Goal: Information Seeking & Learning: Learn about a topic

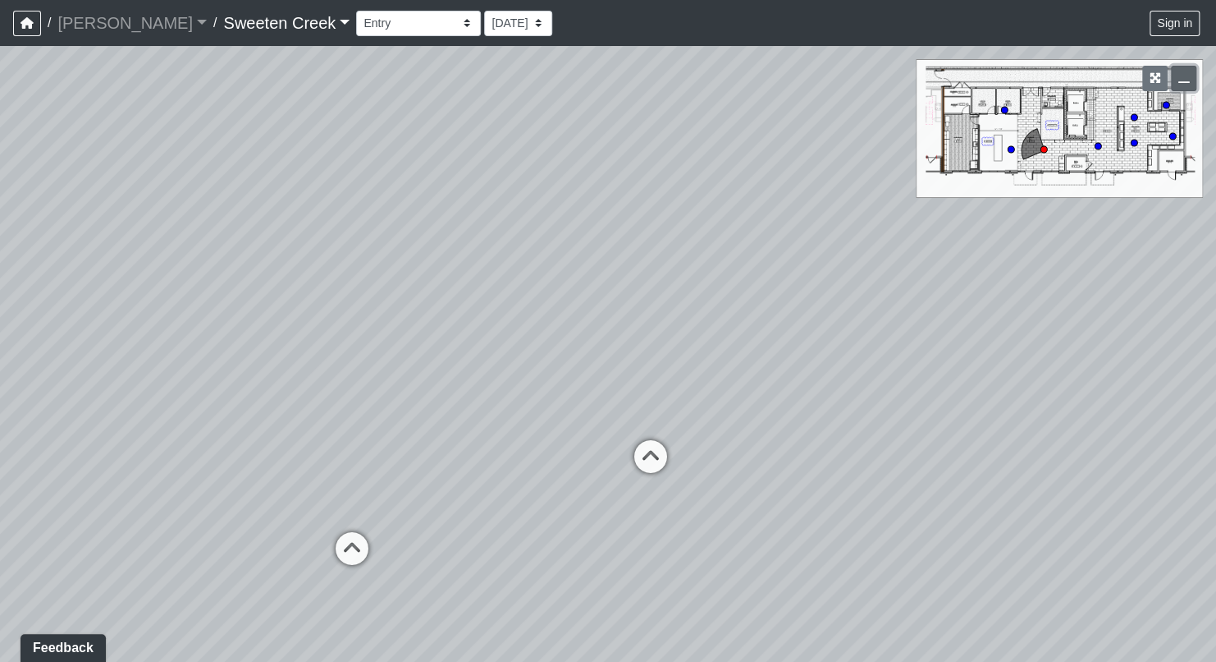
click at [1189, 79] on button "button" at bounding box center [1183, 78] width 25 height 25
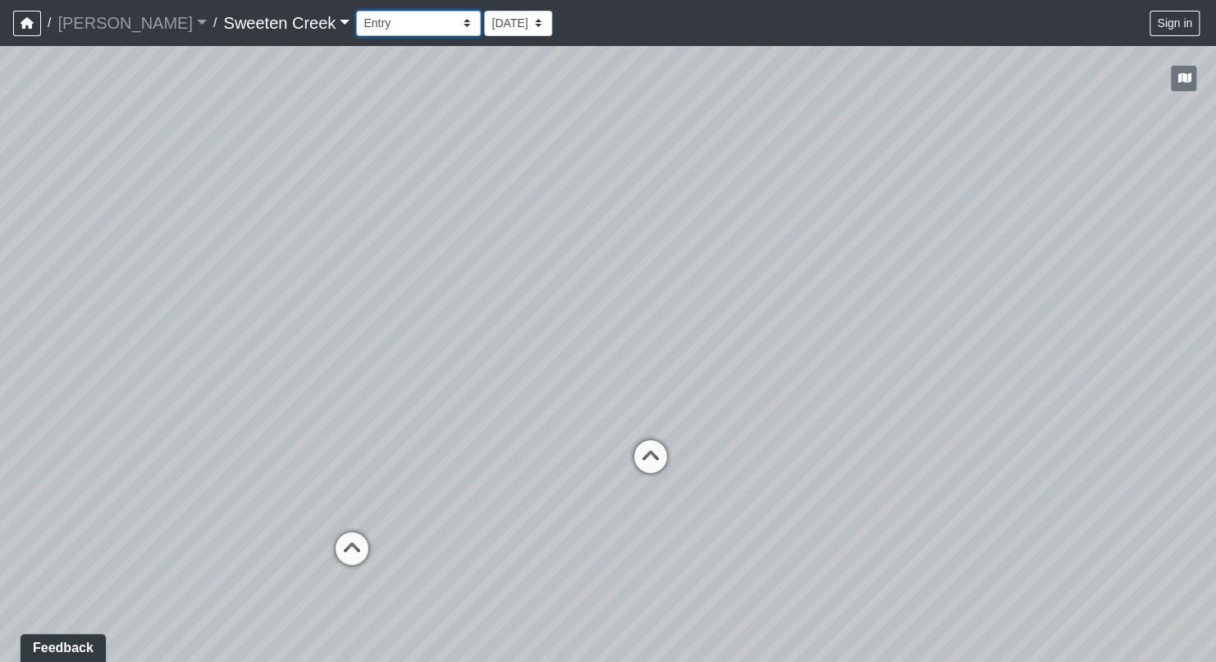
click at [391, 18] on select "Bistro Fitness - Hobby Booth Seating Counter Dining Dining 2 Elevators Elevator…" at bounding box center [418, 23] width 125 height 25
click at [395, 25] on select "Bistro Fitness - Hobby Booth Seating Counter Dining Dining 2 Elevators Elevator…" at bounding box center [418, 23] width 125 height 25
click at [356, 11] on select "Bistro Fitness - Hobby Booth Seating Counter Dining Dining 2 Elevators Elevator…" at bounding box center [418, 23] width 125 height 25
drag, startPoint x: 366, startPoint y: 337, endPoint x: 693, endPoint y: 330, distance: 326.8
click at [693, 330] on div "Loading... Office Loading... Reception Loading... Mailroom - Elevator Lobby Loa…" at bounding box center [608, 354] width 1216 height 616
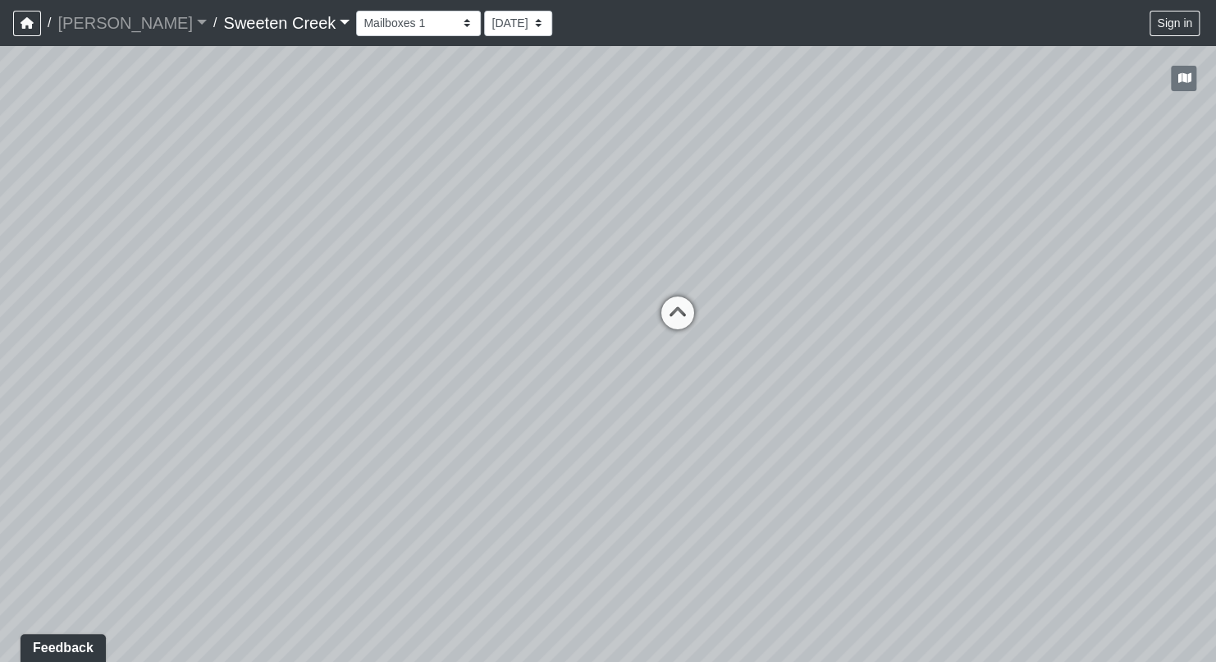
drag, startPoint x: 479, startPoint y: 344, endPoint x: 648, endPoint y: 404, distance: 178.6
click at [648, 404] on div "Loading... Office Loading... Reception Loading... Mailroom - Elevator Lobby Loa…" at bounding box center [608, 354] width 1216 height 616
click at [680, 309] on icon at bounding box center [677, 320] width 49 height 49
drag, startPoint x: 549, startPoint y: 323, endPoint x: 1218, endPoint y: 369, distance: 670.6
click at [1216, 369] on html "/ [PERSON_NAME] Loading... / Sweeten Creek Sweeten Creek Loading... [GEOGRAPHIC…" at bounding box center [608, 331] width 1216 height 662
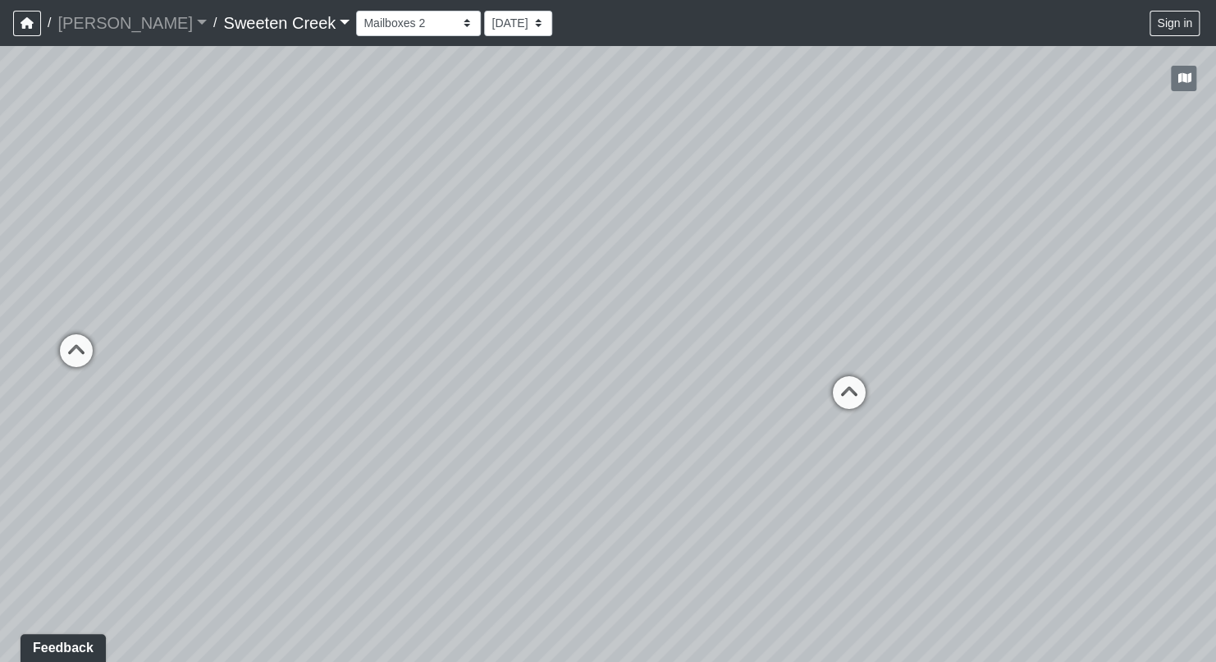
drag, startPoint x: 234, startPoint y: 402, endPoint x: 911, endPoint y: 412, distance: 677.3
click at [911, 412] on div "Loading... Office Loading... Reception Loading... Mailroom - Elevator Lobby Loa…" at bounding box center [608, 354] width 1216 height 616
drag, startPoint x: 329, startPoint y: 366, endPoint x: 588, endPoint y: 370, distance: 258.6
click at [588, 370] on div "Loading... Office Loading... Reception Loading... Mailroom - Elevator Lobby Loa…" at bounding box center [608, 354] width 1216 height 616
click at [398, 21] on select "Bistro Fitness - Hobby Booth Seating Counter Dining Dining 2 Elevators Elevator…" at bounding box center [418, 23] width 125 height 25
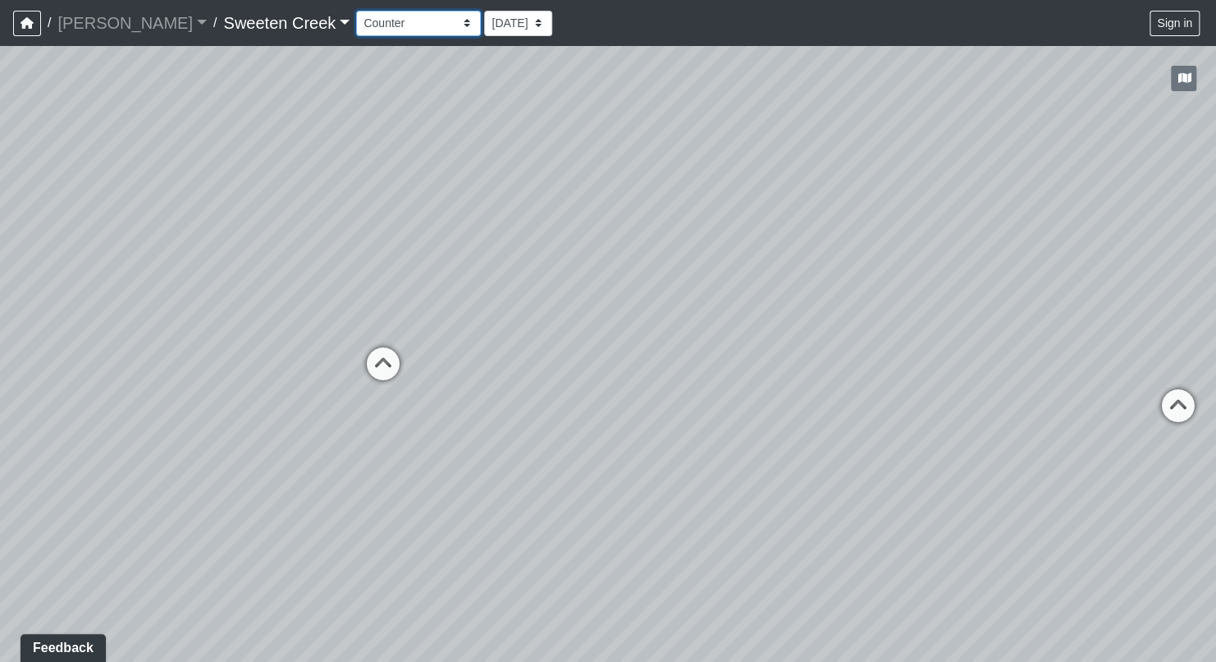
click at [356, 11] on select "Bistro Fitness - Hobby Booth Seating Counter Dining Dining 2 Elevators Elevator…" at bounding box center [418, 23] width 125 height 25
drag, startPoint x: 342, startPoint y: 447, endPoint x: 848, endPoint y: 365, distance: 512.1
click at [848, 365] on div "Loading... Office Loading... Reception Loading... Mailroom - Elevator Lobby Loa…" at bounding box center [608, 354] width 1216 height 616
drag, startPoint x: 392, startPoint y: 346, endPoint x: 845, endPoint y: 300, distance: 455.4
click at [845, 300] on div "Loading... Office Loading... Reception Loading... Mailroom - Elevator Lobby Loa…" at bounding box center [608, 354] width 1216 height 616
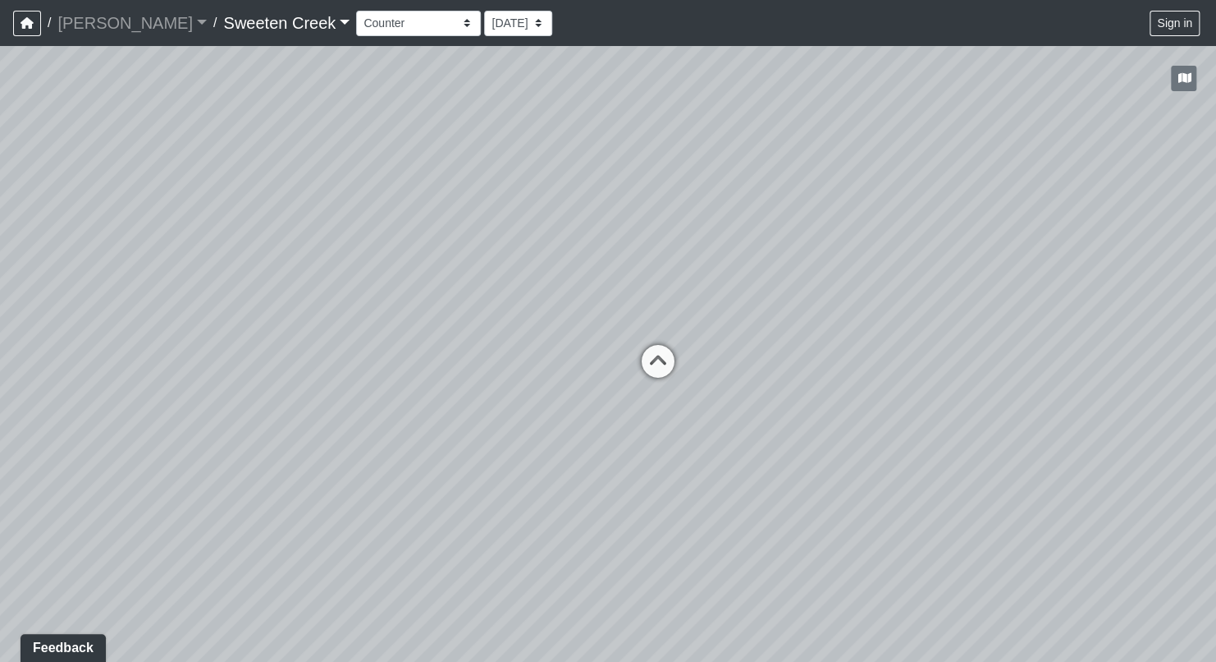
drag, startPoint x: 395, startPoint y: 317, endPoint x: 589, endPoint y: 280, distance: 197.2
click at [589, 280] on div "Loading... Office Loading... Reception Loading... Mailroom - Elevator Lobby Loa…" at bounding box center [608, 354] width 1216 height 616
drag, startPoint x: 553, startPoint y: 392, endPoint x: 699, endPoint y: 374, distance: 146.3
click at [699, 374] on div "Loading... Office Loading... Reception Loading... Mailroom - Elevator Lobby Loa…" at bounding box center [608, 354] width 1216 height 616
drag, startPoint x: 796, startPoint y: 506, endPoint x: 413, endPoint y: 482, distance: 384.1
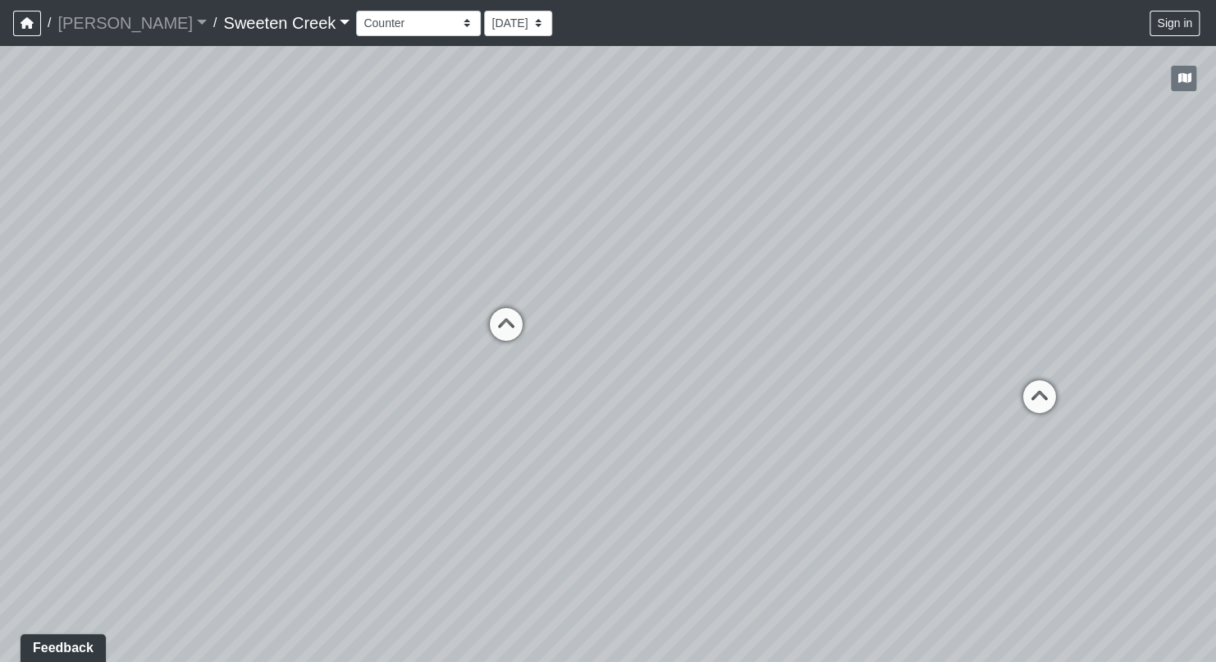
click at [413, 482] on div "Loading... Office Loading... Reception Loading... Mailroom - Elevator Lobby Loa…" at bounding box center [608, 354] width 1216 height 616
drag, startPoint x: 799, startPoint y: 466, endPoint x: 292, endPoint y: 432, distance: 507.6
click at [290, 432] on div "Loading... Office Loading... Reception Loading... Mailroom - Elevator Lobby Loa…" at bounding box center [608, 354] width 1216 height 616
drag, startPoint x: 804, startPoint y: 447, endPoint x: 694, endPoint y: 456, distance: 110.3
click at [464, 488] on div "Loading... Office Loading... Reception Loading... Mailroom - Elevator Lobby Loa…" at bounding box center [608, 354] width 1216 height 616
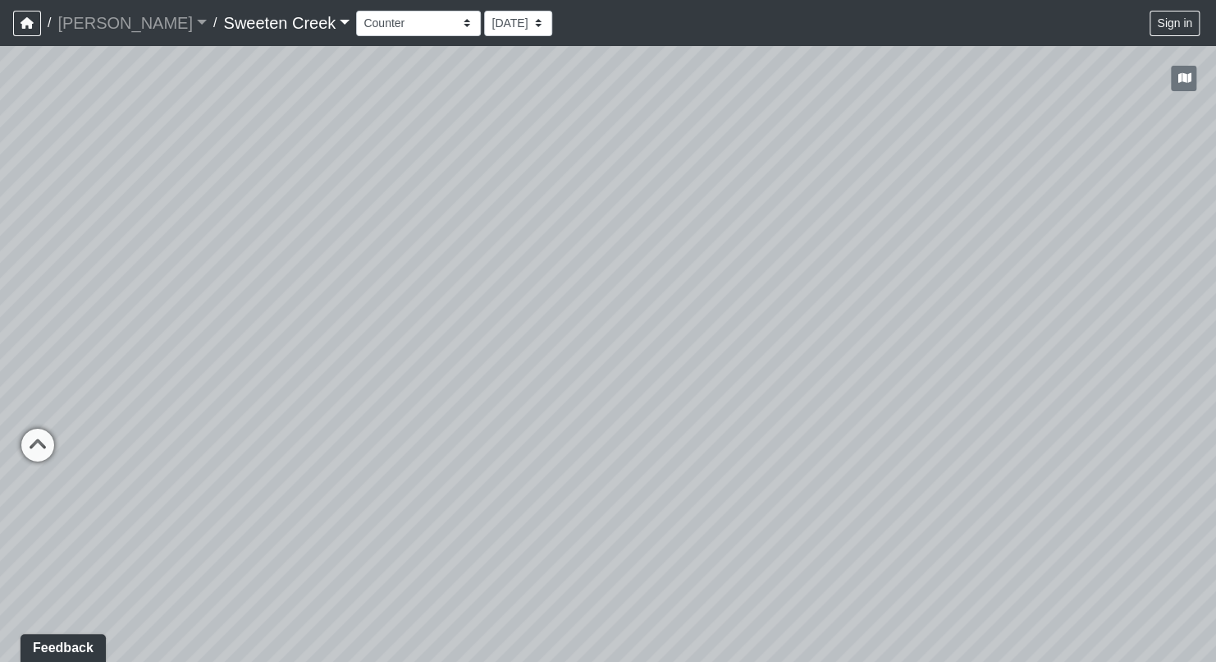
drag, startPoint x: 718, startPoint y: 433, endPoint x: 501, endPoint y: 435, distance: 217.5
click at [426, 451] on div "Loading... Office Loading... Reception Loading... Mailroom - Elevator Lobby Loa…" at bounding box center [608, 354] width 1216 height 616
drag, startPoint x: 616, startPoint y: 412, endPoint x: 841, endPoint y: 475, distance: 233.6
click at [841, 475] on div "Loading... Office Loading... Reception Loading... Mailroom - Elevator Lobby Loa…" at bounding box center [608, 354] width 1216 height 616
click at [399, 28] on select "Bistro Fitness - Hobby Booth Seating Counter Dining Dining 2 Elevators Elevator…" at bounding box center [418, 23] width 125 height 25
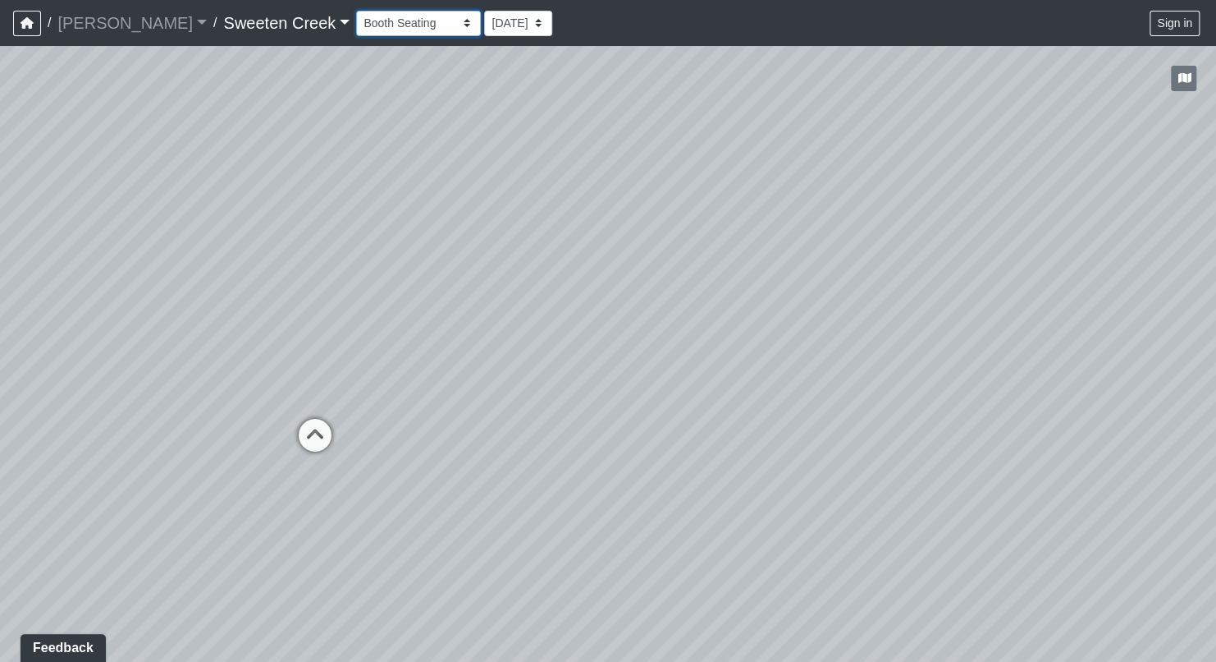
click at [356, 11] on select "Bistro Fitness - Hobby Booth Seating Counter Dining Dining 2 Elevators Elevator…" at bounding box center [418, 23] width 125 height 25
drag, startPoint x: 720, startPoint y: 537, endPoint x: 382, endPoint y: 467, distance: 345.3
click at [367, 469] on div "Loading... Office Loading... Reception Loading... Mailroom - Elevator Lobby Loa…" at bounding box center [608, 354] width 1216 height 616
drag, startPoint x: 845, startPoint y: 517, endPoint x: 94, endPoint y: 378, distance: 763.0
click at [70, 387] on div "Loading... Office Loading... Reception Loading... Mailroom - Elevator Lobby Loa…" at bounding box center [608, 354] width 1216 height 616
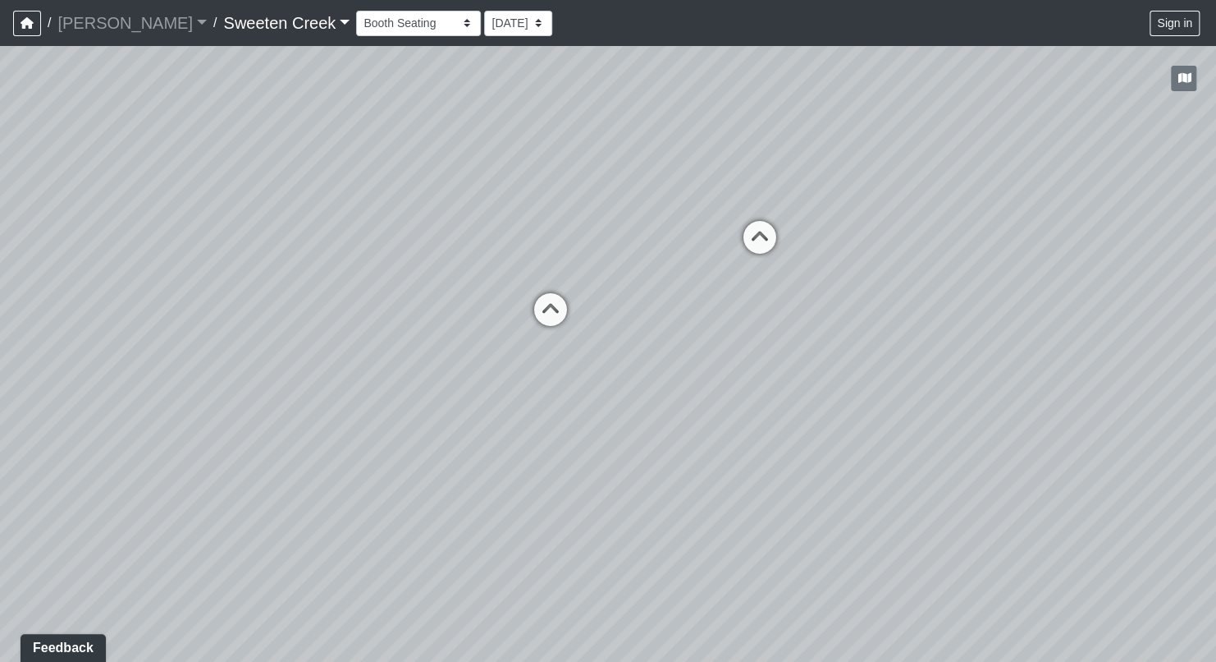
drag, startPoint x: 885, startPoint y: 336, endPoint x: 770, endPoint y: 311, distance: 117.5
click at [771, 314] on div "Loading... Office Loading... Reception Loading... Mailroom - Elevator Lobby Loa…" at bounding box center [608, 354] width 1216 height 616
drag, startPoint x: 693, startPoint y: 396, endPoint x: 293, endPoint y: 438, distance: 401.9
click at [293, 438] on div "Loading... Office Loading... Reception Loading... Mailroom - Elevator Lobby Loa…" at bounding box center [608, 354] width 1216 height 616
drag, startPoint x: 713, startPoint y: 353, endPoint x: 348, endPoint y: 400, distance: 368.3
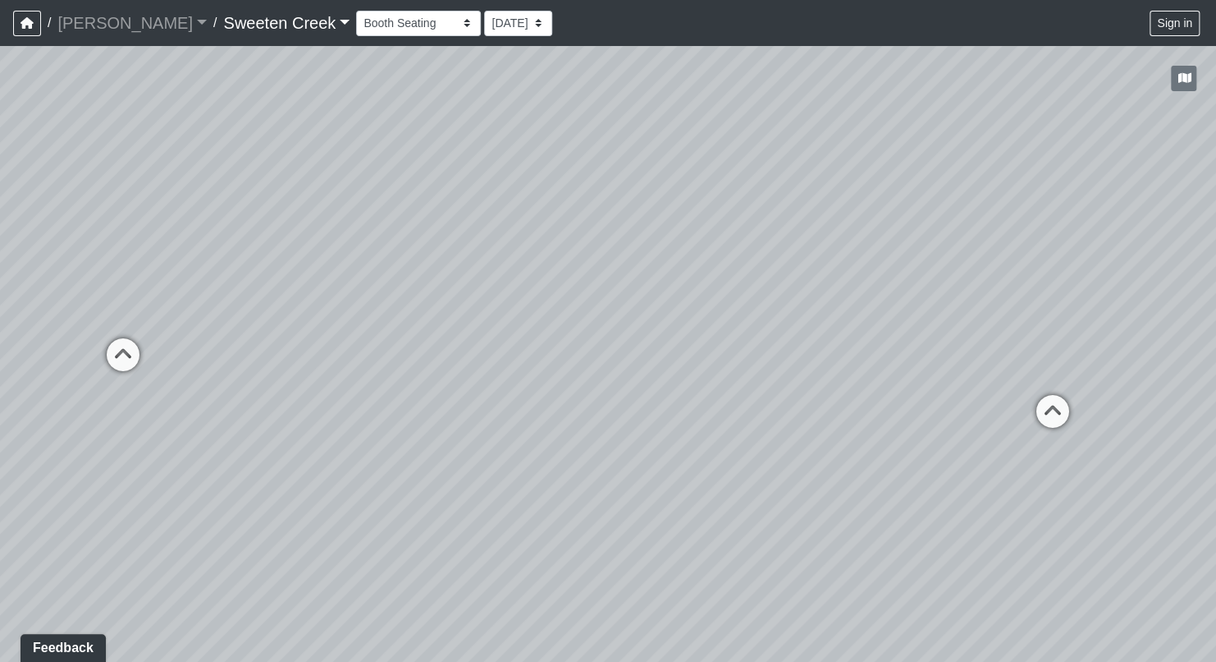
click at [348, 400] on div "Loading... Office Loading... Reception Loading... Mailroom - Elevator Lobby Loa…" at bounding box center [608, 354] width 1216 height 616
click at [1058, 410] on icon at bounding box center [1053, 419] width 49 height 49
drag, startPoint x: 677, startPoint y: 343, endPoint x: 250, endPoint y: 323, distance: 427.3
click at [247, 327] on div "Loading... Office Loading... Reception Loading... Mailroom - Elevator Lobby Loa…" at bounding box center [608, 354] width 1216 height 616
drag, startPoint x: 366, startPoint y: 337, endPoint x: 198, endPoint y: 339, distance: 168.3
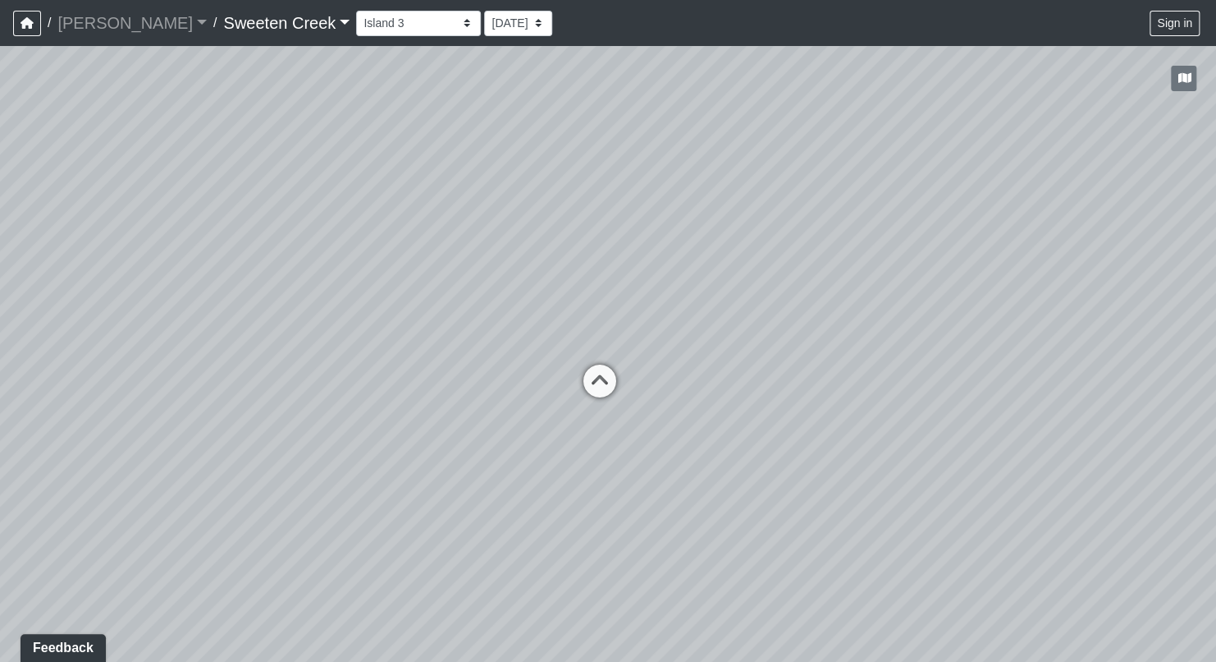
click at [199, 339] on div "Loading... Office Loading... Reception Loading... Mailroom - Elevator Lobby Loa…" at bounding box center [608, 354] width 1216 height 616
drag, startPoint x: 795, startPoint y: 455, endPoint x: 677, endPoint y: 419, distance: 123.6
click at [677, 419] on div "Loading... Office Loading... Reception Loading... Mailroom - Elevator Lobby Loa…" at bounding box center [608, 354] width 1216 height 616
drag, startPoint x: 486, startPoint y: 298, endPoint x: 1120, endPoint y: 419, distance: 646.0
click at [1120, 419] on div "Loading... Office Loading... Reception Loading... Mailroom - Elevator Lobby Loa…" at bounding box center [608, 354] width 1216 height 616
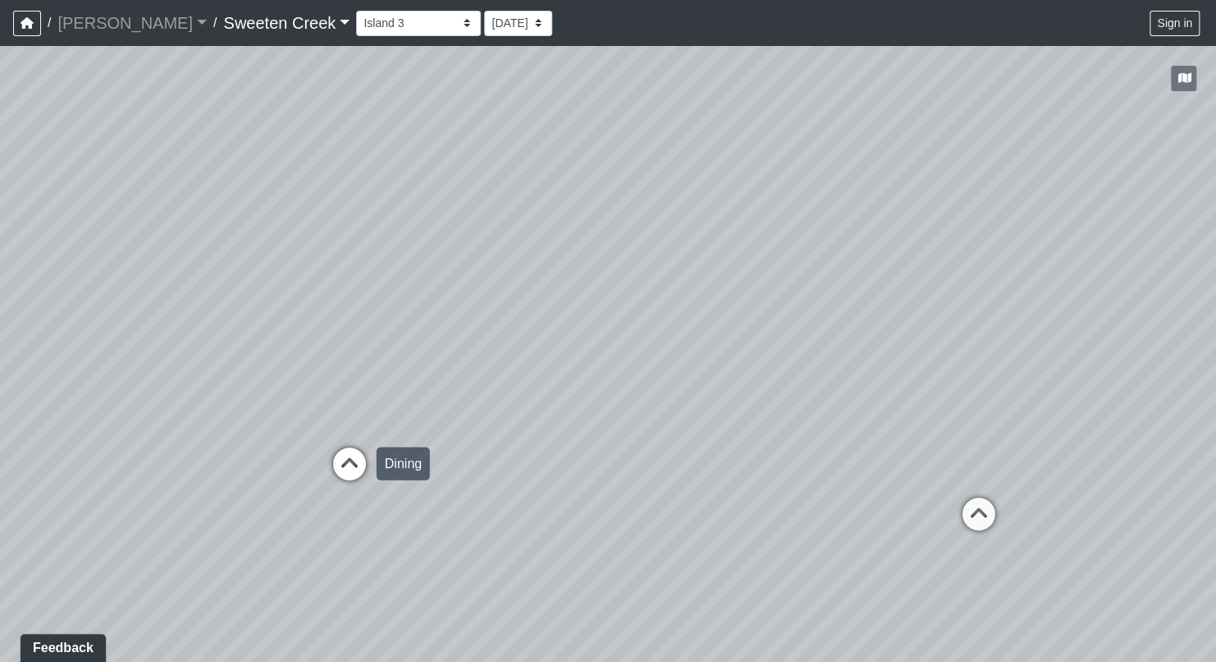
click at [348, 461] on icon at bounding box center [349, 471] width 49 height 49
drag, startPoint x: 510, startPoint y: 514, endPoint x: 247, endPoint y: 468, distance: 266.7
click at [248, 470] on div "Loading... Office Loading... Reception Loading... Mailroom - Elevator Lobby Loa…" at bounding box center [608, 354] width 1216 height 616
drag, startPoint x: 943, startPoint y: 550, endPoint x: 630, endPoint y: 487, distance: 319.9
click at [630, 487] on div "Loading... Office Loading... Reception Loading... Mailroom - Elevator Lobby Loa…" at bounding box center [608, 354] width 1216 height 616
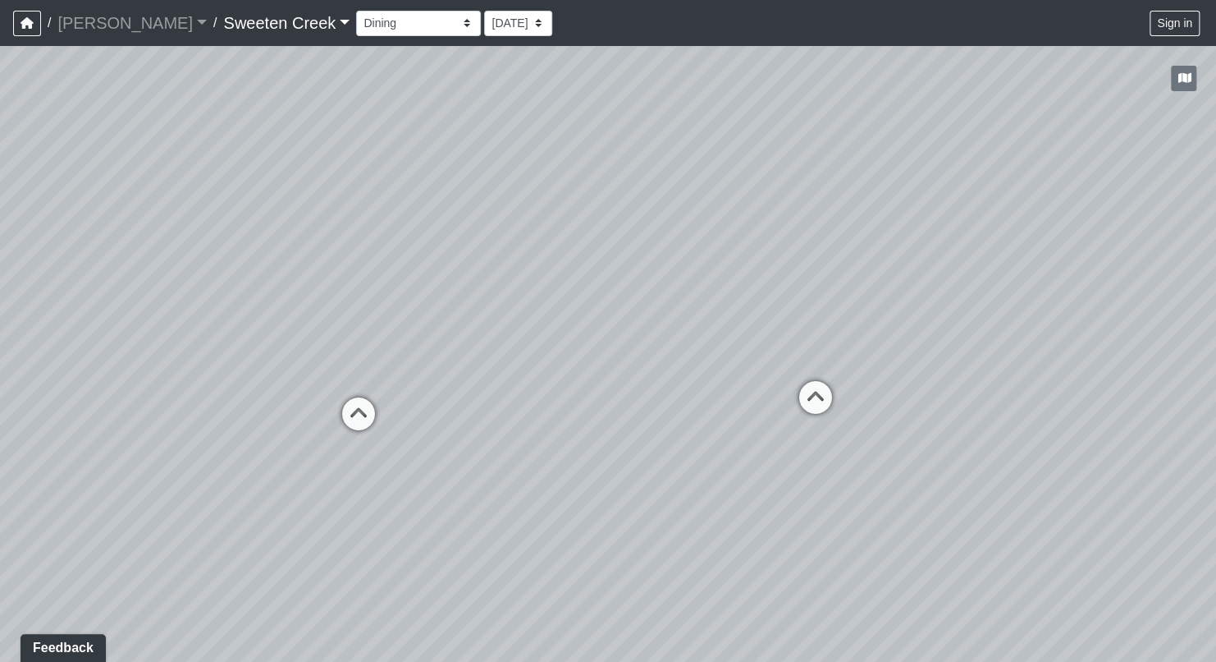
drag, startPoint x: 632, startPoint y: 485, endPoint x: 326, endPoint y: 580, distance: 320.6
click at [326, 580] on div "Loading... Office Loading... Reception Loading... Mailroom - Elevator Lobby Loa…" at bounding box center [608, 354] width 1216 height 616
drag, startPoint x: 557, startPoint y: 395, endPoint x: 238, endPoint y: 401, distance: 319.4
click at [238, 401] on div "Loading... Office Loading... Reception Loading... Mailroom - Elevator Lobby Loa…" at bounding box center [608, 354] width 1216 height 616
drag, startPoint x: 825, startPoint y: 410, endPoint x: 343, endPoint y: 366, distance: 483.8
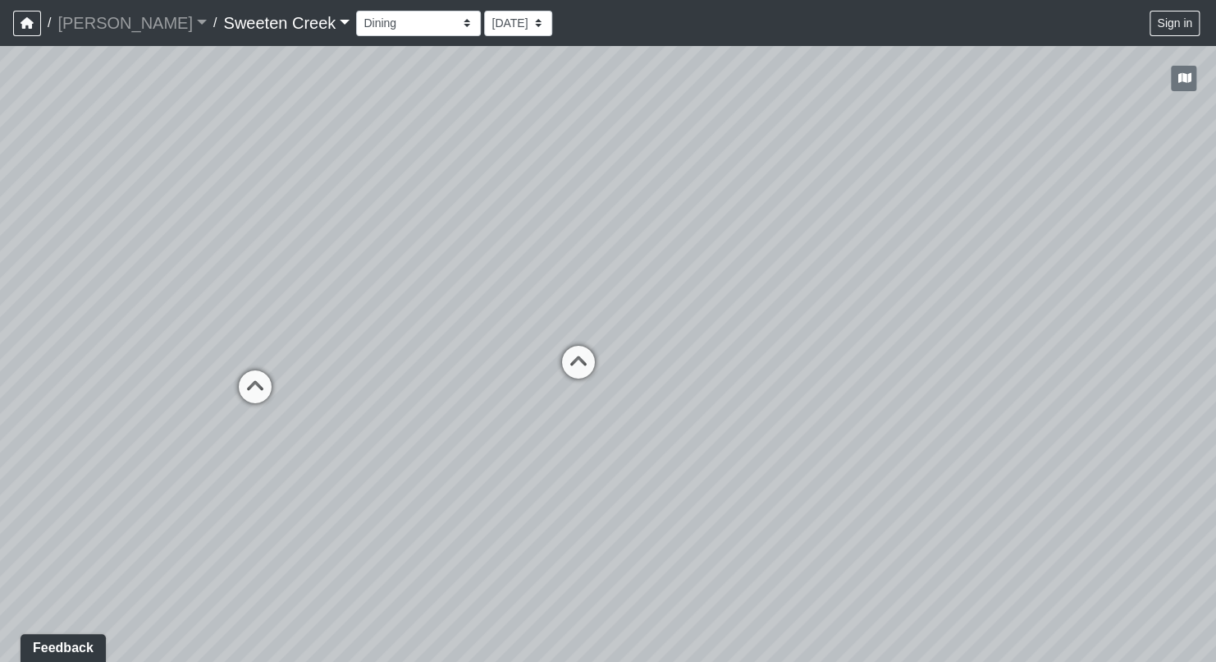
click at [343, 366] on div "Loading... Office Loading... Reception Loading... Mailroom - Elevator Lobby Loa…" at bounding box center [608, 354] width 1216 height 616
drag, startPoint x: 953, startPoint y: 388, endPoint x: 584, endPoint y: 387, distance: 369.4
click at [584, 387] on div "Loading... Office Loading... Reception Loading... Mailroom - Elevator Lobby Loa…" at bounding box center [608, 354] width 1216 height 616
click at [397, 25] on select "Bistro Fitness - Hobby Booth Seating Counter Dining Dining 2 Elevators Elevator…" at bounding box center [418, 23] width 125 height 25
click at [356, 11] on select "Bistro Fitness - Hobby Booth Seating Counter Dining Dining 2 Elevators Elevator…" at bounding box center [418, 23] width 125 height 25
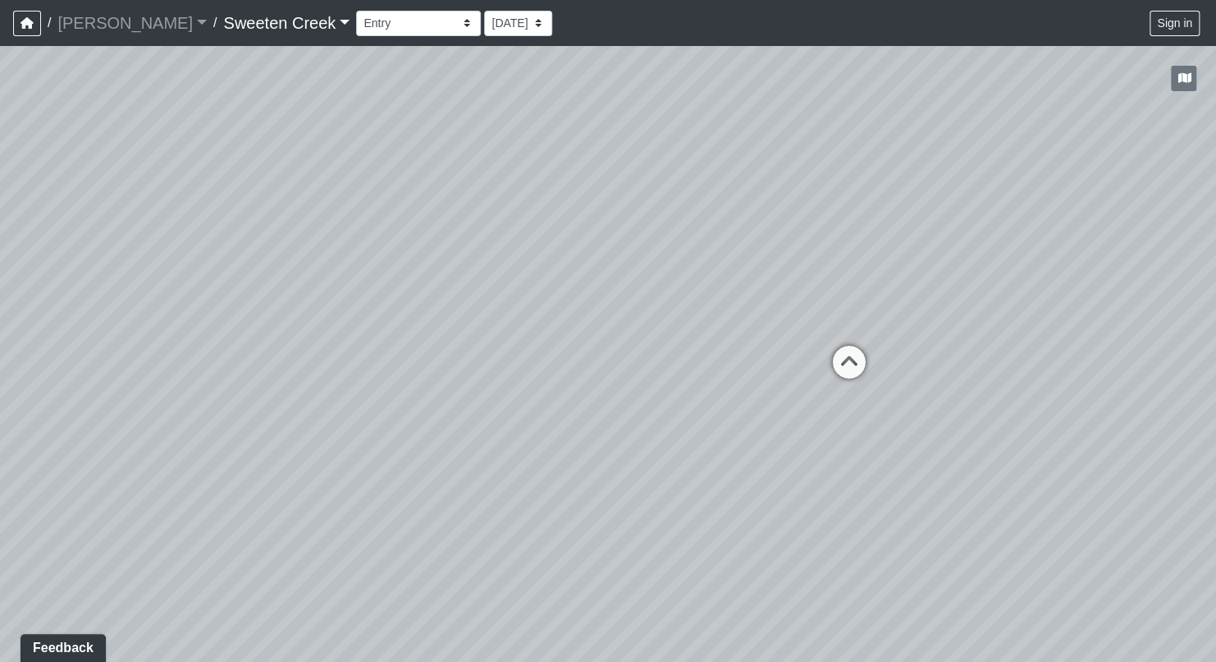
drag, startPoint x: 518, startPoint y: 426, endPoint x: 795, endPoint y: 348, distance: 287.4
click at [797, 346] on div "Loading... Office Loading... Reception Loading... Mailroom - Elevator Lobby Loa…" at bounding box center [608, 354] width 1216 height 616
drag, startPoint x: 572, startPoint y: 410, endPoint x: 907, endPoint y: 349, distance: 340.5
click at [1051, 330] on div "Loading... Office Loading... Reception Loading... Mailroom - Elevator Lobby Loa…" at bounding box center [608, 354] width 1216 height 616
drag, startPoint x: 644, startPoint y: 366, endPoint x: 999, endPoint y: 356, distance: 354.7
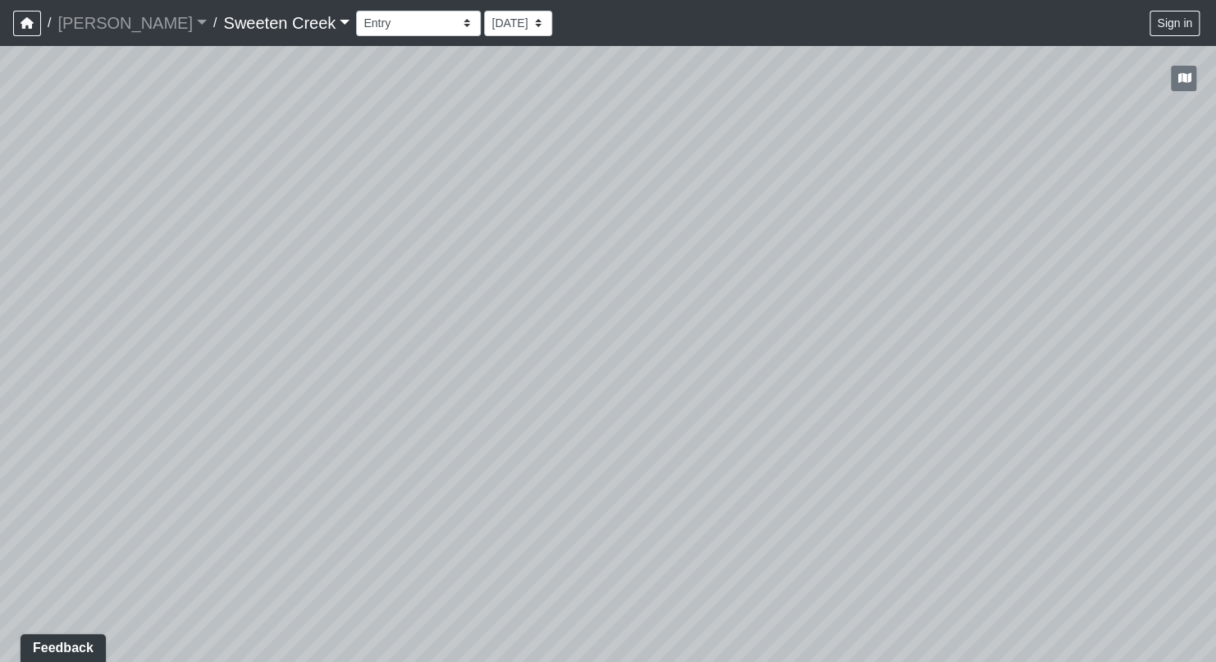
click at [999, 356] on div "Loading... Office Loading... Reception Loading... Mailroom - Elevator Lobby Loa…" at bounding box center [608, 354] width 1216 height 616
drag, startPoint x: 973, startPoint y: 432, endPoint x: 583, endPoint y: 421, distance: 390.0
click at [583, 421] on div "Loading... Office Loading... Reception Loading... Mailroom - Elevator Lobby Loa…" at bounding box center [608, 354] width 1216 height 616
drag, startPoint x: 878, startPoint y: 340, endPoint x: 648, endPoint y: 341, distance: 230.7
click at [631, 345] on div "Loading... Office Loading... Reception Loading... Mailroom - Elevator Lobby Loa…" at bounding box center [608, 354] width 1216 height 616
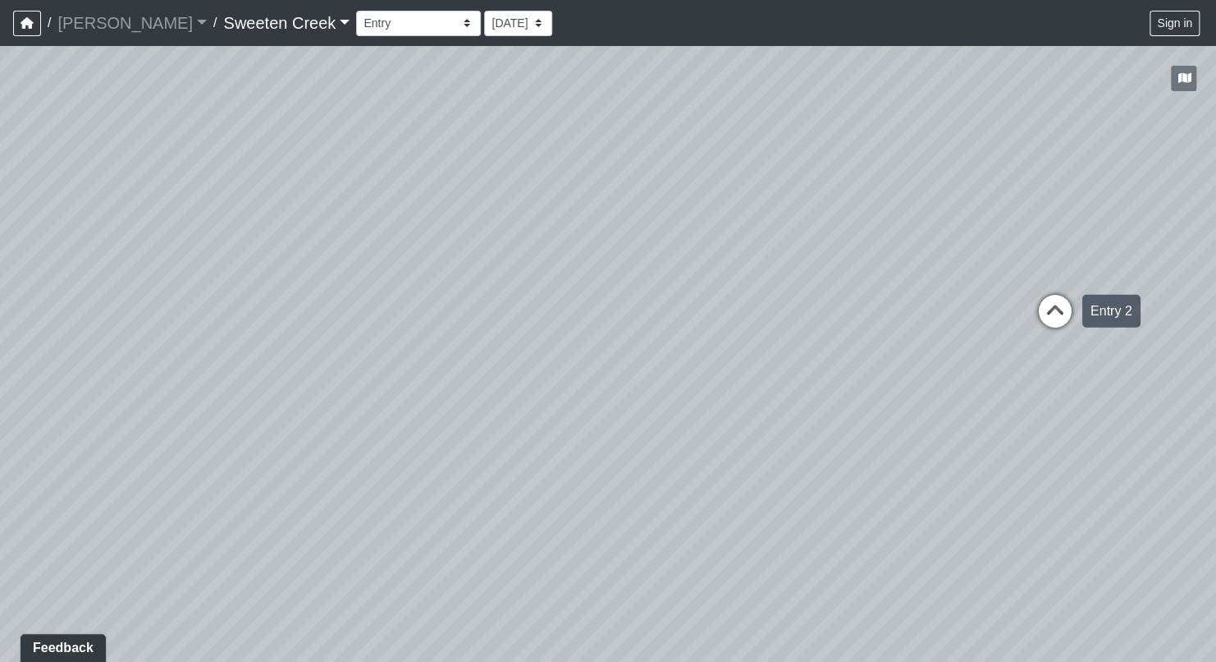
click at [1047, 305] on icon at bounding box center [1055, 319] width 49 height 49
click at [860, 251] on icon at bounding box center [862, 269] width 49 height 49
drag, startPoint x: 418, startPoint y: 314, endPoint x: 622, endPoint y: 366, distance: 211.0
click at [622, 366] on div "Loading... Office Loading... Reception Loading... Mailroom - Elevator Lobby Loa…" at bounding box center [608, 354] width 1216 height 616
click at [465, 284] on icon at bounding box center [462, 289] width 49 height 49
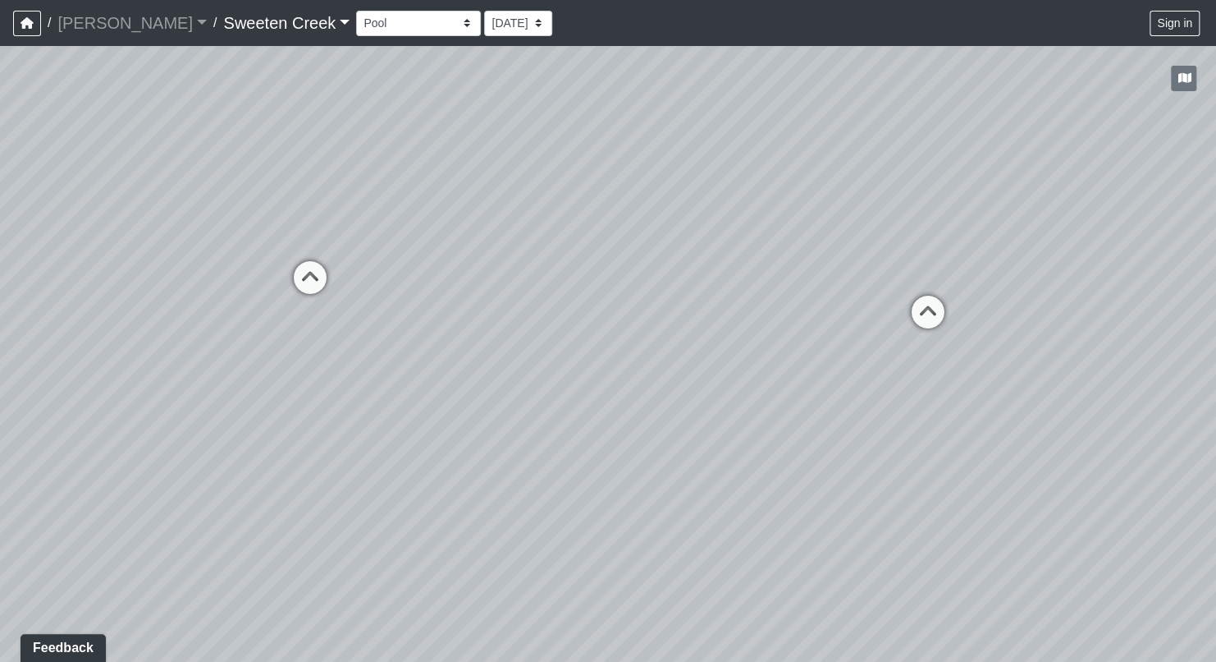
drag, startPoint x: 364, startPoint y: 366, endPoint x: 1069, endPoint y: 332, distance: 705.1
click at [1069, 332] on div "Loading... Office Loading... Reception Loading... Mailroom - Elevator Lobby Loa…" at bounding box center [608, 354] width 1216 height 616
drag, startPoint x: 343, startPoint y: 398, endPoint x: 520, endPoint y: 381, distance: 177.3
click at [520, 381] on div "Loading... Office Loading... Reception Loading... Mailroom - Elevator Lobby Loa…" at bounding box center [608, 354] width 1216 height 616
drag, startPoint x: 948, startPoint y: 353, endPoint x: 799, endPoint y: 358, distance: 149.5
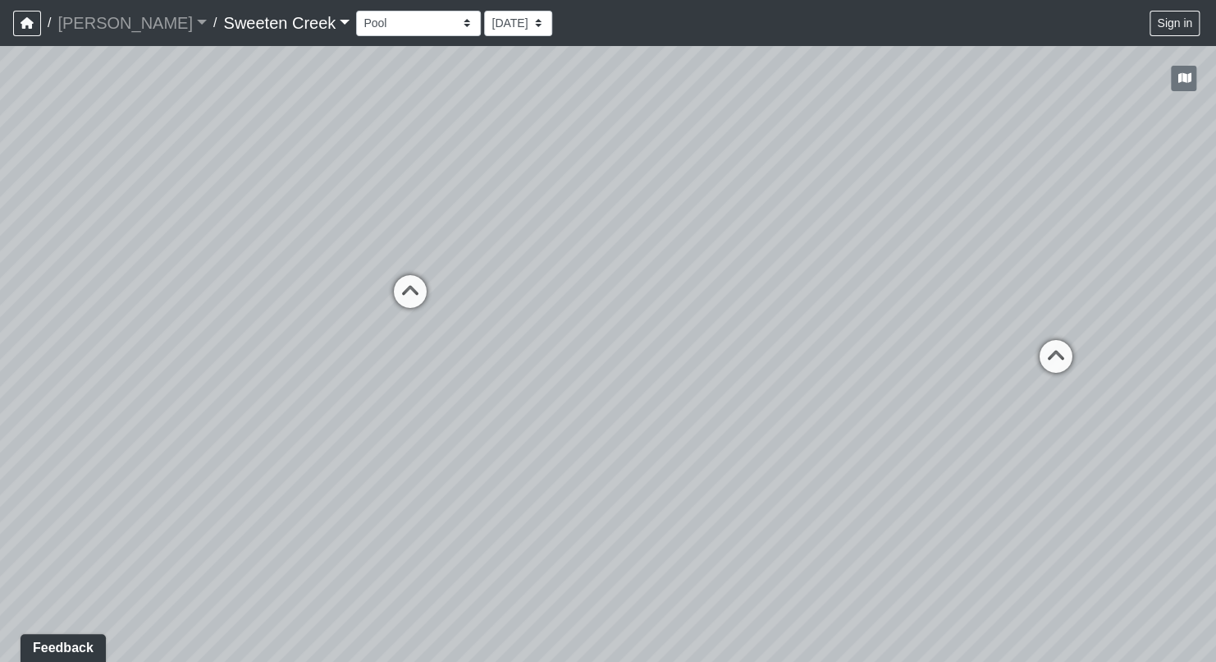
click at [885, 396] on div "Loading... Office Loading... Reception Loading... Mailroom - Elevator Lobby Loa…" at bounding box center [608, 354] width 1216 height 616
drag, startPoint x: 1097, startPoint y: 465, endPoint x: 738, endPoint y: 448, distance: 359.9
click at [738, 448] on div "Loading... Office Loading... Reception Loading... Mailroom - Elevator Lobby Loa…" at bounding box center [608, 354] width 1216 height 616
drag, startPoint x: 877, startPoint y: 476, endPoint x: 586, endPoint y: 550, distance: 300.6
click at [586, 550] on div "Loading... Office Loading... Reception Loading... Mailroom - Elevator Lobby Loa…" at bounding box center [608, 354] width 1216 height 616
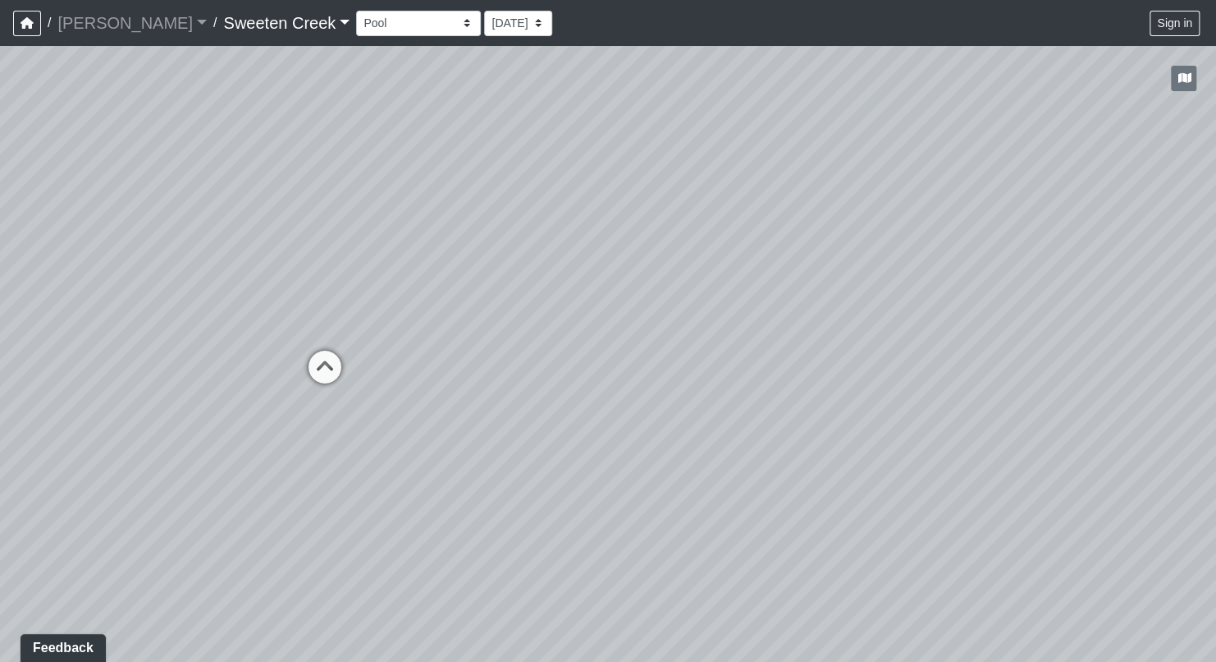
drag, startPoint x: 717, startPoint y: 495, endPoint x: 442, endPoint y: 480, distance: 274.6
click at [442, 480] on div "Loading... Office Loading... Reception Loading... Mailroom - Elevator Lobby Loa…" at bounding box center [608, 354] width 1216 height 616
drag, startPoint x: 744, startPoint y: 456, endPoint x: 318, endPoint y: 511, distance: 430.5
click at [218, 559] on div "Loading... Office Loading... Reception Loading... Mailroom - Elevator Lobby Loa…" at bounding box center [608, 354] width 1216 height 616
drag, startPoint x: 827, startPoint y: 415, endPoint x: 467, endPoint y: 391, distance: 361.2
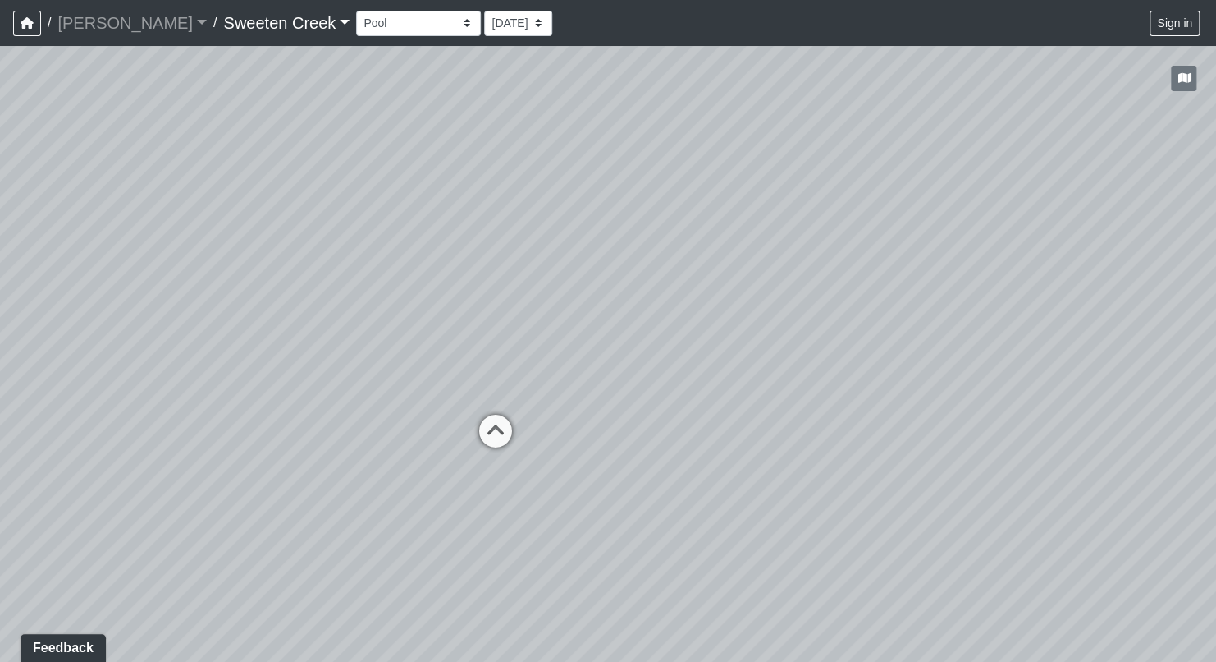
click at [463, 391] on div "Loading... Office Loading... Reception Loading... Mailroom - Elevator Lobby Loa…" at bounding box center [608, 354] width 1216 height 616
click at [492, 437] on icon at bounding box center [496, 439] width 49 height 49
drag, startPoint x: 900, startPoint y: 442, endPoint x: 583, endPoint y: 422, distance: 318.3
click at [583, 422] on div "Loading... Office Loading... Reception Loading... Mailroom - Elevator Lobby Loa…" at bounding box center [608, 354] width 1216 height 616
click at [1043, 444] on icon at bounding box center [1034, 447] width 49 height 49
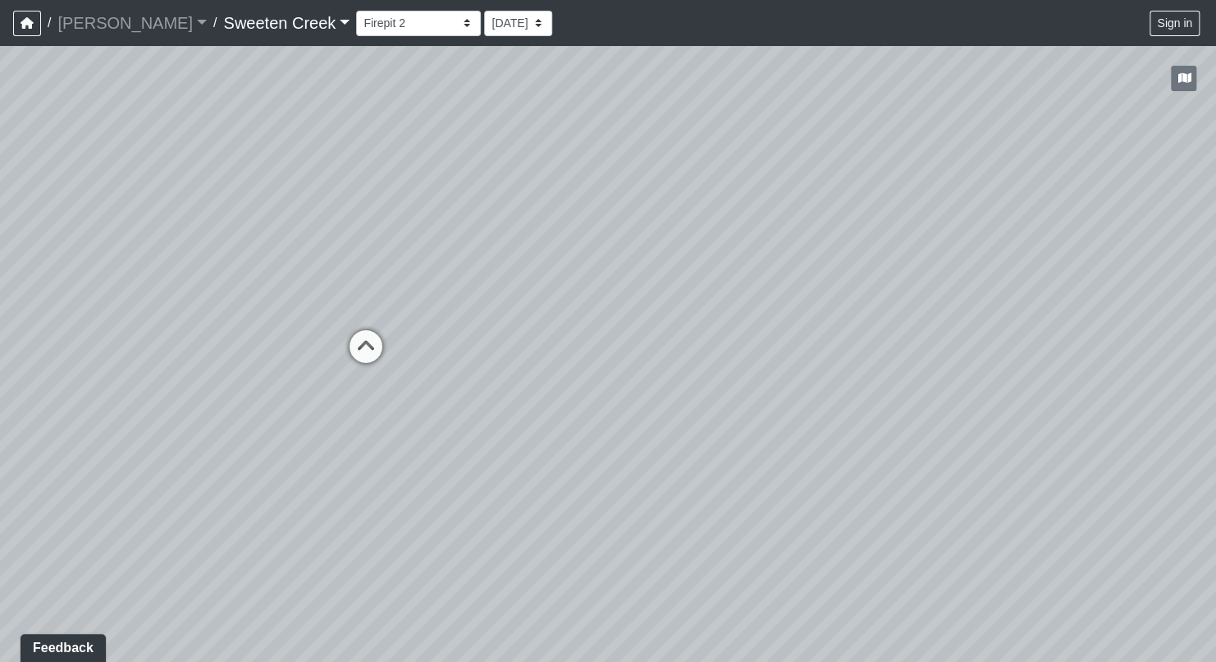
drag, startPoint x: 941, startPoint y: 440, endPoint x: 814, endPoint y: 411, distance: 130.4
click at [1215, 422] on div "Loading... Office Loading... Reception Loading... Mailroom - Elevator Lobby Loa…" at bounding box center [608, 354] width 1216 height 616
click at [367, 346] on icon at bounding box center [362, 354] width 49 height 49
drag, startPoint x: 591, startPoint y: 480, endPoint x: -42, endPoint y: 441, distance: 634.1
click at [0, 441] on html "/ [PERSON_NAME] Loading... / Sweeten Creek Sweeten Creek Loading... [GEOGRAPHIC…" at bounding box center [608, 331] width 1216 height 662
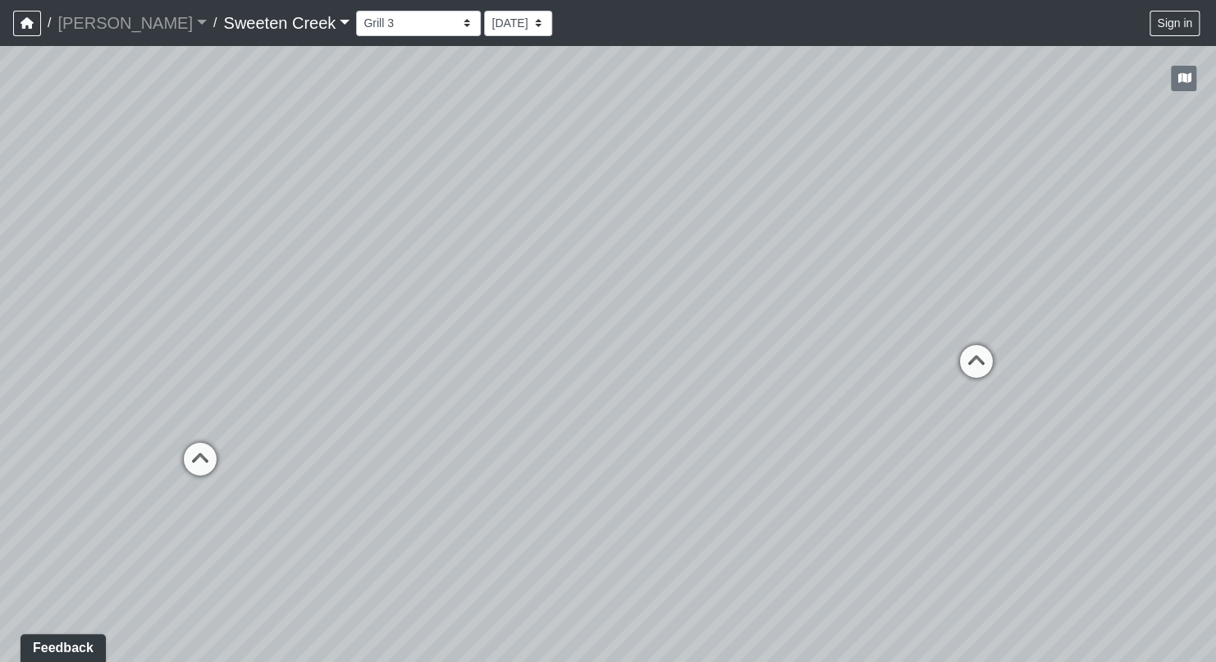
drag, startPoint x: 646, startPoint y: 496, endPoint x: 64, endPoint y: 516, distance: 582.3
click at [64, 516] on div "Loading... Office Loading... Reception Loading... Mailroom - Elevator Lobby Loa…" at bounding box center [608, 354] width 1216 height 616
click at [974, 369] on icon at bounding box center [968, 373] width 49 height 49
click at [792, 428] on icon at bounding box center [778, 435] width 49 height 49
click at [767, 349] on icon at bounding box center [775, 356] width 49 height 49
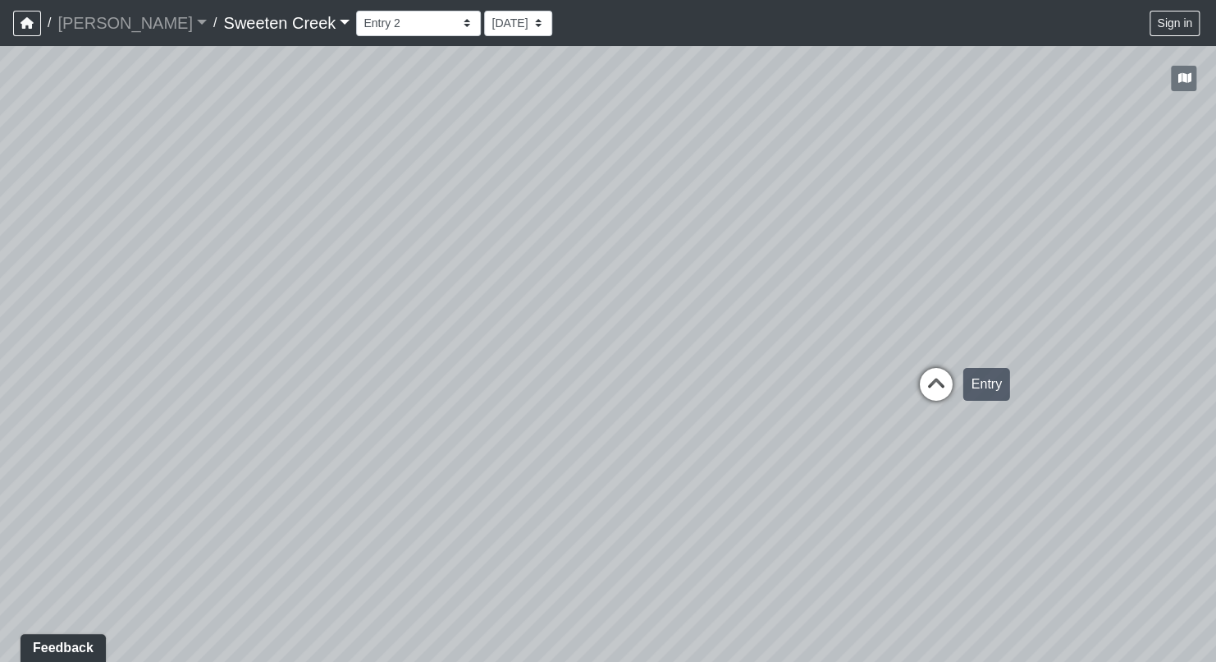
click at [938, 378] on icon at bounding box center [936, 392] width 49 height 49
click at [1022, 334] on icon at bounding box center [1017, 347] width 49 height 49
click at [999, 330] on icon at bounding box center [988, 337] width 49 height 49
drag, startPoint x: 1058, startPoint y: 401, endPoint x: 836, endPoint y: 509, distance: 247.1
click at [836, 509] on div "Loading... Office Loading... Reception Loading... Mailroom - Elevator Lobby Loa…" at bounding box center [608, 354] width 1216 height 616
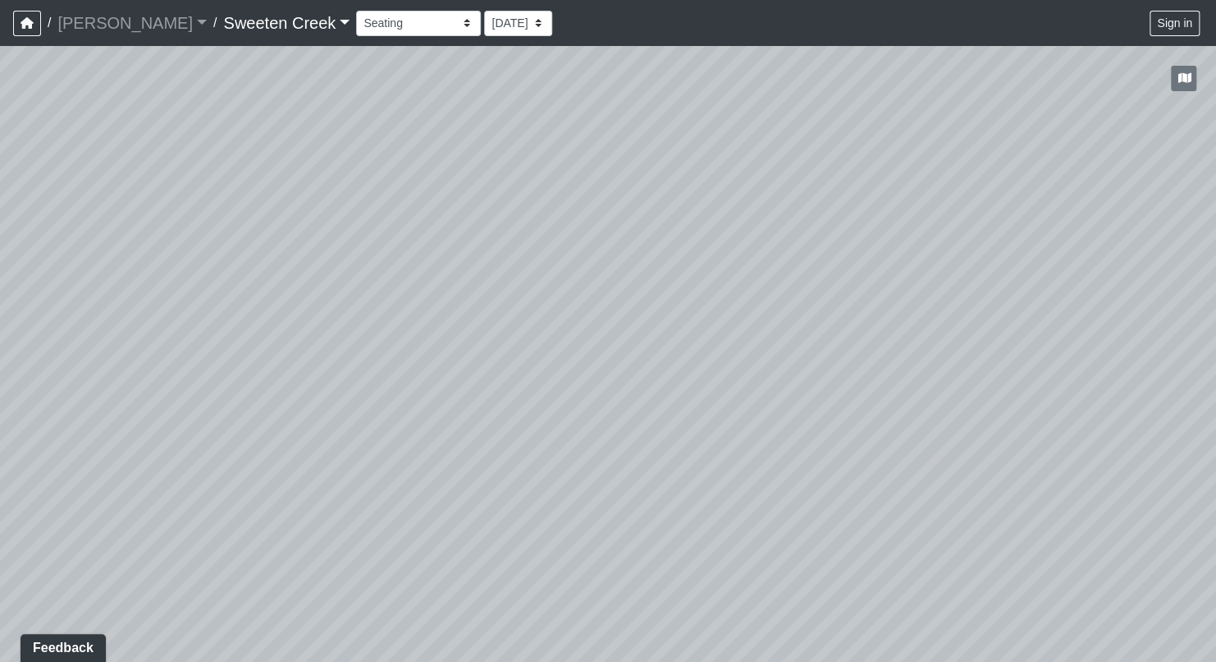
drag, startPoint x: 917, startPoint y: 521, endPoint x: 676, endPoint y: 504, distance: 241.9
click at [676, 504] on div "Loading... Office Loading... Reception Loading... Mailroom - Elevator Lobby Loa…" at bounding box center [608, 354] width 1216 height 616
drag, startPoint x: 960, startPoint y: 497, endPoint x: 600, endPoint y: 492, distance: 360.4
click at [600, 492] on div "Loading... Office Loading... Reception Loading... Mailroom - Elevator Lobby Loa…" at bounding box center [608, 354] width 1216 height 616
drag, startPoint x: 1065, startPoint y: 537, endPoint x: 1048, endPoint y: 526, distance: 19.6
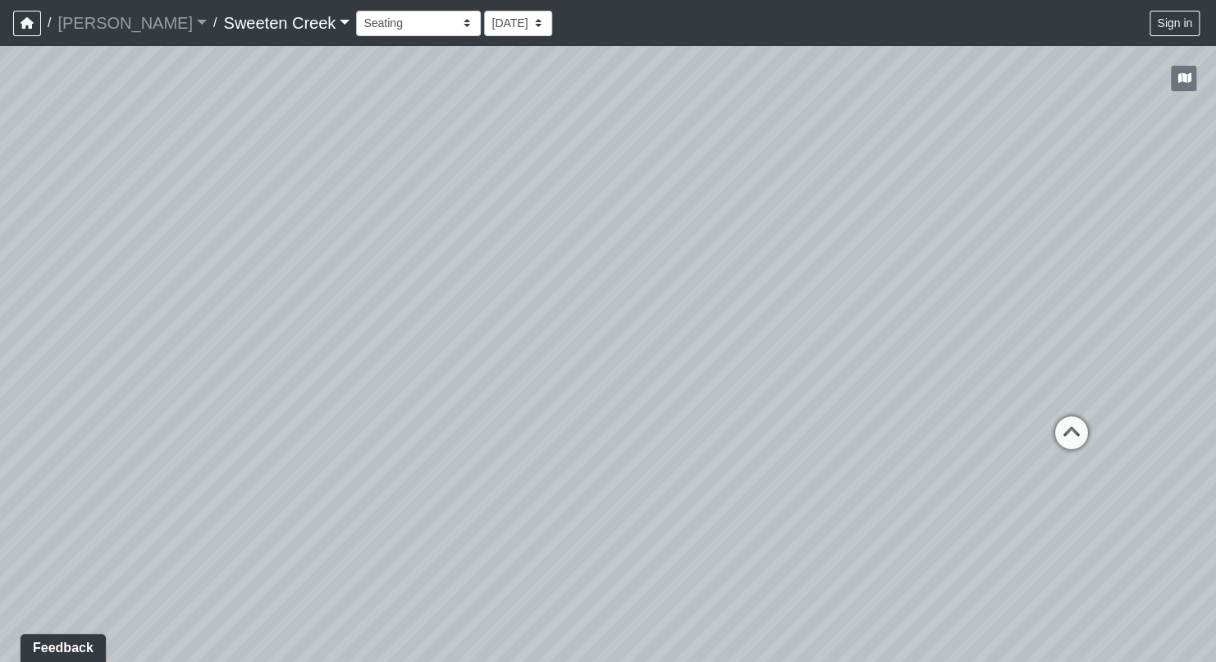
click at [1045, 537] on div "Loading... Office Loading... Reception Loading... Mailroom - Elevator Lobby Loa…" at bounding box center [608, 354] width 1216 height 616
drag, startPoint x: 1081, startPoint y: 467, endPoint x: 607, endPoint y: 435, distance: 474.7
click at [1216, 409] on html "/ [PERSON_NAME] Loading... / Sweeten Creek Sweeten Creek Loading... [GEOGRAPHIC…" at bounding box center [608, 331] width 1216 height 662
drag, startPoint x: 492, startPoint y: 454, endPoint x: 552, endPoint y: 423, distance: 68.3
click at [552, 423] on div "Loading... Office Loading... Reception Loading... Mailroom - Elevator Lobby Loa…" at bounding box center [608, 354] width 1216 height 616
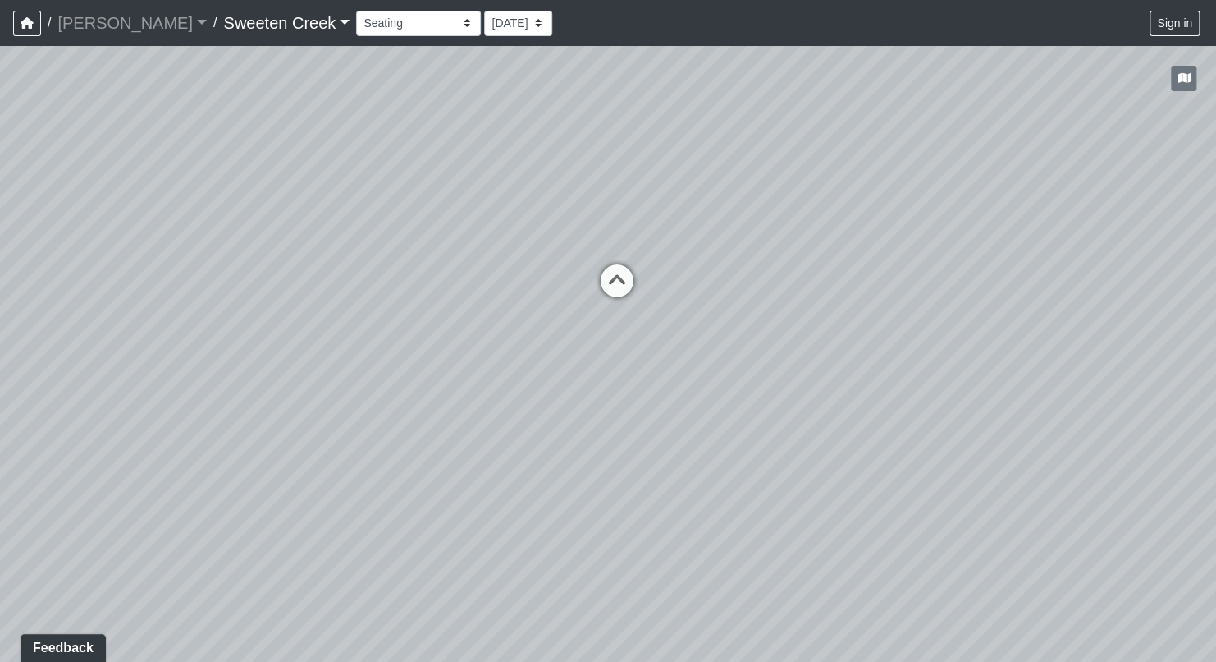
drag, startPoint x: 1152, startPoint y: 497, endPoint x: 435, endPoint y: 445, distance: 718.4
click at [435, 445] on div "Loading... Office Loading... Reception Loading... Mailroom - Elevator Lobby Loa…" at bounding box center [608, 354] width 1216 height 616
click at [395, 21] on select "Bistro Fitness - Hobby Booth Seating Counter Dining Dining 2 Elevators Elevator…" at bounding box center [418, 23] width 125 height 25
click at [356, 11] on select "Bistro Fitness - Hobby Booth Seating Counter Dining Dining 2 Elevators Elevator…" at bounding box center [418, 23] width 125 height 25
drag, startPoint x: 569, startPoint y: 450, endPoint x: 991, endPoint y: 432, distance: 422.3
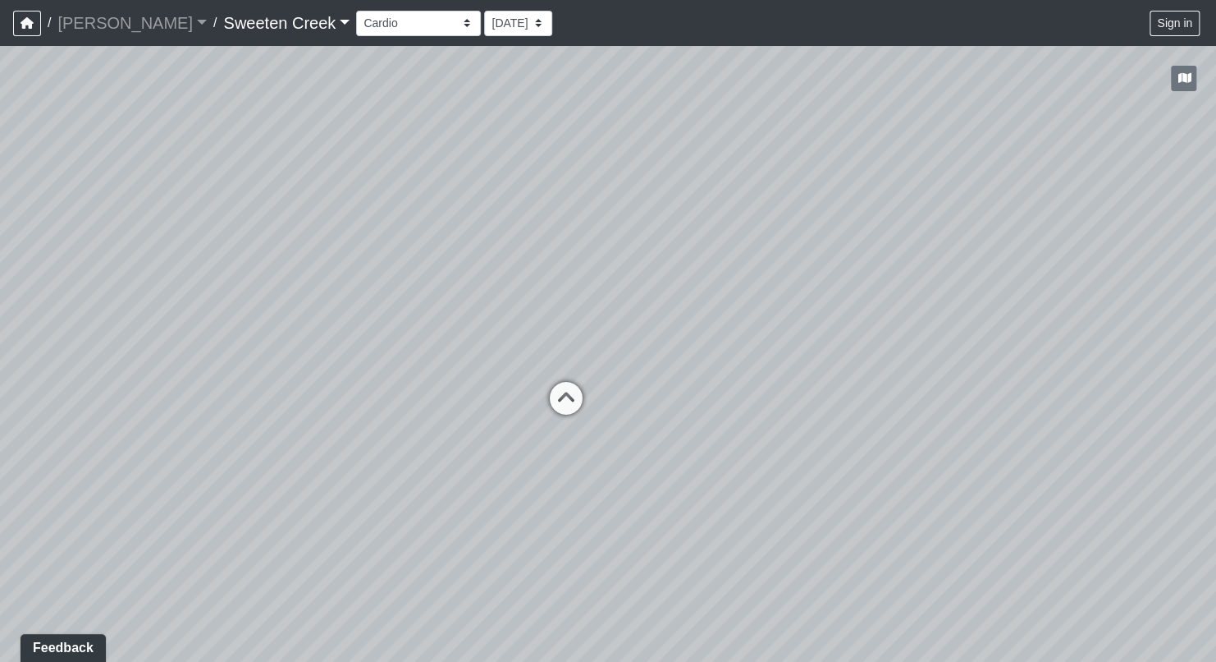
click at [988, 432] on div "Loading... Office Loading... Reception Loading... Mailroom - Elevator Lobby Loa…" at bounding box center [608, 354] width 1216 height 616
drag, startPoint x: 1061, startPoint y: 408, endPoint x: 273, endPoint y: 353, distance: 789.1
click at [273, 353] on div "Loading... Office Loading... Reception Loading... Mailroom - Elevator Lobby Loa…" at bounding box center [608, 354] width 1216 height 616
drag, startPoint x: 989, startPoint y: 358, endPoint x: 544, endPoint y: 345, distance: 445.1
click at [544, 345] on div "Loading... Office Loading... Reception Loading... Mailroom - Elevator Lobby Loa…" at bounding box center [608, 354] width 1216 height 616
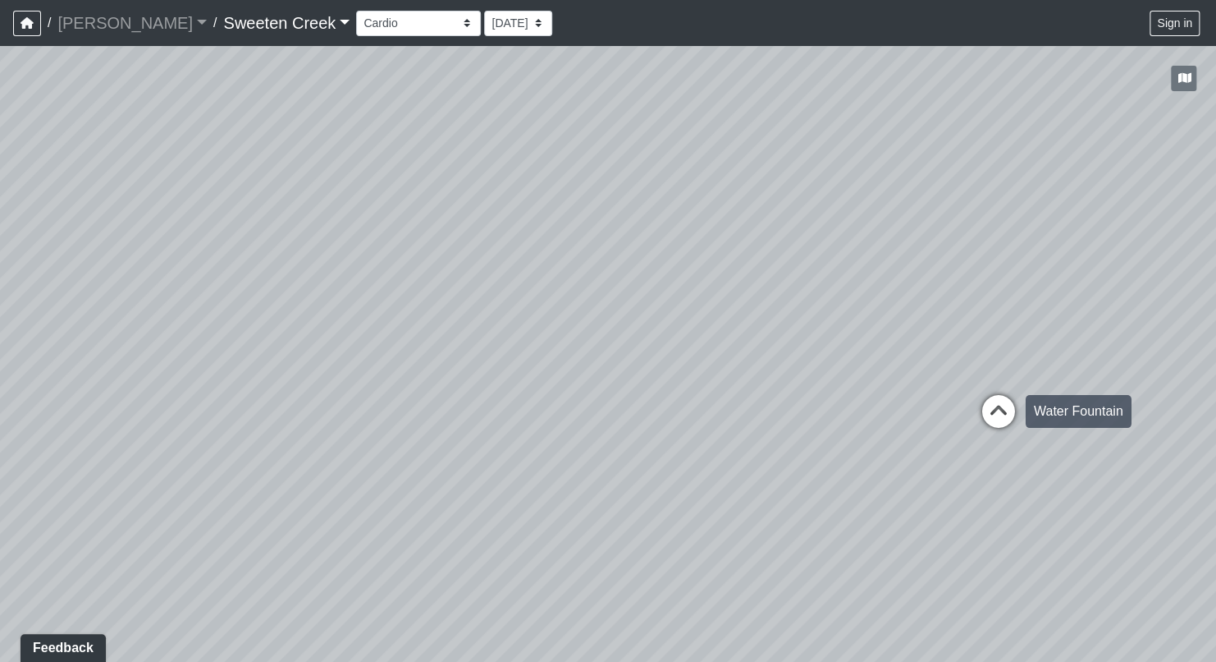
click at [996, 409] on icon at bounding box center [998, 419] width 49 height 49
drag, startPoint x: 1042, startPoint y: 412, endPoint x: 803, endPoint y: 393, distance: 239.6
click at [803, 393] on div "Loading... Office Loading... Reception Loading... Mailroom - Elevator Lobby Loa…" at bounding box center [608, 354] width 1216 height 616
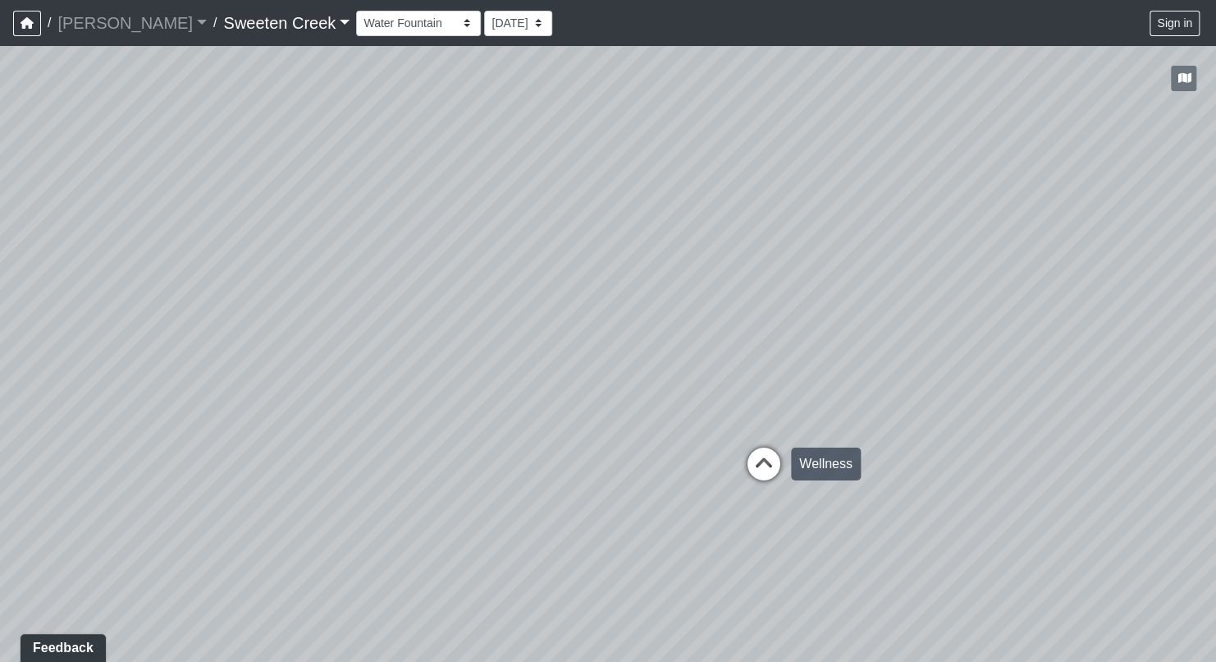
click at [763, 465] on icon at bounding box center [764, 471] width 49 height 49
drag, startPoint x: 424, startPoint y: 447, endPoint x: 753, endPoint y: 445, distance: 329.2
click at [753, 445] on div "Loading... Office Loading... Reception Loading... Mailroom - Elevator Lobby Loa…" at bounding box center [608, 354] width 1216 height 616
drag, startPoint x: 441, startPoint y: 480, endPoint x: 871, endPoint y: 542, distance: 434.5
click at [871, 542] on div "Loading... Office Loading... Reception Loading... Mailroom - Elevator Lobby Loa…" at bounding box center [608, 354] width 1216 height 616
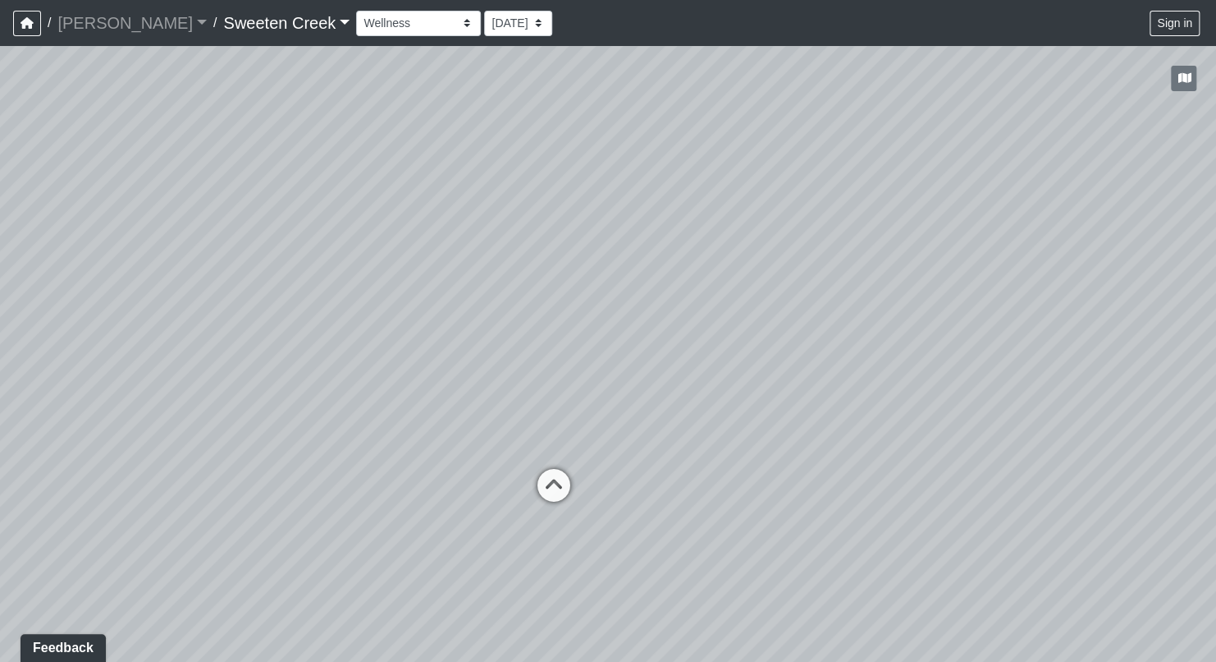
drag, startPoint x: 579, startPoint y: 474, endPoint x: 717, endPoint y: 484, distance: 138.3
click at [776, 468] on div "Loading... Office Loading... Reception Loading... Mailroom - Elevator Lobby Loa…" at bounding box center [608, 354] width 1216 height 616
click at [552, 490] on icon at bounding box center [553, 494] width 49 height 49
drag, startPoint x: 499, startPoint y: 442, endPoint x: 799, endPoint y: 511, distance: 307.4
click at [799, 511] on div "Loading... Office Loading... Reception Loading... Mailroom - Elevator Lobby Loa…" at bounding box center [608, 354] width 1216 height 616
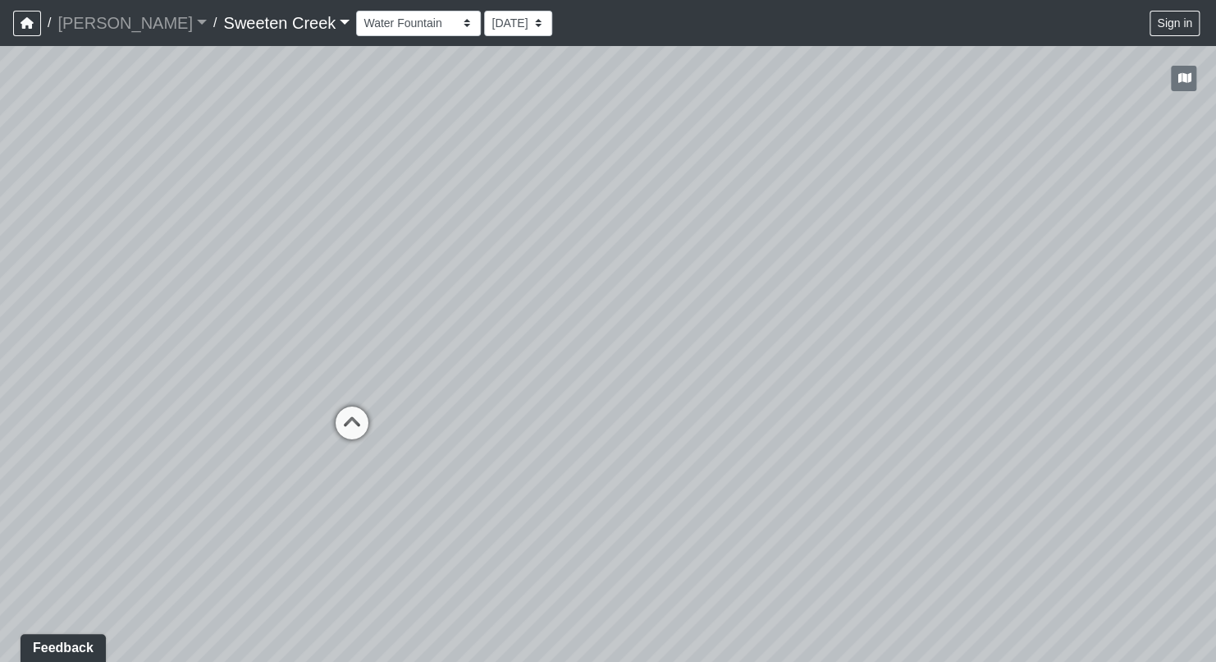
drag, startPoint x: 472, startPoint y: 486, endPoint x: 767, endPoint y: 426, distance: 300.7
click at [772, 424] on div "Loading... Office Loading... Reception Loading... Mailroom - Elevator Lobby Loa…" at bounding box center [608, 354] width 1216 height 616
drag, startPoint x: 263, startPoint y: 445, endPoint x: 502, endPoint y: 419, distance: 239.4
click at [502, 419] on div "Loading... Office Loading... Reception Loading... Mailroom - Elevator Lobby Loa…" at bounding box center [608, 354] width 1216 height 616
click at [392, 25] on select "Bistro Fitness - Hobby Booth Seating Counter Dining Dining 2 Elevators Elevator…" at bounding box center [418, 23] width 125 height 25
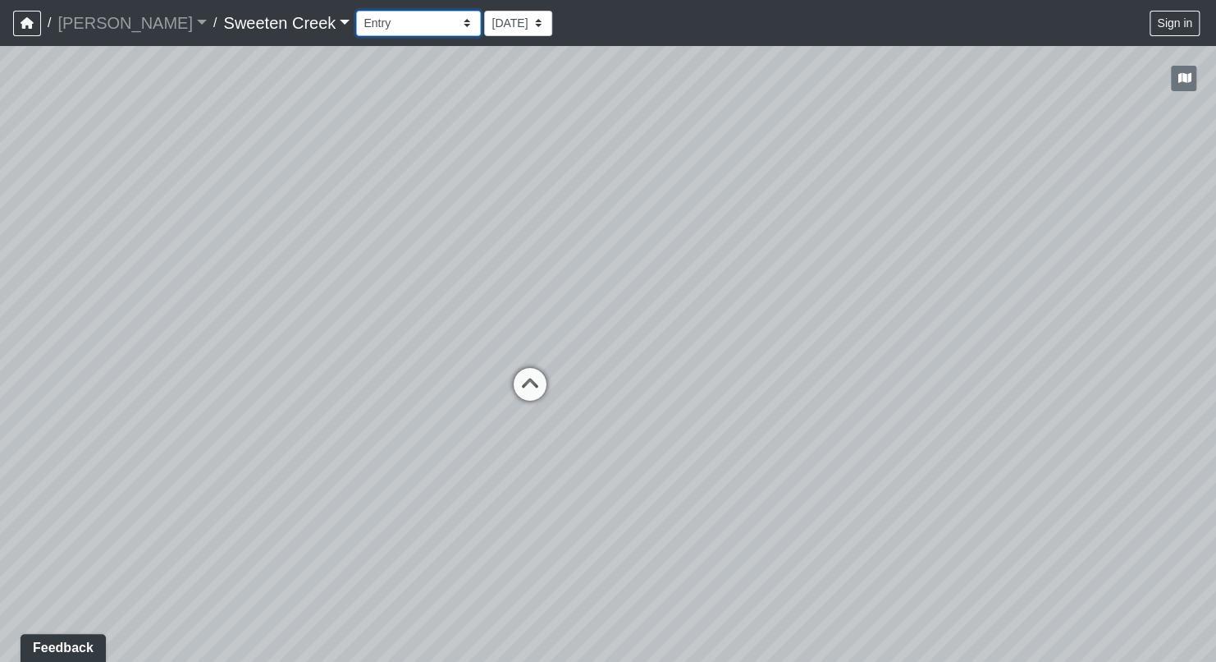
click at [356, 11] on select "Bistro Fitness - Hobby Booth Seating Counter Dining Dining 2 Elevators Elevator…" at bounding box center [418, 23] width 125 height 25
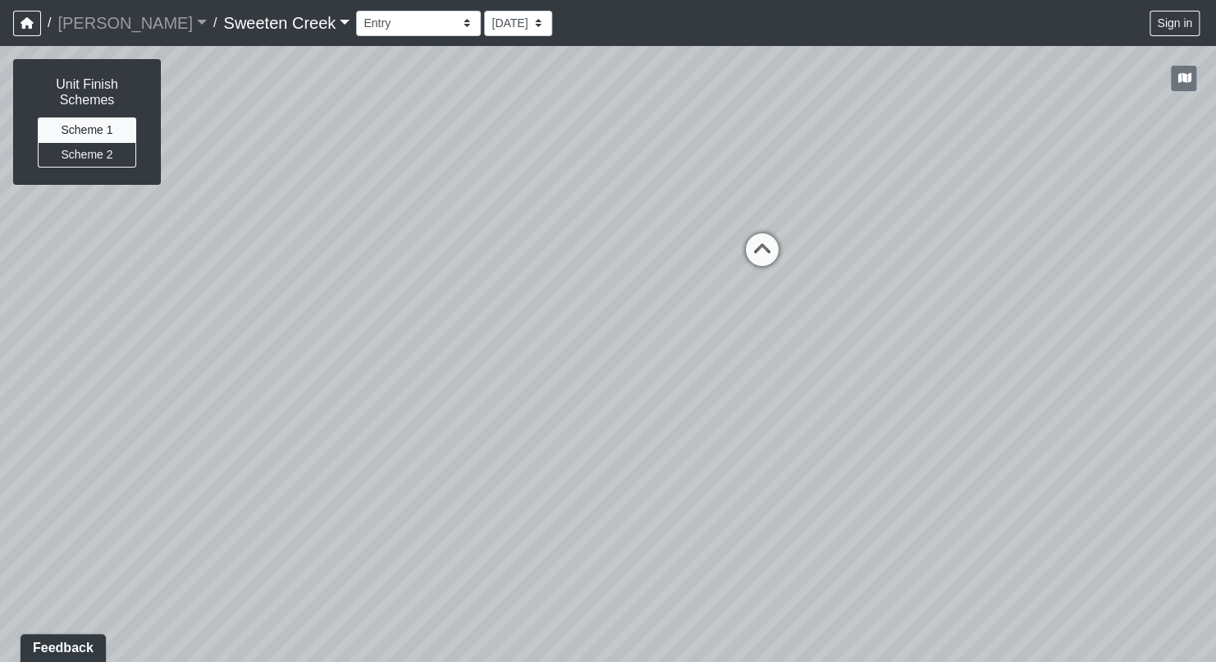
drag, startPoint x: 398, startPoint y: 438, endPoint x: 1009, endPoint y: 360, distance: 615.7
click at [1113, 309] on div "Loading... Office Loading... Reception Loading... Mailroom - Elevator Lobby Loa…" at bounding box center [608, 354] width 1216 height 616
drag, startPoint x: 736, startPoint y: 453, endPoint x: 776, endPoint y: 396, distance: 69.0
click at [776, 396] on div "Loading... Office Loading... Reception Loading... Mailroom - Elevator Lobby Loa…" at bounding box center [608, 354] width 1216 height 616
drag, startPoint x: 526, startPoint y: 527, endPoint x: 525, endPoint y: 566, distance: 39.4
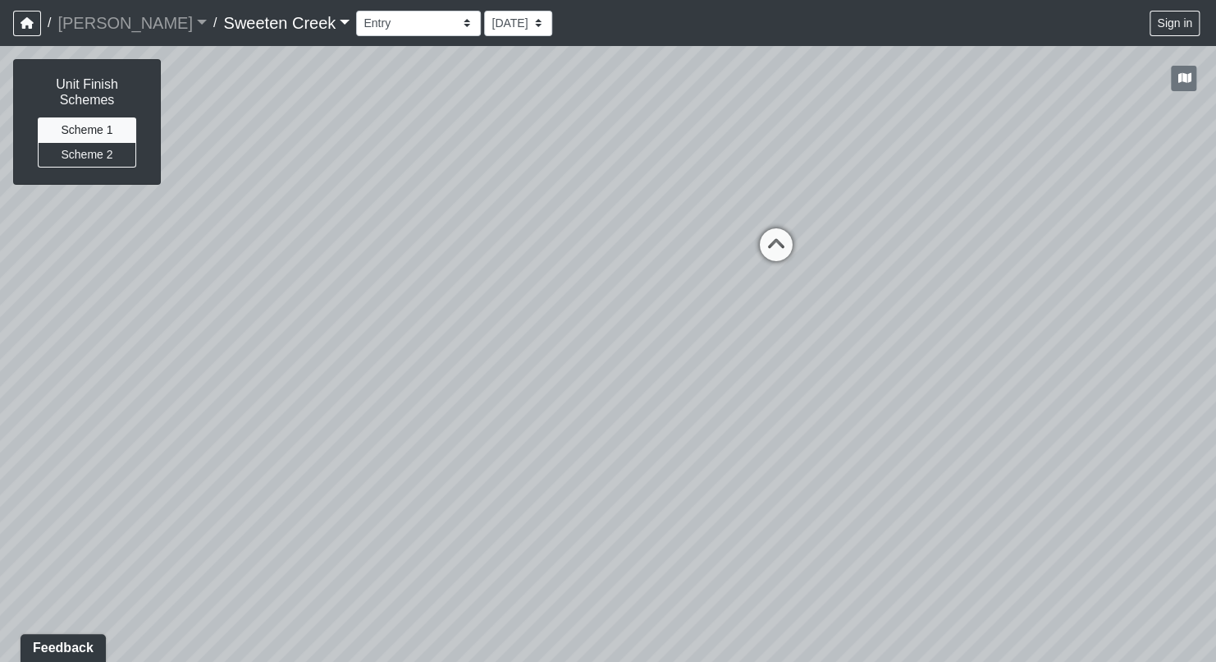
click at [506, 573] on div "Loading... Office Loading... Reception Loading... Mailroom - Elevator Lobby Loa…" at bounding box center [608, 354] width 1216 height 616
drag, startPoint x: 661, startPoint y: 507, endPoint x: 444, endPoint y: 566, distance: 224.4
click at [431, 572] on div "Loading... Office Loading... Reception Loading... Mailroom - Elevator Lobby Loa…" at bounding box center [608, 354] width 1216 height 616
drag, startPoint x: 698, startPoint y: 545, endPoint x: 666, endPoint y: 501, distance: 54.7
click at [430, 498] on div "Loading... Office Loading... Reception Loading... Mailroom - Elevator Lobby Loa…" at bounding box center [608, 354] width 1216 height 616
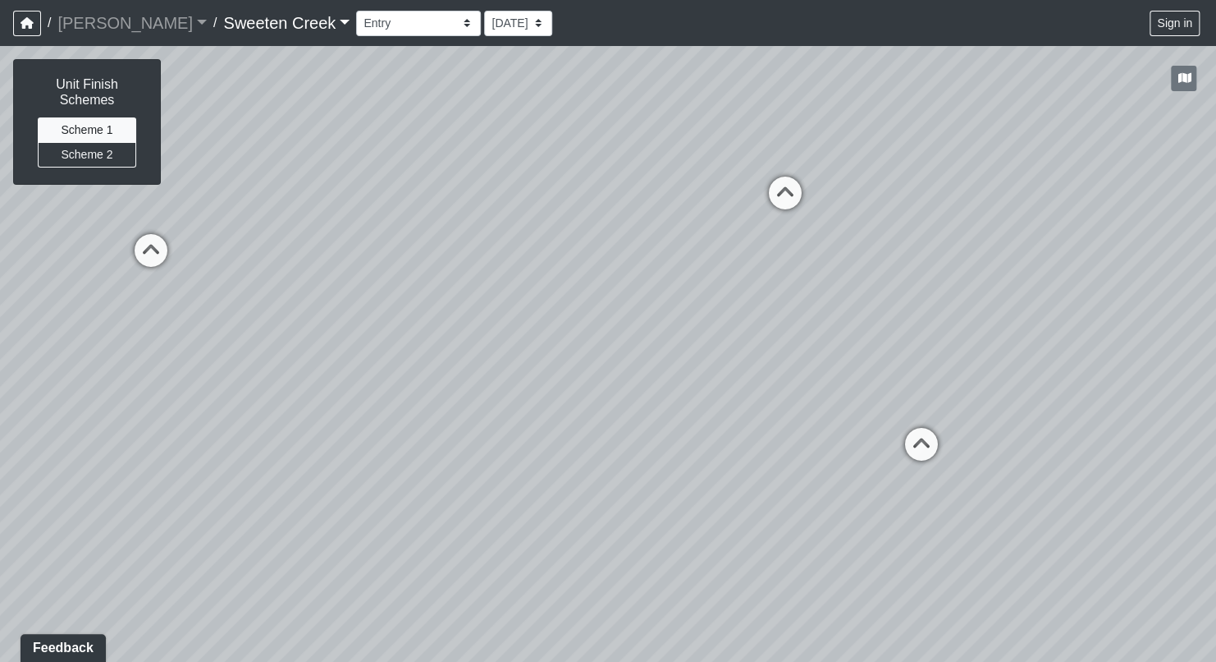
drag, startPoint x: 723, startPoint y: 502, endPoint x: 466, endPoint y: 471, distance: 258.8
click at [466, 471] on div "Loading... Office Loading... Reception Loading... Mailroom - Elevator Lobby Loa…" at bounding box center [608, 354] width 1216 height 616
drag, startPoint x: 788, startPoint y: 504, endPoint x: 693, endPoint y: 451, distance: 109.1
click at [670, 488] on div "Loading... Office Loading... Reception Loading... Mailroom - Elevator Lobby Loa…" at bounding box center [608, 354] width 1216 height 616
drag, startPoint x: 748, startPoint y: 442, endPoint x: 644, endPoint y: 459, distance: 105.5
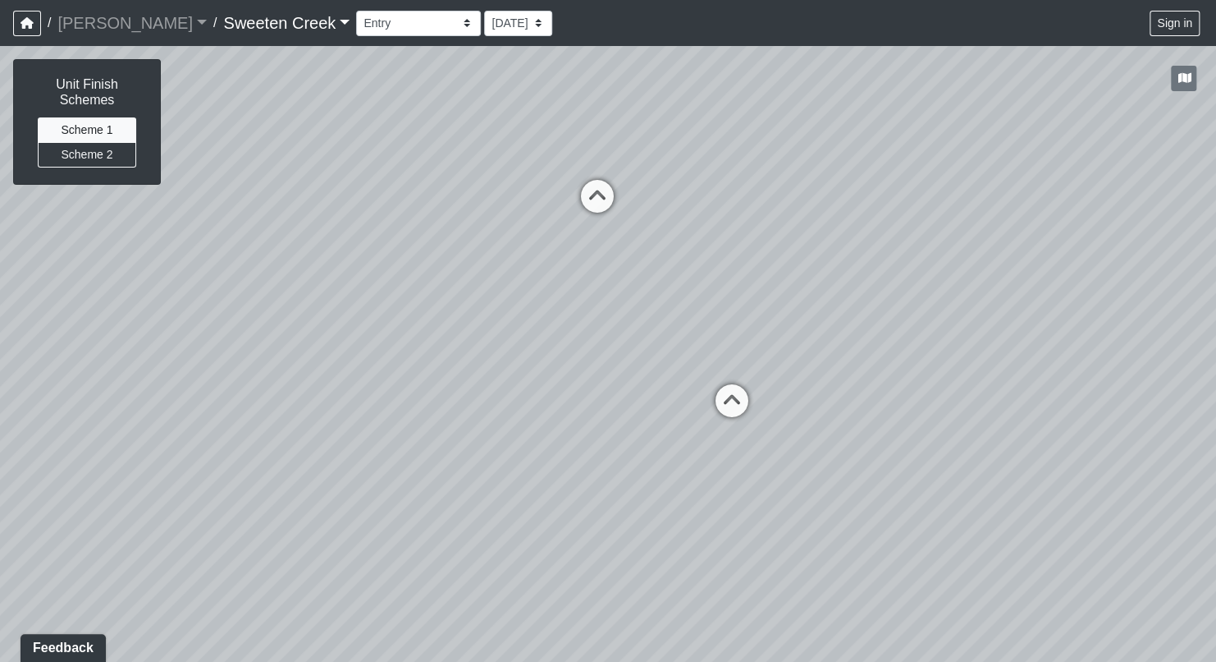
click at [644, 459] on div "Loading... Office Loading... Reception Loading... Mailroom - Elevator Lobby Loa…" at bounding box center [608, 354] width 1216 height 616
drag, startPoint x: 726, startPoint y: 495, endPoint x: 433, endPoint y: 387, distance: 312.4
click at [433, 387] on div "Loading... Office Loading... Reception Loading... Mailroom - Elevator Lobby Loa…" at bounding box center [608, 354] width 1216 height 616
drag, startPoint x: 657, startPoint y: 404, endPoint x: 291, endPoint y: 304, distance: 378.7
click at [256, 304] on div "Loading... Office Loading... Reception Loading... Mailroom - Elevator Lobby Loa…" at bounding box center [608, 354] width 1216 height 616
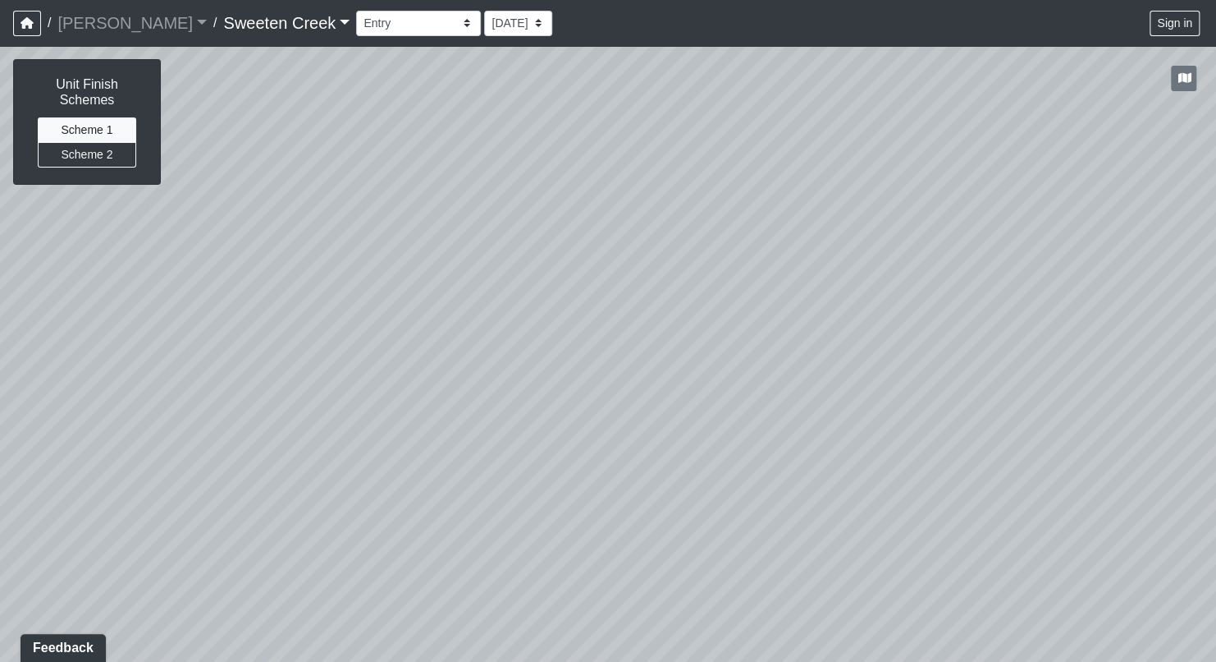
drag, startPoint x: 841, startPoint y: 377, endPoint x: 497, endPoint y: 470, distance: 356.4
click at [484, 484] on div "Loading... Office Loading... Reception Loading... Mailroom - Elevator Lobby Loa…" at bounding box center [608, 354] width 1216 height 616
drag, startPoint x: 812, startPoint y: 126, endPoint x: 666, endPoint y: 395, distance: 305.6
click at [666, 395] on div "Loading... Office Loading... Reception Loading... Mailroom - Elevator Lobby Loa…" at bounding box center [608, 354] width 1216 height 616
drag, startPoint x: 708, startPoint y: 356, endPoint x: 657, endPoint y: 399, distance: 66.4
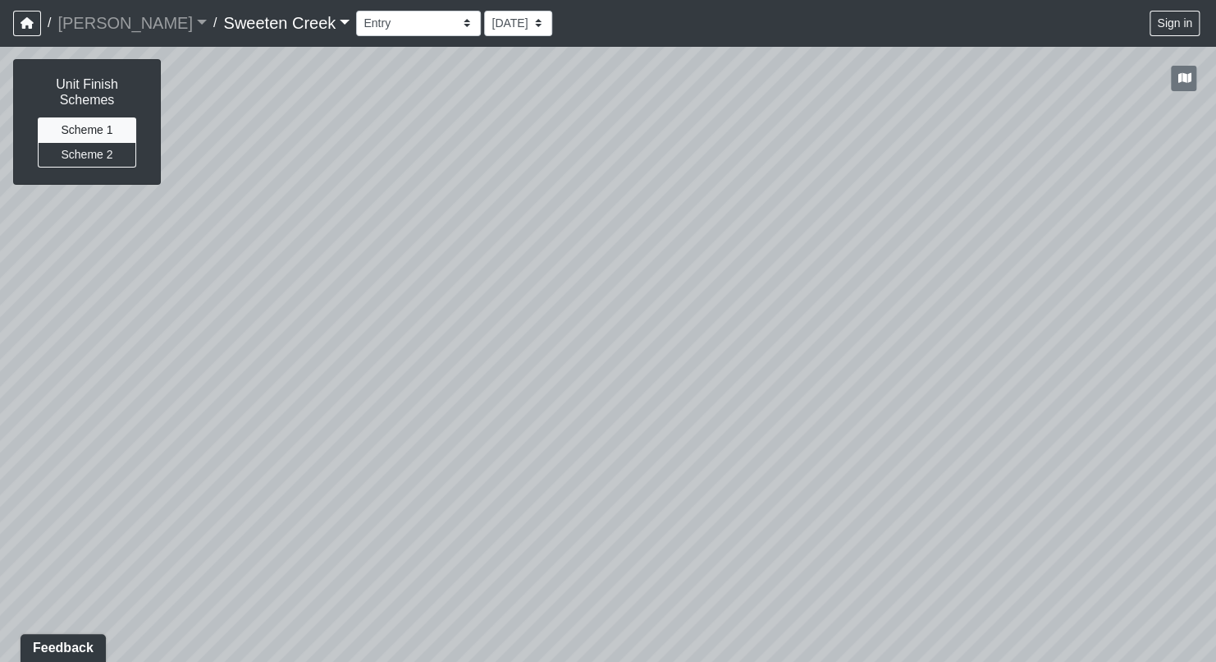
click at [657, 399] on div "Loading... Office Loading... Reception Loading... Mailroom - Elevator Lobby Loa…" at bounding box center [608, 354] width 1216 height 616
drag, startPoint x: 667, startPoint y: 405, endPoint x: 1004, endPoint y: 412, distance: 337.4
click at [1029, 411] on div "Loading... Office Loading... Reception Loading... Mailroom - Elevator Lobby Loa…" at bounding box center [608, 354] width 1216 height 616
drag, startPoint x: 621, startPoint y: 396, endPoint x: 1054, endPoint y: 433, distance: 434.2
click at [1054, 433] on div "Loading... Office Loading... Reception Loading... Mailroom - Elevator Lobby Loa…" at bounding box center [608, 354] width 1216 height 616
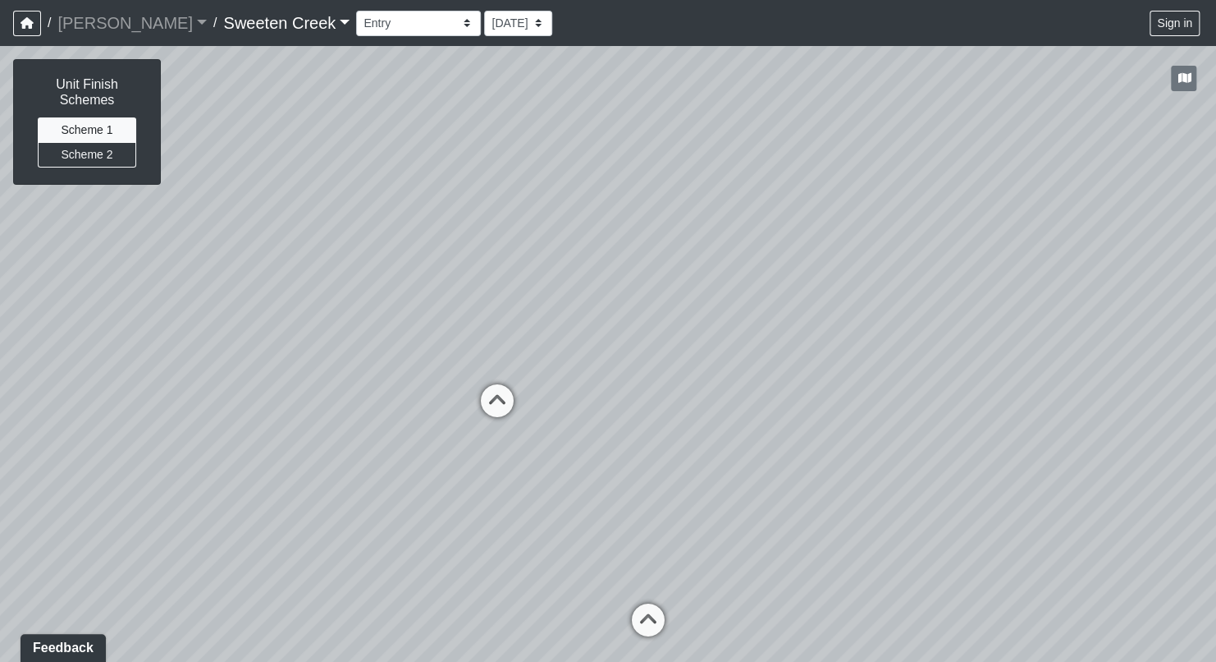
drag, startPoint x: 722, startPoint y: 416, endPoint x: 927, endPoint y: 400, distance: 205.9
click at [927, 400] on div "Loading... Office Loading... Reception Loading... Mailroom - Elevator Lobby Loa…" at bounding box center [608, 354] width 1216 height 616
click at [648, 614] on icon at bounding box center [648, 626] width 49 height 49
drag, startPoint x: 285, startPoint y: 508, endPoint x: 576, endPoint y: 491, distance: 291.9
click at [576, 491] on div "Loading... Office Loading... Reception Loading... Mailroom - Elevator Lobby Loa…" at bounding box center [608, 354] width 1216 height 616
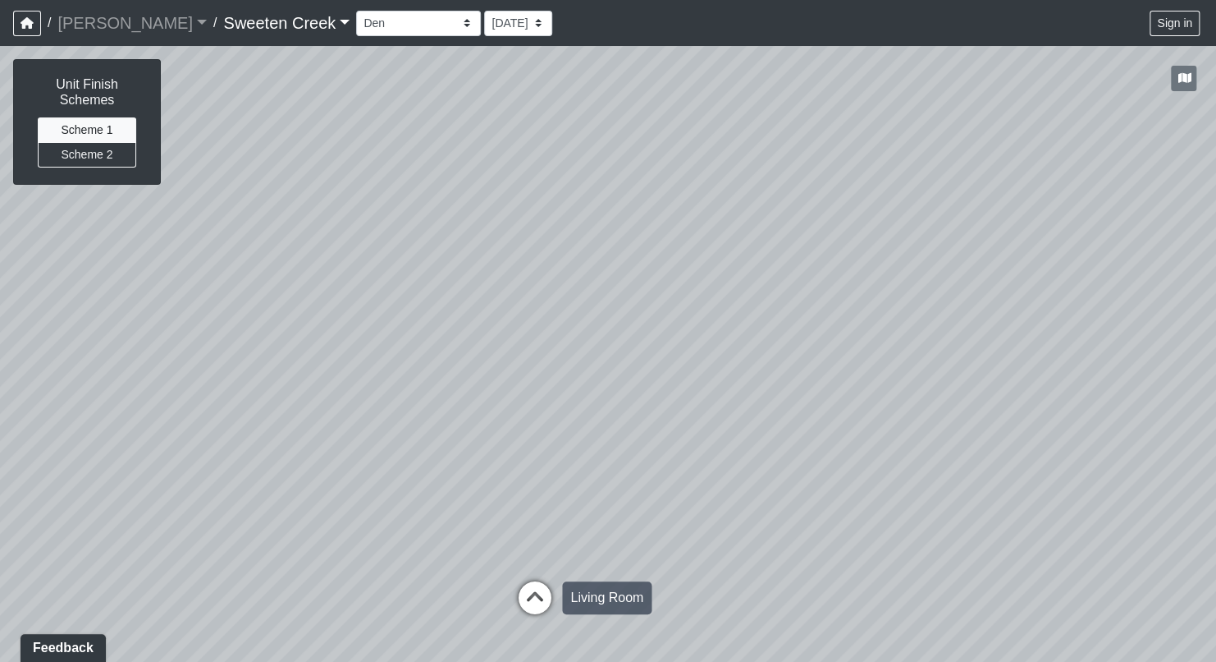
click at [546, 593] on icon at bounding box center [535, 605] width 49 height 49
drag, startPoint x: 581, startPoint y: 550, endPoint x: 389, endPoint y: 606, distance: 200.0
click at [376, 612] on div "Loading... Office Loading... Reception Loading... Mailroom - Elevator Lobby Loa…" at bounding box center [608, 354] width 1216 height 616
drag, startPoint x: 559, startPoint y: 593, endPoint x: 280, endPoint y: 533, distance: 285.4
click at [278, 534] on div "Loading... Office Loading... Reception Loading... Mailroom - Elevator Lobby Loa…" at bounding box center [608, 354] width 1216 height 616
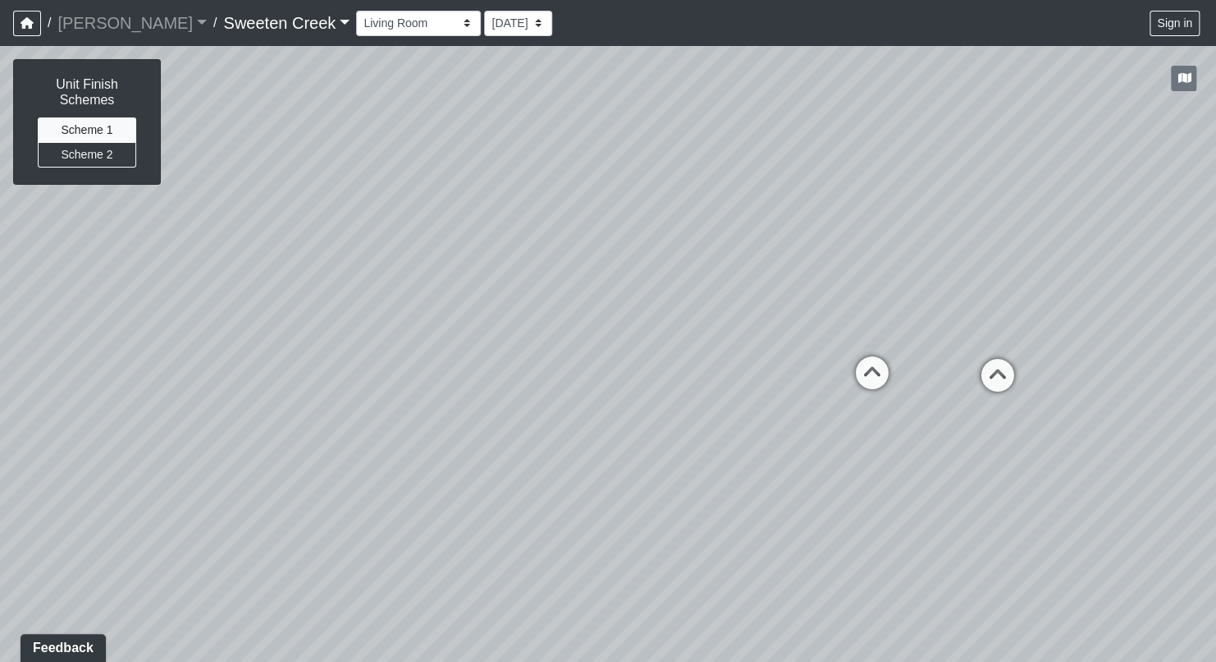
drag, startPoint x: 687, startPoint y: 575, endPoint x: 605, endPoint y: 601, distance: 85.9
click at [418, 538] on div "Loading... Office Loading... Reception Loading... Mailroom - Elevator Lobby Loa…" at bounding box center [608, 354] width 1216 height 616
drag, startPoint x: 570, startPoint y: 586, endPoint x: 139, endPoint y: 529, distance: 435.6
click at [139, 529] on div "Loading... Office Loading... Reception Loading... Mailroom - Elevator Lobby Loa…" at bounding box center [608, 354] width 1216 height 616
drag, startPoint x: 871, startPoint y: 623, endPoint x: 619, endPoint y: 597, distance: 253.4
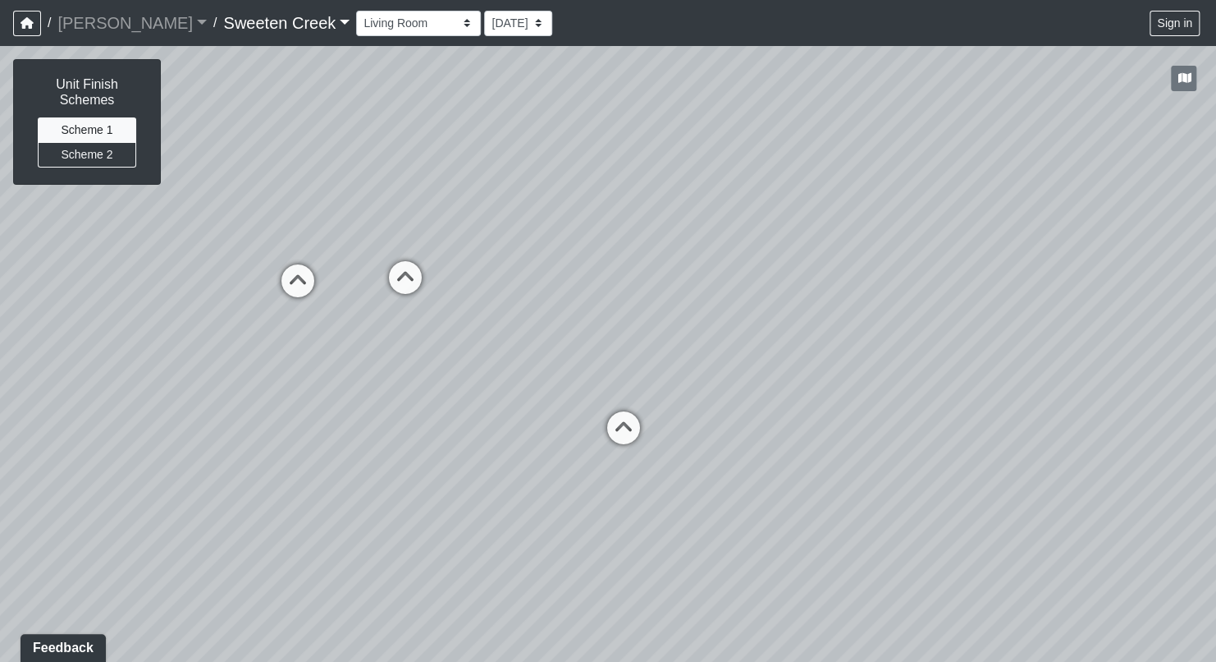
click at [619, 597] on div "Loading... Office Loading... Reception Loading... Mailroom - Elevator Lobby Loa…" at bounding box center [608, 354] width 1216 height 616
click at [302, 284] on icon at bounding box center [297, 288] width 49 height 49
drag, startPoint x: 302, startPoint y: 349, endPoint x: 765, endPoint y: 389, distance: 464.7
click at [769, 388] on div "Loading... Office Loading... Reception Loading... Mailroom - Elevator Lobby Loa…" at bounding box center [608, 354] width 1216 height 616
drag, startPoint x: 425, startPoint y: 443, endPoint x: 730, endPoint y: 462, distance: 305.1
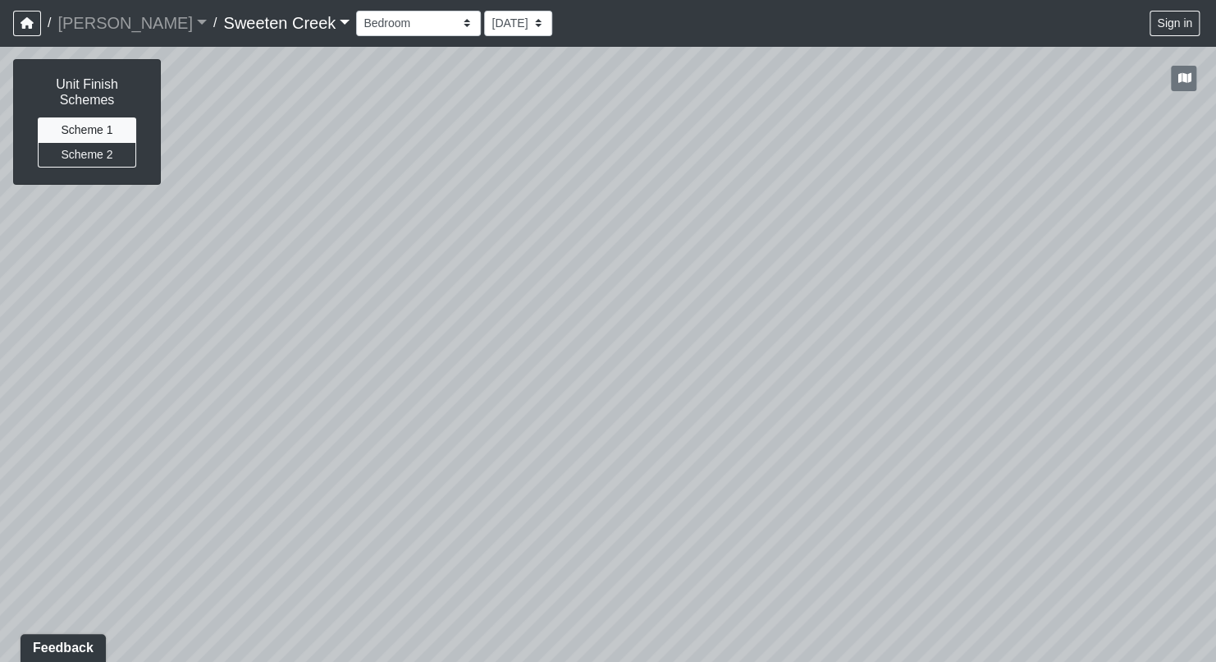
click at [730, 462] on div "Loading... Office Loading... Reception Loading... Mailroom - Elevator Lobby Loa…" at bounding box center [608, 354] width 1216 height 616
drag, startPoint x: 665, startPoint y: 580, endPoint x: 353, endPoint y: 529, distance: 316.0
click at [286, 548] on div "Loading... Office Loading... Reception Loading... Mailroom - Elevator Lobby Loa…" at bounding box center [608, 354] width 1216 height 616
drag, startPoint x: 406, startPoint y: 538, endPoint x: 339, endPoint y: 563, distance: 71.7
click at [339, 563] on div "Loading... Office Loading... Reception Loading... Mailroom - Elevator Lobby Loa…" at bounding box center [608, 354] width 1216 height 616
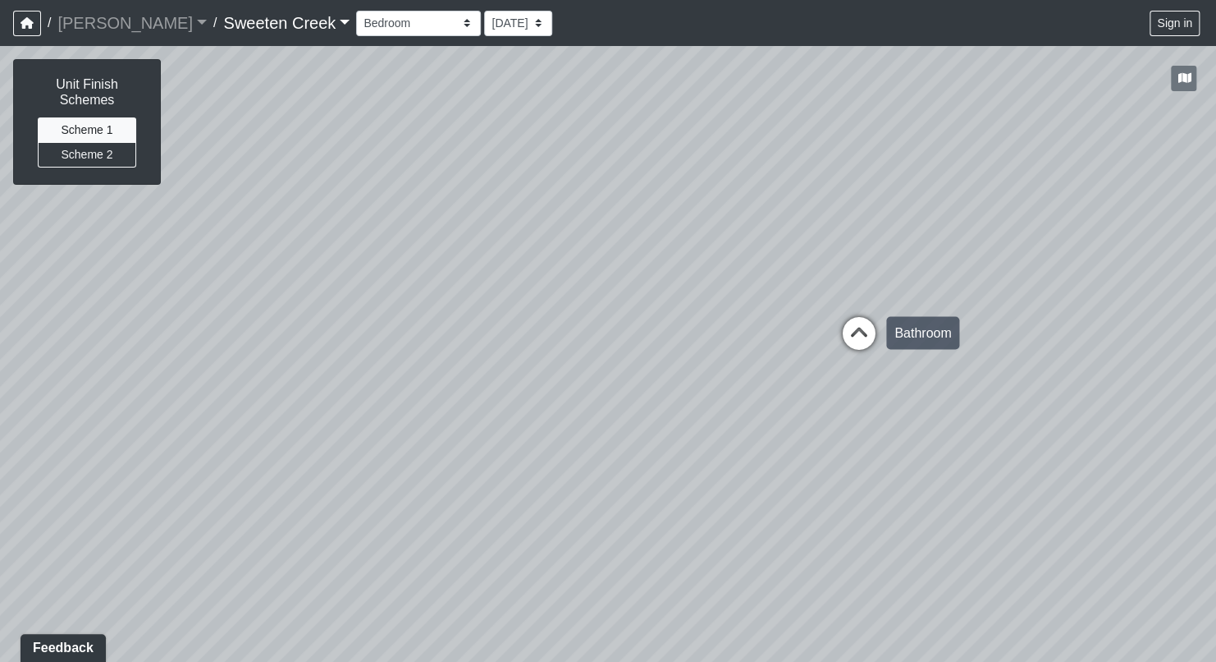
click at [859, 337] on icon at bounding box center [859, 340] width 49 height 49
drag, startPoint x: 648, startPoint y: 503, endPoint x: 668, endPoint y: 433, distance: 72.5
click at [668, 433] on div "Loading... Office Loading... Reception Loading... Mailroom - Elevator Lobby Loa…" at bounding box center [608, 354] width 1216 height 616
drag, startPoint x: 831, startPoint y: 406, endPoint x: 635, endPoint y: 387, distance: 197.2
click at [569, 388] on div "Loading... Office Loading... Reception Loading... Mailroom - Elevator Lobby Loa…" at bounding box center [608, 354] width 1216 height 616
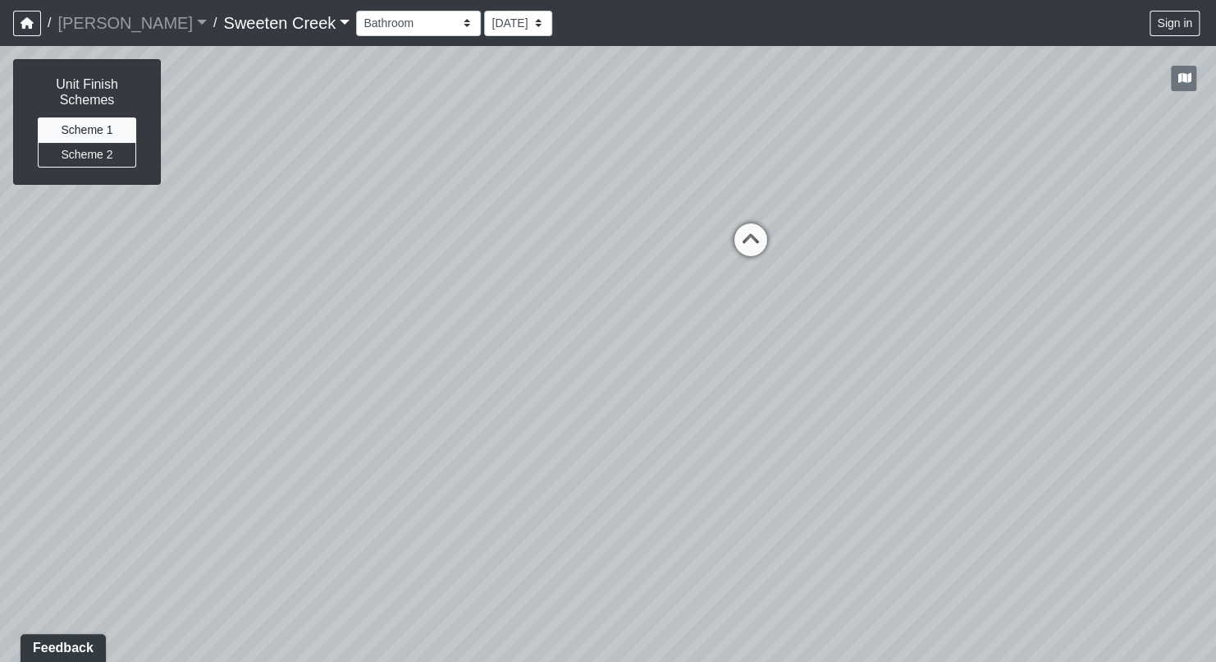
drag, startPoint x: 719, startPoint y: 385, endPoint x: 106, endPoint y: 350, distance: 614.2
click at [106, 350] on div "Loading... Office Loading... Reception Loading... Mailroom - Elevator Lobby Loa…" at bounding box center [608, 354] width 1216 height 616
click at [753, 241] on icon at bounding box center [750, 247] width 49 height 49
drag, startPoint x: 467, startPoint y: 405, endPoint x: 731, endPoint y: 531, distance: 291.9
click at [731, 531] on div "Loading... Office Loading... Reception Loading... Mailroom - Elevator Lobby Loa…" at bounding box center [608, 354] width 1216 height 616
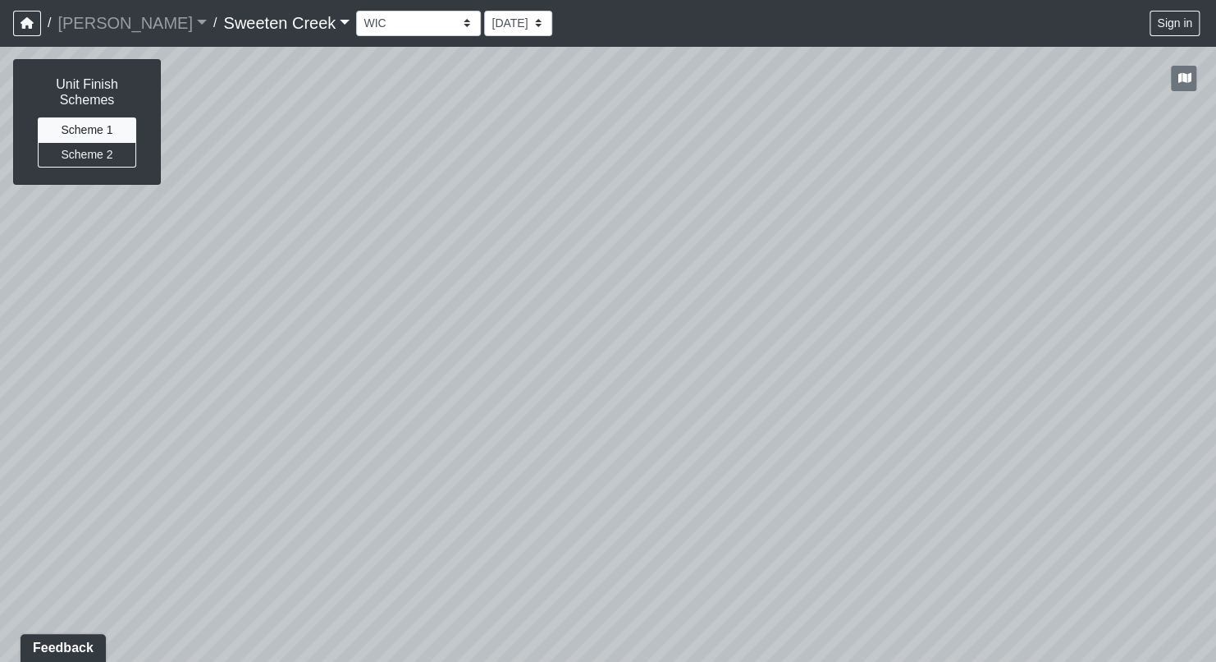
drag, startPoint x: 908, startPoint y: 497, endPoint x: 608, endPoint y: 341, distance: 337.8
click at [504, 328] on div "Loading... Office Loading... Reception Loading... Mailroom - Elevator Lobby Loa…" at bounding box center [608, 354] width 1216 height 616
drag, startPoint x: 932, startPoint y: 405, endPoint x: 336, endPoint y: 318, distance: 603.1
click at [336, 318] on div "Loading... Office Loading... Reception Loading... Mailroom - Elevator Lobby Loa…" at bounding box center [608, 354] width 1216 height 616
drag, startPoint x: 771, startPoint y: 327, endPoint x: 478, endPoint y: 406, distance: 303.7
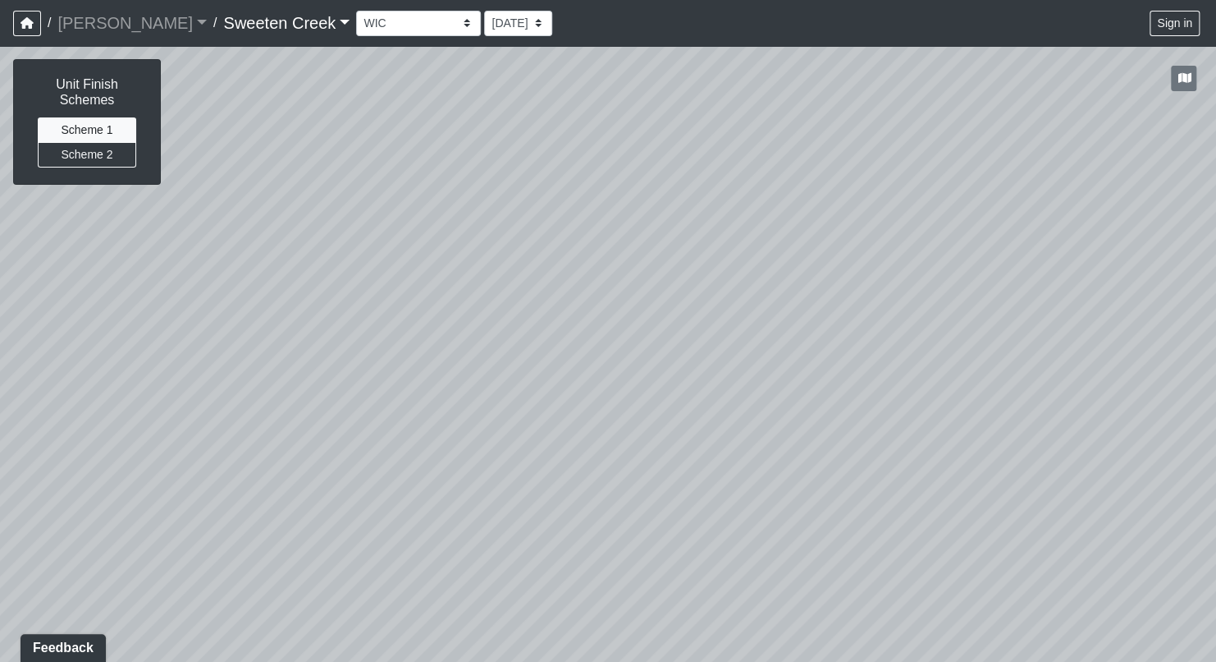
click at [478, 406] on div "Loading... Office Loading... Reception Loading... Mailroom - Elevator Lobby Loa…" at bounding box center [608, 354] width 1216 height 616
drag, startPoint x: 654, startPoint y: 327, endPoint x: 180, endPoint y: 346, distance: 474.8
click at [180, 346] on div "Loading... Office Loading... Reception Loading... Mailroom - Elevator Lobby Loa…" at bounding box center [608, 354] width 1216 height 616
drag, startPoint x: 578, startPoint y: 356, endPoint x: 438, endPoint y: 423, distance: 154.6
click at [322, 455] on div "Loading... Office Loading... Reception Loading... Mailroom - Elevator Lobby Loa…" at bounding box center [608, 354] width 1216 height 616
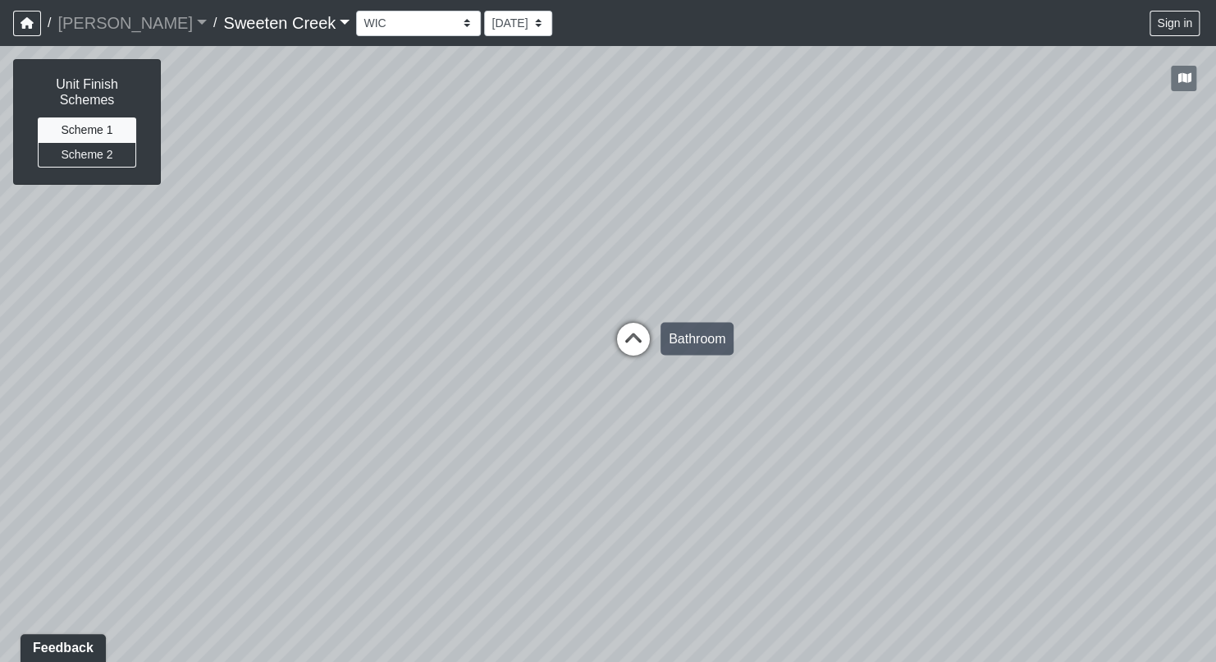
click at [631, 333] on icon at bounding box center [633, 346] width 49 height 49
click at [671, 309] on icon at bounding box center [670, 316] width 49 height 49
drag, startPoint x: 657, startPoint y: 328, endPoint x: 830, endPoint y: 540, distance: 273.1
click at [830, 540] on div "Loading... Office Loading... Reception Loading... Mailroom - Elevator Lobby Loa…" at bounding box center [608, 354] width 1216 height 616
drag, startPoint x: 999, startPoint y: 468, endPoint x: 477, endPoint y: 479, distance: 522.2
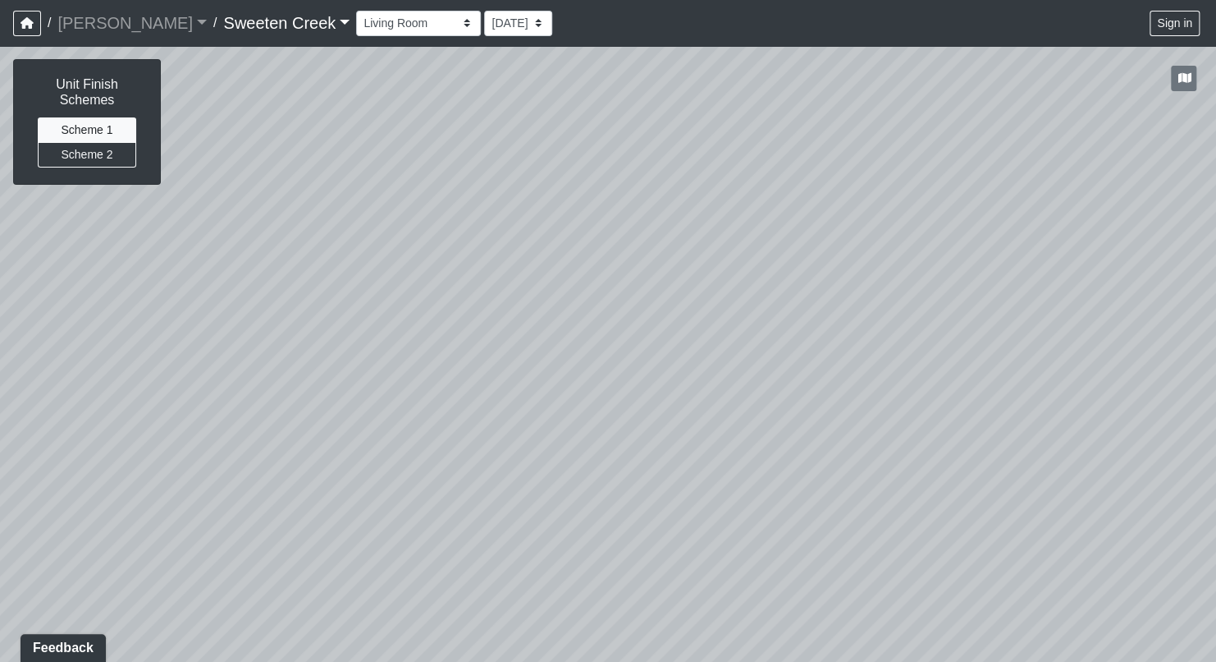
click at [468, 484] on div "Loading... Office Loading... Reception Loading... Mailroom - Elevator Lobby Loa…" at bounding box center [608, 354] width 1216 height 616
drag, startPoint x: 811, startPoint y: 455, endPoint x: 478, endPoint y: 445, distance: 333.4
click at [418, 462] on div "Loading... Office Loading... Reception Loading... Mailroom - Elevator Lobby Loa…" at bounding box center [608, 354] width 1216 height 616
drag, startPoint x: 751, startPoint y: 451, endPoint x: 490, endPoint y: 389, distance: 268.4
click at [383, 410] on div "Loading... Office Loading... Reception Loading... Mailroom - Elevator Lobby Loa…" at bounding box center [608, 354] width 1216 height 616
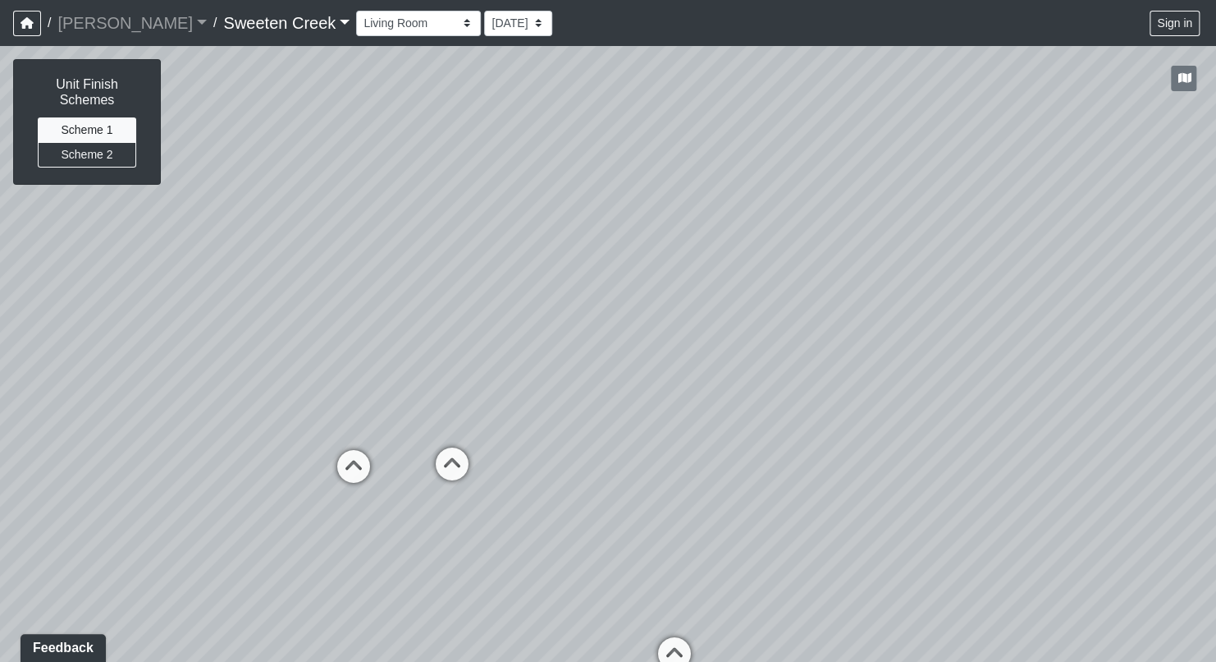
drag, startPoint x: 717, startPoint y: 393, endPoint x: 333, endPoint y: 379, distance: 383.6
click at [328, 384] on div "Loading... Office Loading... Reception Loading... Mailroom - Elevator Lobby Loa…" at bounding box center [608, 354] width 1216 height 616
drag, startPoint x: 913, startPoint y: 416, endPoint x: 510, endPoint y: 412, distance: 403.0
click at [485, 419] on div "Loading... Office Loading... Reception Loading... Mailroom - Elevator Lobby Loa…" at bounding box center [608, 354] width 1216 height 616
drag, startPoint x: 792, startPoint y: 493, endPoint x: 559, endPoint y: 481, distance: 233.4
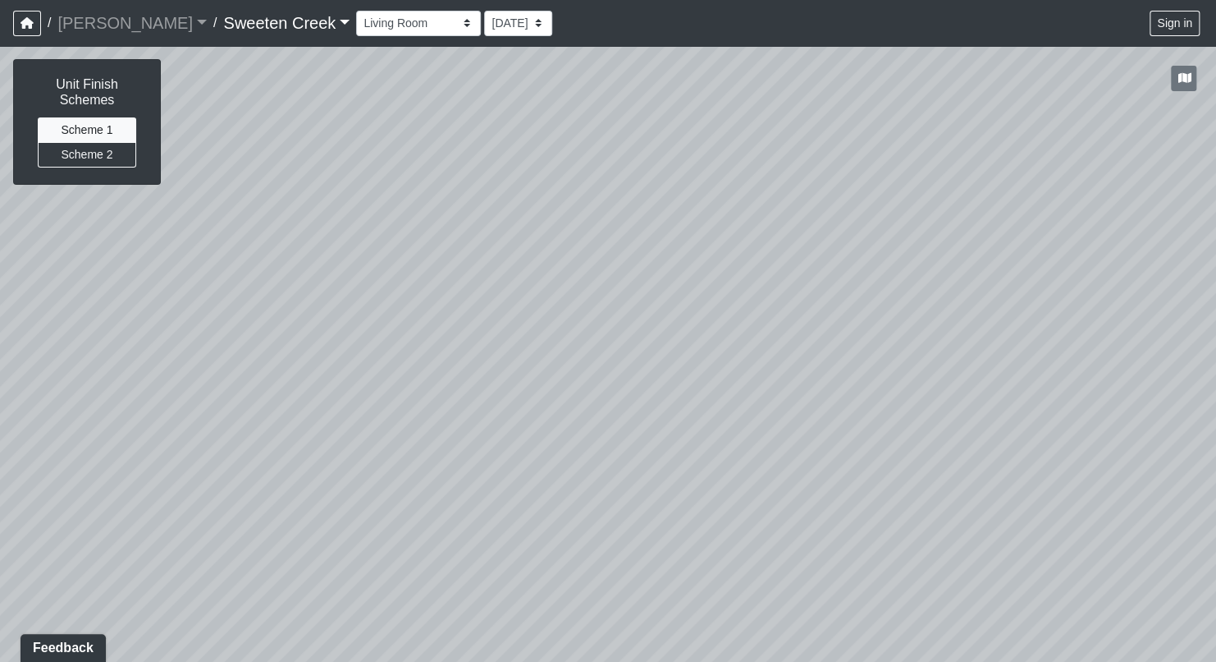
click at [559, 481] on div "Loading... Office Loading... Reception Loading... Mailroom - Elevator Lobby Loa…" at bounding box center [608, 354] width 1216 height 616
drag, startPoint x: 645, startPoint y: 527, endPoint x: 941, endPoint y: 333, distance: 353.3
click at [941, 333] on div "Loading... Office Loading... Reception Loading... Mailroom - Elevator Lobby Loa…" at bounding box center [608, 354] width 1216 height 616
click at [395, 21] on select "Bistro Fitness - Hobby Booth Seating Counter Dining Dining 2 Elevators Elevator…" at bounding box center [418, 23] width 125 height 25
click at [356, 11] on select "Bistro Fitness - Hobby Booth Seating Counter Dining Dining 2 Elevators Elevator…" at bounding box center [418, 23] width 125 height 25
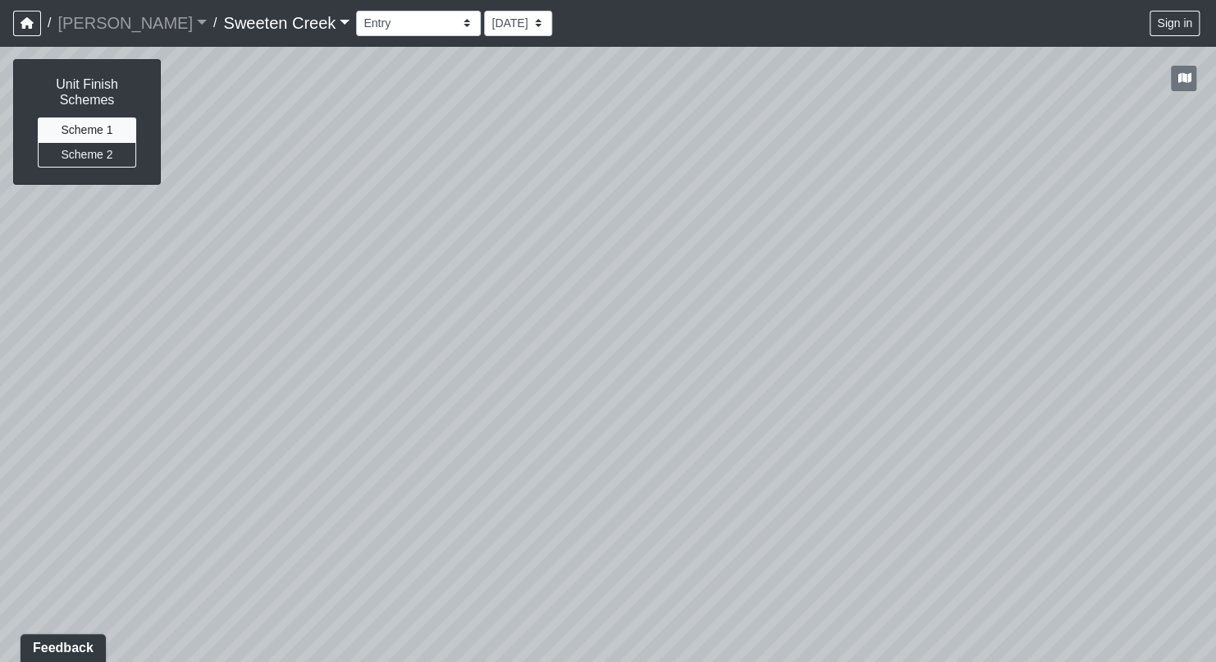
drag, startPoint x: 875, startPoint y: 392, endPoint x: 606, endPoint y: 344, distance: 273.6
click at [606, 344] on div "Loading... Office Loading... Reception Loading... Mailroom - Elevator Lobby Loa…" at bounding box center [608, 354] width 1216 height 616
drag, startPoint x: 959, startPoint y: 348, endPoint x: 820, endPoint y: 270, distance: 159.1
click at [748, 252] on div "Loading... Office Loading... Reception Loading... Mailroom - Elevator Lobby Loa…" at bounding box center [608, 354] width 1216 height 616
drag, startPoint x: 909, startPoint y: 299, endPoint x: 690, endPoint y: 396, distance: 238.9
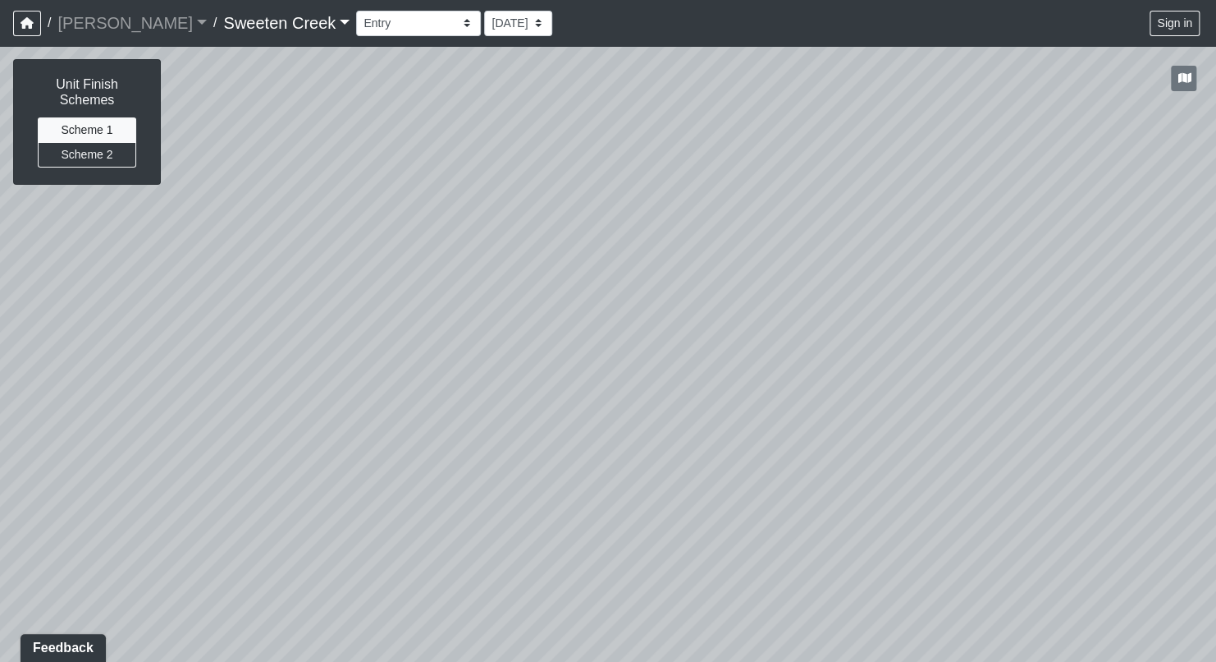
click at [621, 429] on div "Loading... Office Loading... Reception Loading... Mailroom - Elevator Lobby Loa…" at bounding box center [608, 354] width 1216 height 616
drag, startPoint x: 928, startPoint y: 336, endPoint x: 1170, endPoint y: 385, distance: 247.1
click at [1216, 378] on html "/ [PERSON_NAME] Loading... / Sweeten Creek Sweeten Creek Loading... [GEOGRAPHIC…" at bounding box center [608, 331] width 1216 height 662
drag, startPoint x: 638, startPoint y: 335, endPoint x: 868, endPoint y: 231, distance: 252.8
click at [868, 231] on div "Loading... Office Loading... Reception Loading... Mailroom - Elevator Lobby Loa…" at bounding box center [608, 354] width 1216 height 616
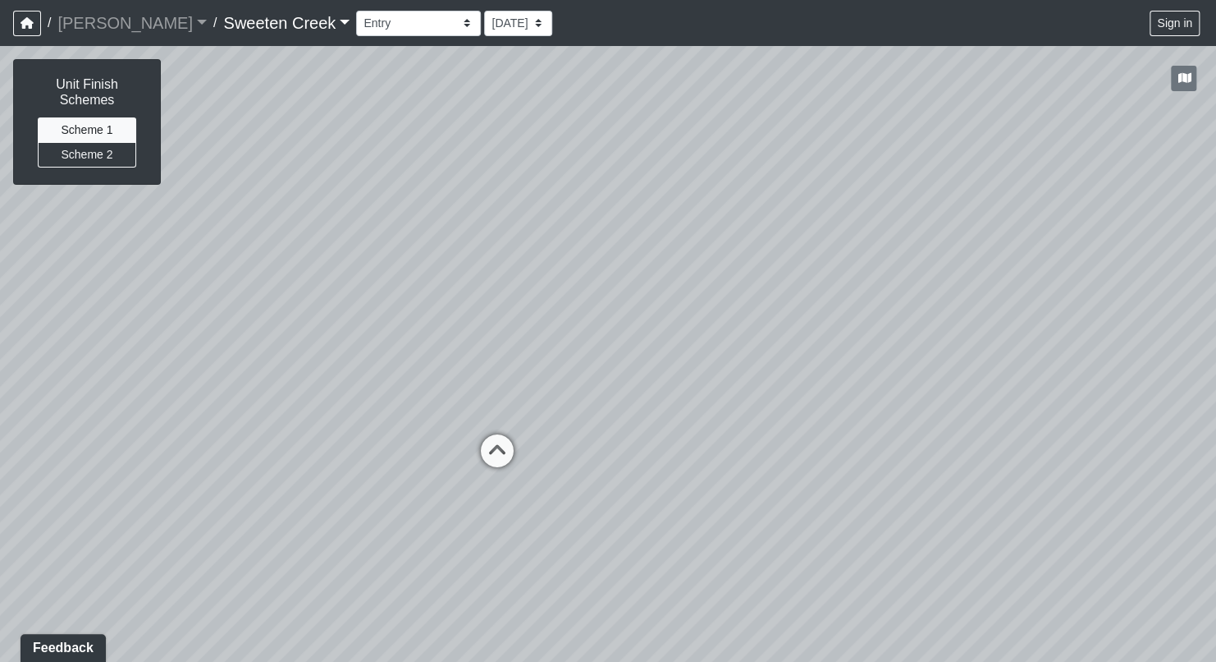
drag, startPoint x: 582, startPoint y: 184, endPoint x: 1034, endPoint y: 235, distance: 455.1
click at [1034, 235] on div "Loading... Office Loading... Reception Loading... Mailroom - Elevator Lobby Loa…" at bounding box center [608, 354] width 1216 height 616
click at [503, 458] on icon at bounding box center [497, 458] width 49 height 49
click at [797, 506] on div "Loading... Office Loading... Reception Loading... Mailroom - Elevator Lobby Loa…" at bounding box center [608, 354] width 1216 height 616
drag, startPoint x: 821, startPoint y: 499, endPoint x: 449, endPoint y: 478, distance: 372.4
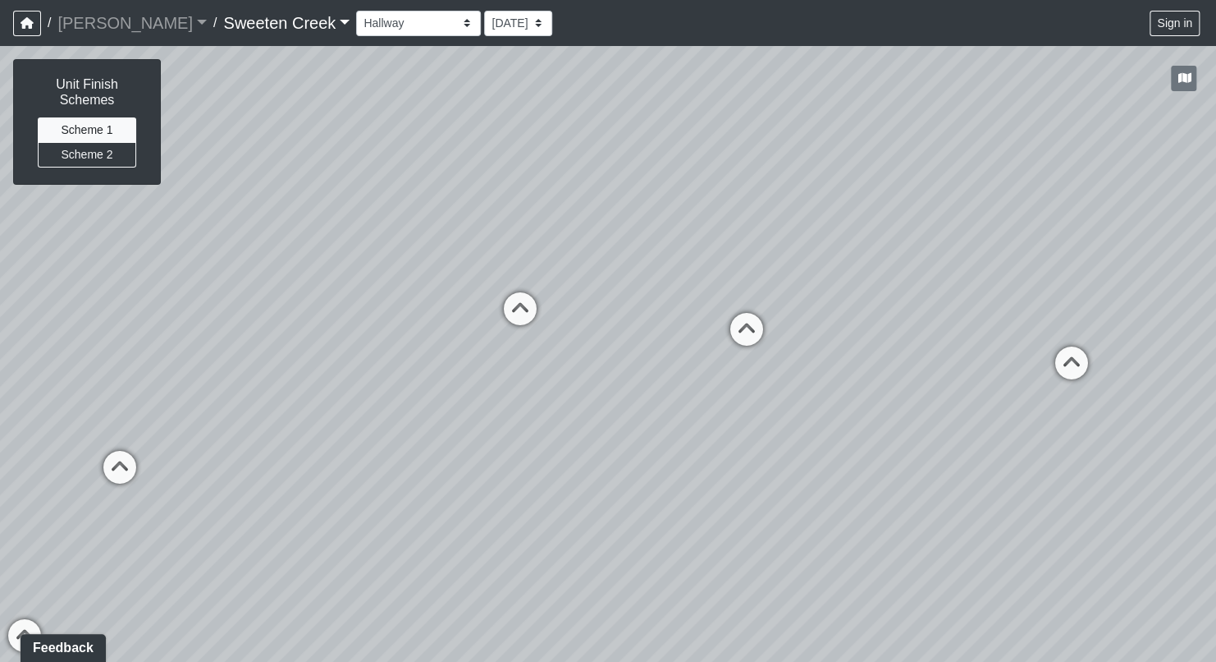
click at [449, 478] on div "Loading... Office Loading... Reception Loading... Mailroom - Elevator Lobby Loa…" at bounding box center [608, 354] width 1216 height 616
click at [1066, 371] on icon at bounding box center [1071, 370] width 49 height 49
drag, startPoint x: 907, startPoint y: 539, endPoint x: 616, endPoint y: 547, distance: 291.5
click at [616, 547] on div "Loading... Office Loading... Reception Loading... Mailroom - Elevator Lobby Loa…" at bounding box center [608, 354] width 1216 height 616
drag, startPoint x: 891, startPoint y: 493, endPoint x: 546, endPoint y: 475, distance: 345.2
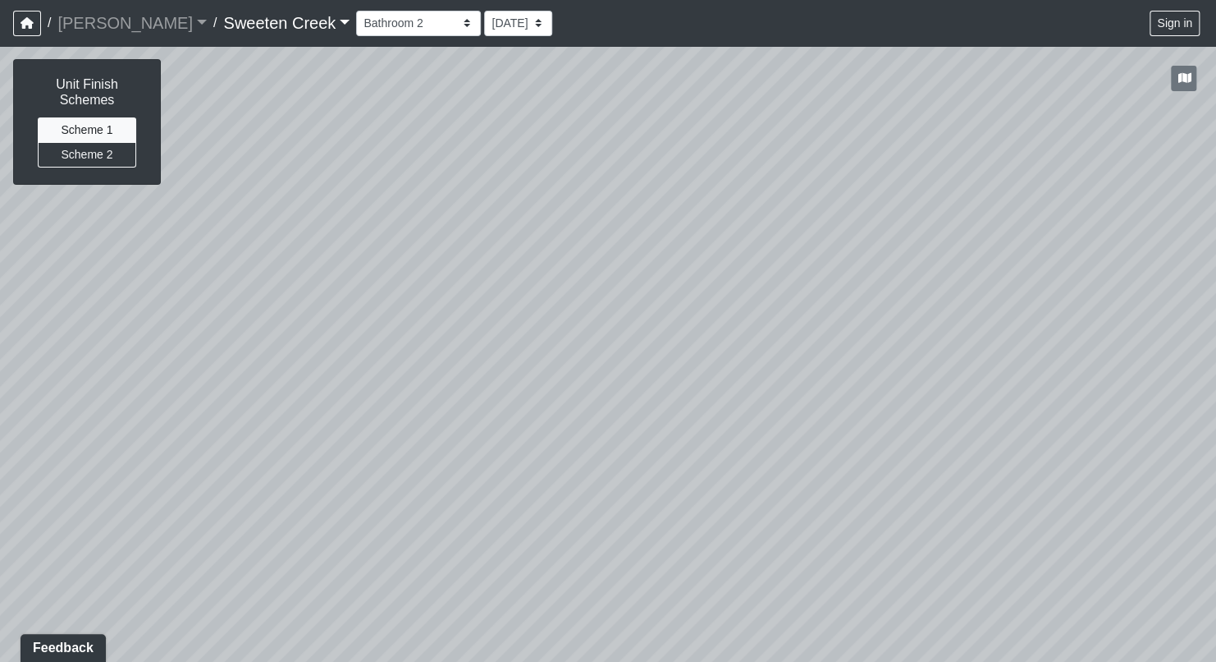
click at [546, 475] on div "Loading... Office Loading... Reception Loading... Mailroom - Elevator Lobby Loa…" at bounding box center [608, 354] width 1216 height 616
drag, startPoint x: 845, startPoint y: 435, endPoint x: 511, endPoint y: 457, distance: 334.0
click at [511, 457] on div "Loading... Office Loading... Reception Loading... Mailroom - Elevator Lobby Loa…" at bounding box center [608, 354] width 1216 height 616
drag, startPoint x: 803, startPoint y: 432, endPoint x: 520, endPoint y: 422, distance: 282.5
click at [520, 422] on div "Loading... Office Loading... Reception Loading... Mailroom - Elevator Lobby Loa…" at bounding box center [608, 354] width 1216 height 616
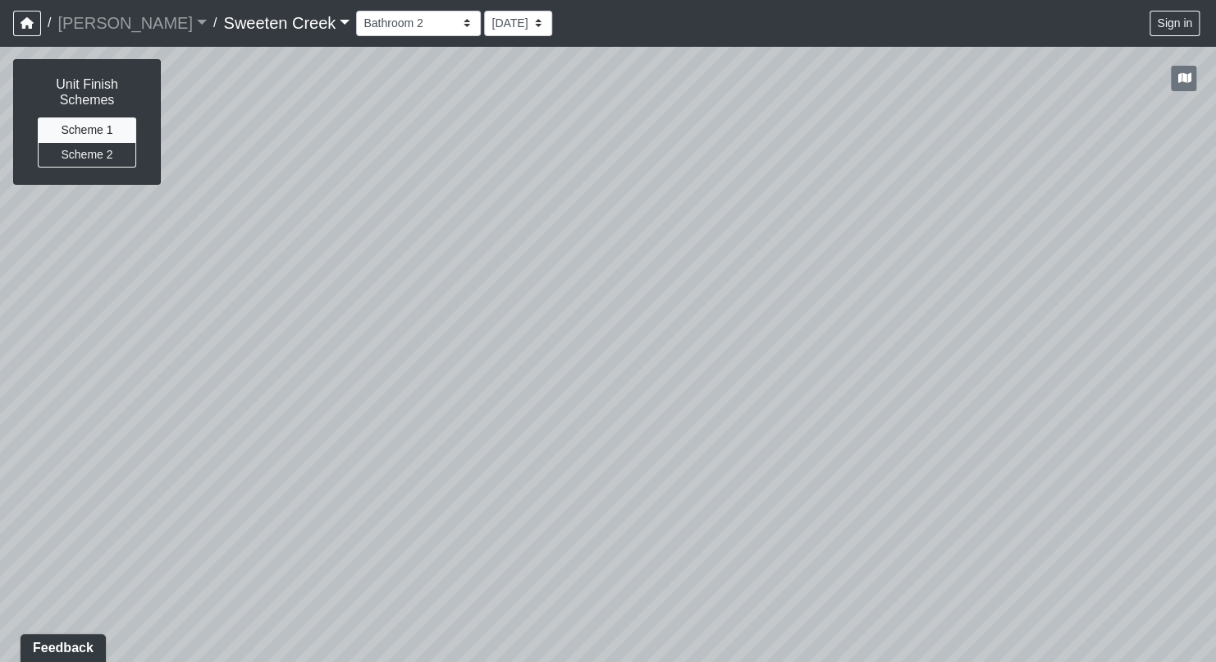
drag, startPoint x: 910, startPoint y: 409, endPoint x: 567, endPoint y: 401, distance: 343.2
click at [567, 401] on div "Loading... Office Loading... Reception Loading... Mailroom - Elevator Lobby Loa…" at bounding box center [608, 354] width 1216 height 616
drag, startPoint x: 1006, startPoint y: 344, endPoint x: 1203, endPoint y: 378, distance: 200.8
click at [1216, 371] on html "/ [PERSON_NAME] Loading... / Sweeten Creek Sweeten Creek Loading... [GEOGRAPHIC…" at bounding box center [608, 331] width 1216 height 662
drag, startPoint x: 343, startPoint y: 398, endPoint x: 909, endPoint y: 468, distance: 569.8
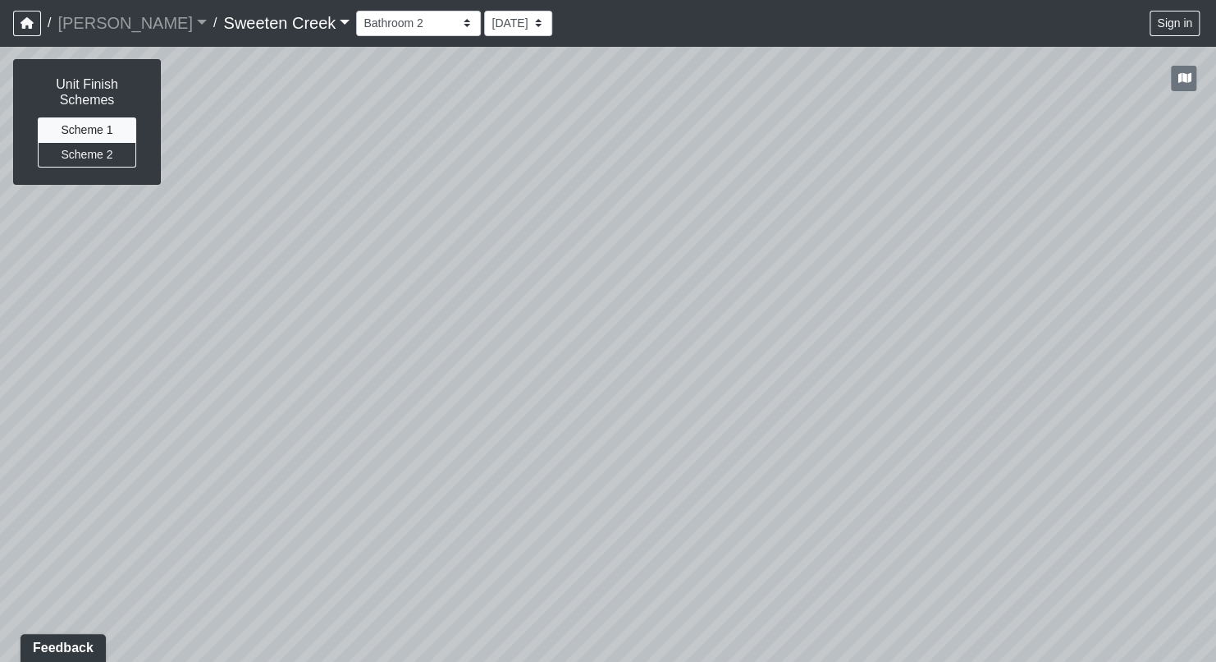
click at [1212, 480] on div "Loading... Office Loading... Reception Loading... Mailroom - Elevator Lobby Loa…" at bounding box center [608, 354] width 1216 height 616
drag, startPoint x: 362, startPoint y: 433, endPoint x: 1200, endPoint y: 351, distance: 842.1
click at [1216, 344] on html "/ [PERSON_NAME] Loading... / Sweeten Creek Sweeten Creek Loading... [GEOGRAPHIC…" at bounding box center [608, 331] width 1216 height 662
drag, startPoint x: 378, startPoint y: 332, endPoint x: 506, endPoint y: 322, distance: 128.5
click at [506, 322] on div "Loading... Office Loading... Reception Loading... Mailroom - Elevator Lobby Loa…" at bounding box center [608, 354] width 1216 height 616
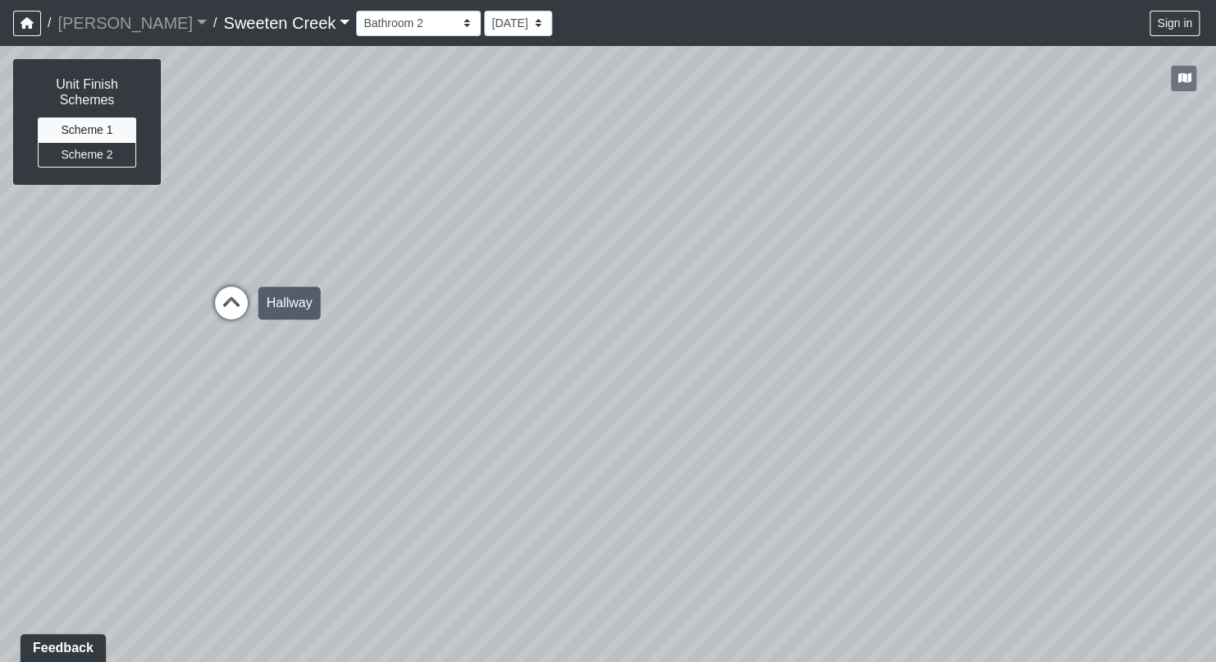
click at [231, 301] on icon at bounding box center [231, 310] width 49 height 49
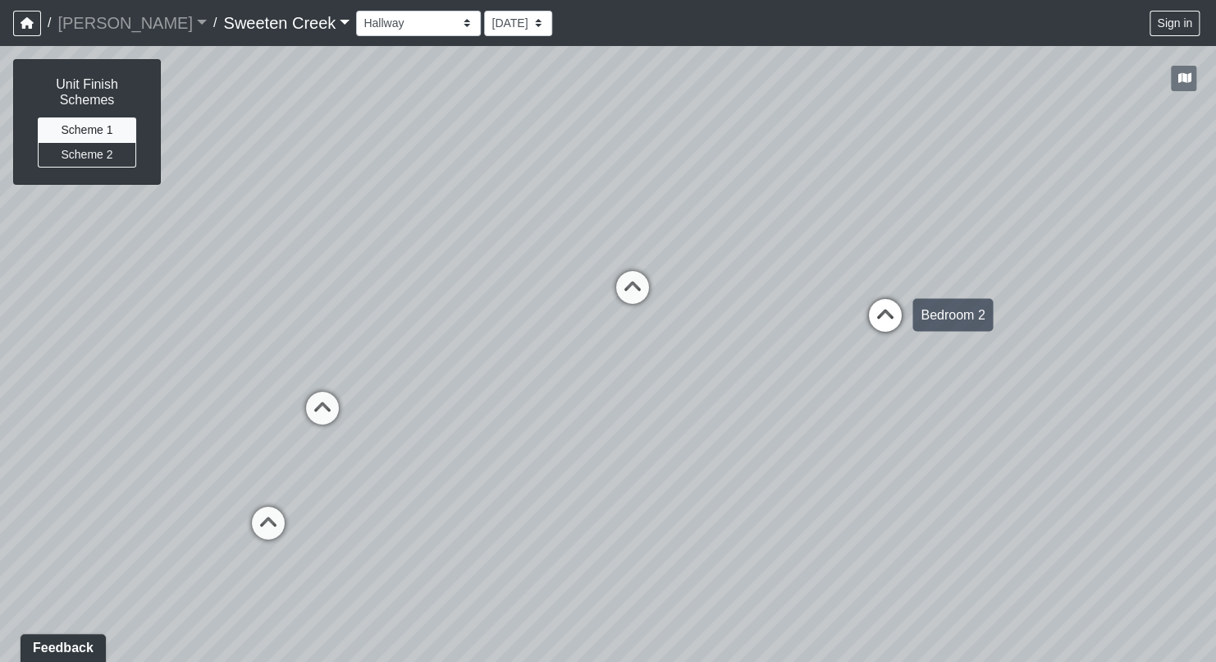
click at [893, 320] on icon at bounding box center [885, 322] width 49 height 49
drag, startPoint x: 1046, startPoint y: 494, endPoint x: 818, endPoint y: 569, distance: 239.3
click at [794, 580] on div "Loading... Office Loading... Reception Loading... Mailroom - Elevator Lobby Loa…" at bounding box center [608, 354] width 1216 height 616
drag, startPoint x: 981, startPoint y: 524, endPoint x: 769, endPoint y: 480, distance: 216.2
click at [717, 510] on div "Loading... Office Loading... Reception Loading... Mailroom - Elevator Lobby Loa…" at bounding box center [608, 354] width 1216 height 616
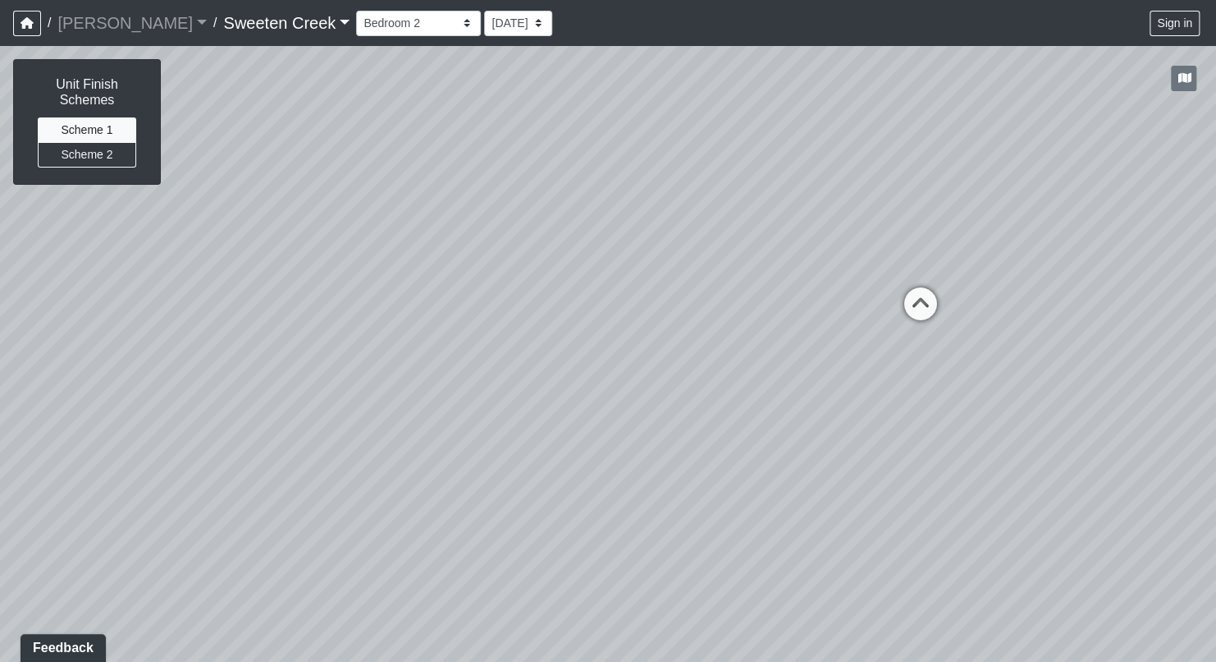
drag, startPoint x: 815, startPoint y: 417, endPoint x: 511, endPoint y: 364, distance: 309.0
click at [511, 364] on div "Loading... Office Loading... Reception Loading... Mailroom - Elevator Lobby Loa…" at bounding box center [608, 354] width 1216 height 616
click at [923, 305] on icon at bounding box center [920, 311] width 49 height 49
drag, startPoint x: 1053, startPoint y: 392, endPoint x: 580, endPoint y: 330, distance: 477.6
click at [580, 330] on div "Loading... Office Loading... Reception Loading... Mailroom - Elevator Lobby Loa…" at bounding box center [608, 354] width 1216 height 616
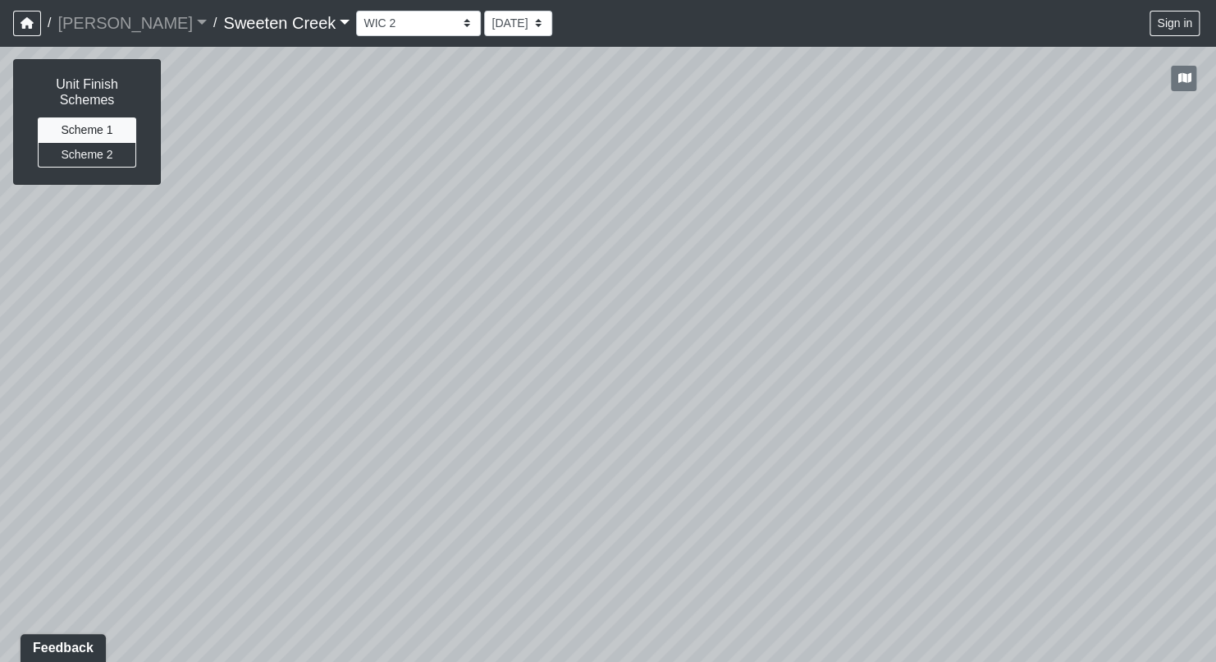
drag, startPoint x: 894, startPoint y: 346, endPoint x: 382, endPoint y: 374, distance: 513.0
click at [378, 376] on div "Loading... Office Loading... Reception Loading... Mailroom - Elevator Lobby Loa…" at bounding box center [608, 354] width 1216 height 616
drag, startPoint x: 769, startPoint y: 325, endPoint x: 486, endPoint y: 345, distance: 283.9
click at [444, 360] on div "Loading... Office Loading... Reception Loading... Mailroom - Elevator Lobby Loa…" at bounding box center [608, 354] width 1216 height 616
drag, startPoint x: 1061, startPoint y: 379, endPoint x: 238, endPoint y: 311, distance: 826.1
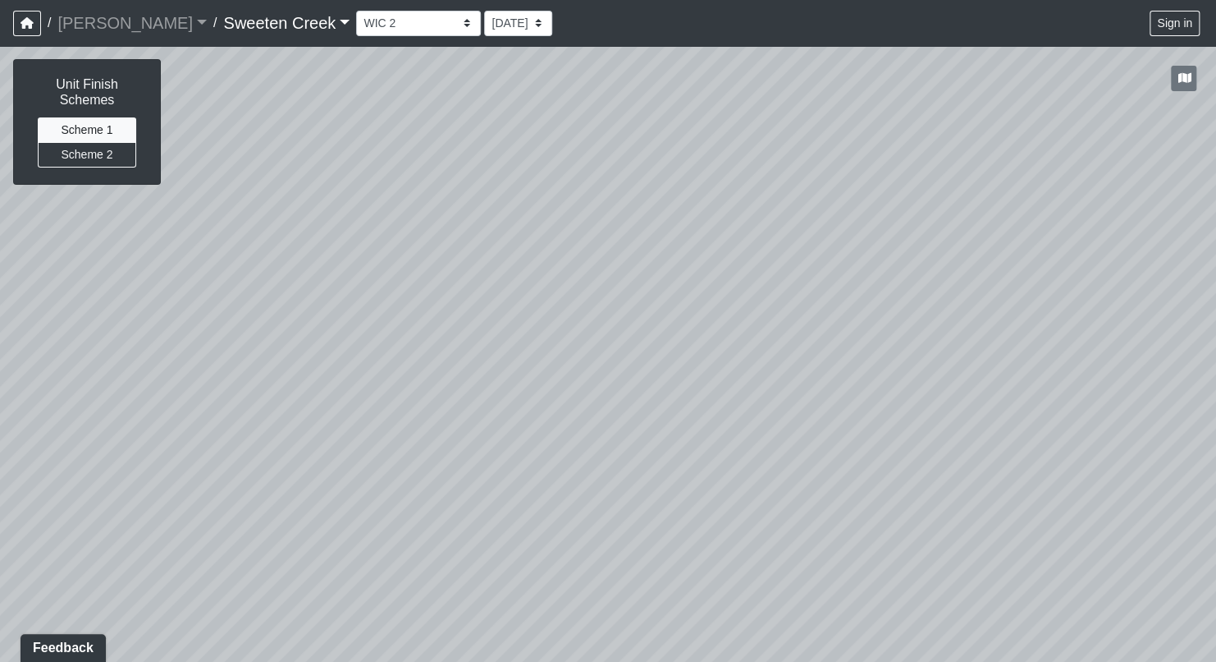
click at [238, 311] on div "Loading... Office Loading... Reception Loading... Mailroom - Elevator Lobby Loa…" at bounding box center [608, 354] width 1216 height 616
drag, startPoint x: 1215, startPoint y: 345, endPoint x: 671, endPoint y: 369, distance: 544.7
click at [671, 369] on div "Loading... Office Loading... Reception Loading... Mailroom - Elevator Lobby Loa…" at bounding box center [608, 354] width 1216 height 616
click at [1026, 251] on icon at bounding box center [1016, 263] width 49 height 49
drag, startPoint x: 810, startPoint y: 287, endPoint x: 1199, endPoint y: 445, distance: 419.8
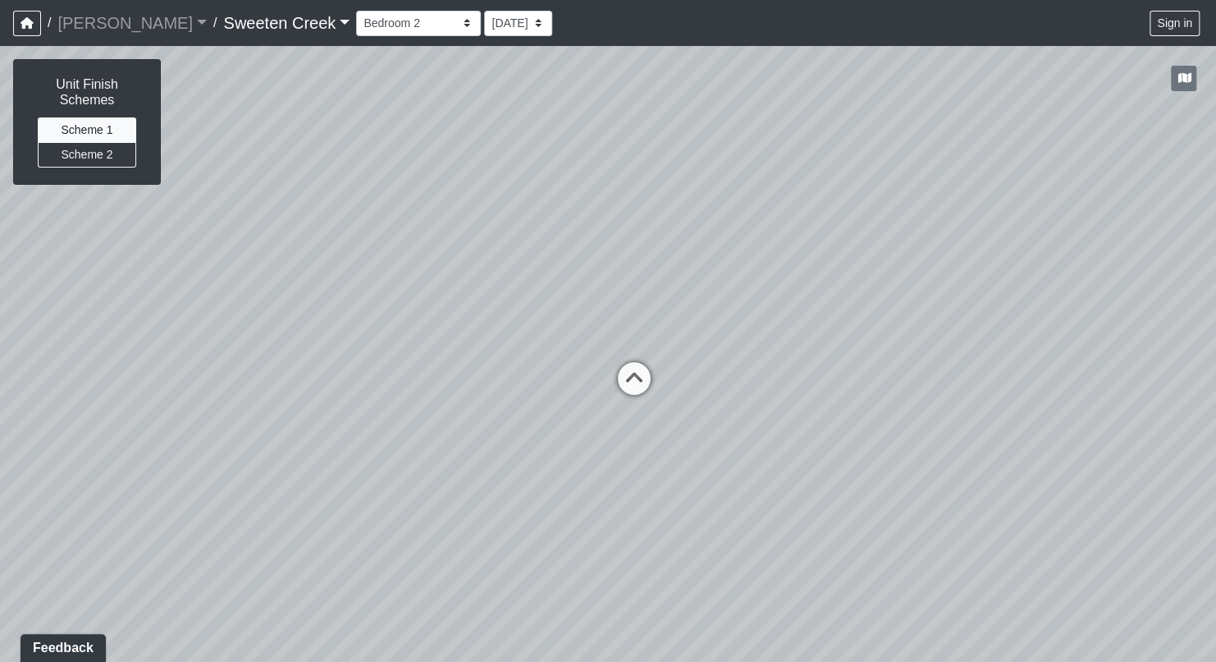
click at [1199, 445] on div "Loading... Office Loading... Reception Loading... Mailroom - Elevator Lobby Loa…" at bounding box center [608, 354] width 1216 height 616
drag, startPoint x: 271, startPoint y: 382, endPoint x: 718, endPoint y: 433, distance: 450.3
click at [881, 418] on div "Loading... Office Loading... Reception Loading... Mailroom - Elevator Lobby Loa…" at bounding box center [608, 354] width 1216 height 616
drag, startPoint x: 428, startPoint y: 450, endPoint x: 599, endPoint y: 363, distance: 192.4
click at [629, 341] on div "Loading... Office Loading... Reception Loading... Mailroom - Elevator Lobby Loa…" at bounding box center [608, 354] width 1216 height 616
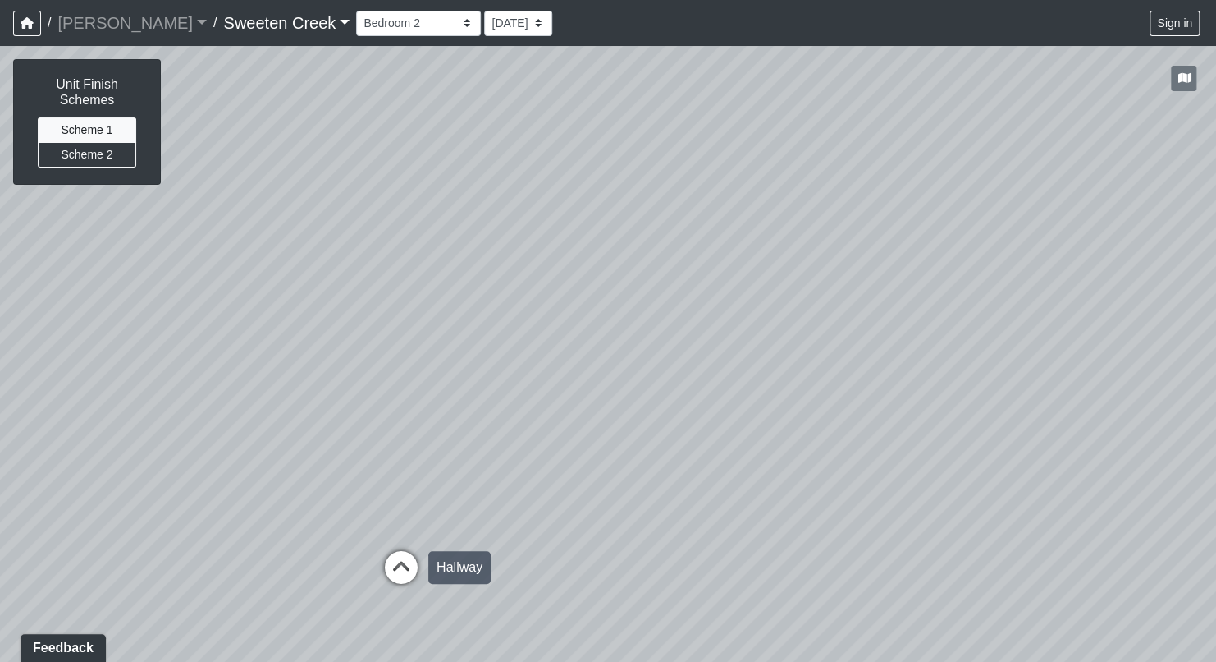
click at [409, 572] on icon at bounding box center [401, 575] width 49 height 49
drag, startPoint x: 560, startPoint y: 473, endPoint x: 153, endPoint y: 428, distance: 409.5
click at [153, 428] on div "Loading... Office Loading... Reception Loading... Mailroom - Elevator Lobby Loa…" at bounding box center [608, 354] width 1216 height 616
drag, startPoint x: 842, startPoint y: 396, endPoint x: 516, endPoint y: 351, distance: 328.9
click at [516, 351] on div "Loading... Office Loading... Reception Loading... Mailroom - Elevator Lobby Loa…" at bounding box center [608, 354] width 1216 height 616
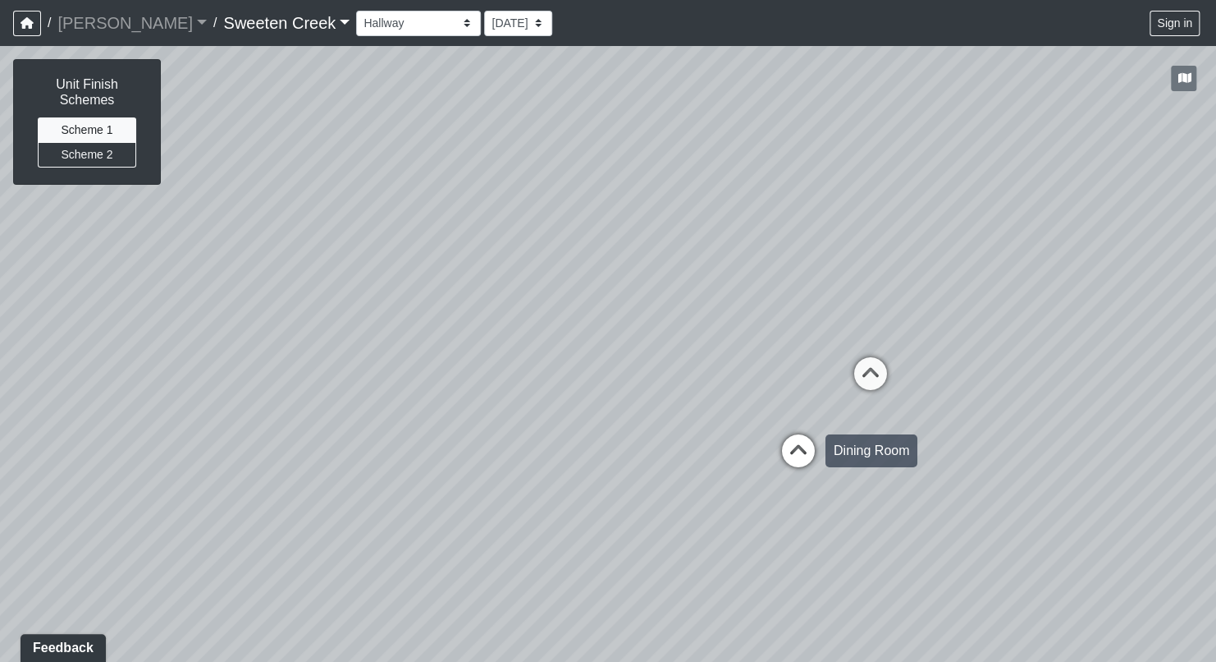
click at [795, 448] on icon at bounding box center [798, 458] width 49 height 49
drag, startPoint x: 946, startPoint y: 455, endPoint x: 546, endPoint y: 438, distance: 400.9
click at [546, 438] on div "Loading... Office Loading... Reception Loading... Mailroom - Elevator Lobby Loa…" at bounding box center [608, 354] width 1216 height 616
drag, startPoint x: 843, startPoint y: 440, endPoint x: 442, endPoint y: 444, distance: 400.6
click at [442, 444] on div "Loading... Office Loading... Reception Loading... Mailroom - Elevator Lobby Loa…" at bounding box center [608, 354] width 1216 height 616
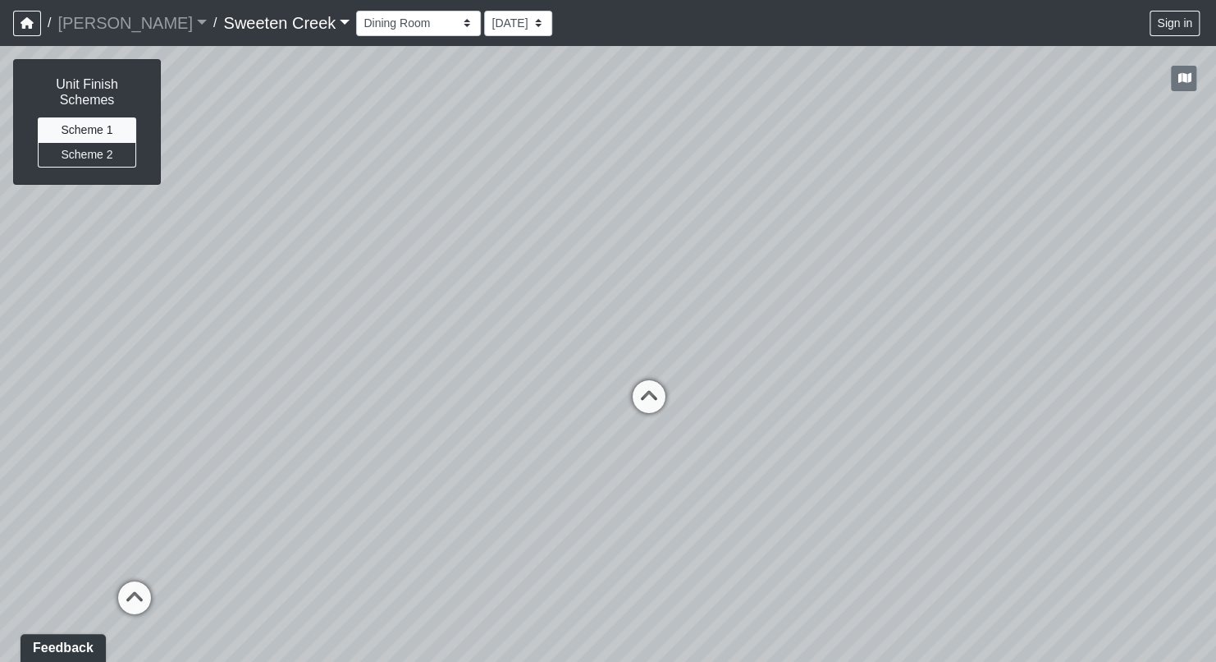
drag, startPoint x: 920, startPoint y: 465, endPoint x: 741, endPoint y: 502, distance: 182.5
click at [677, 484] on div "Loading... Office Loading... Reception Loading... Mailroom - Elevator Lobby Loa…" at bounding box center [608, 354] width 1216 height 616
drag, startPoint x: 766, startPoint y: 497, endPoint x: 595, endPoint y: 486, distance: 171.1
click at [590, 501] on div "Loading... Office Loading... Reception Loading... Mailroom - Elevator Lobby Loa…" at bounding box center [608, 354] width 1216 height 616
click at [521, 387] on icon at bounding box center [513, 398] width 49 height 49
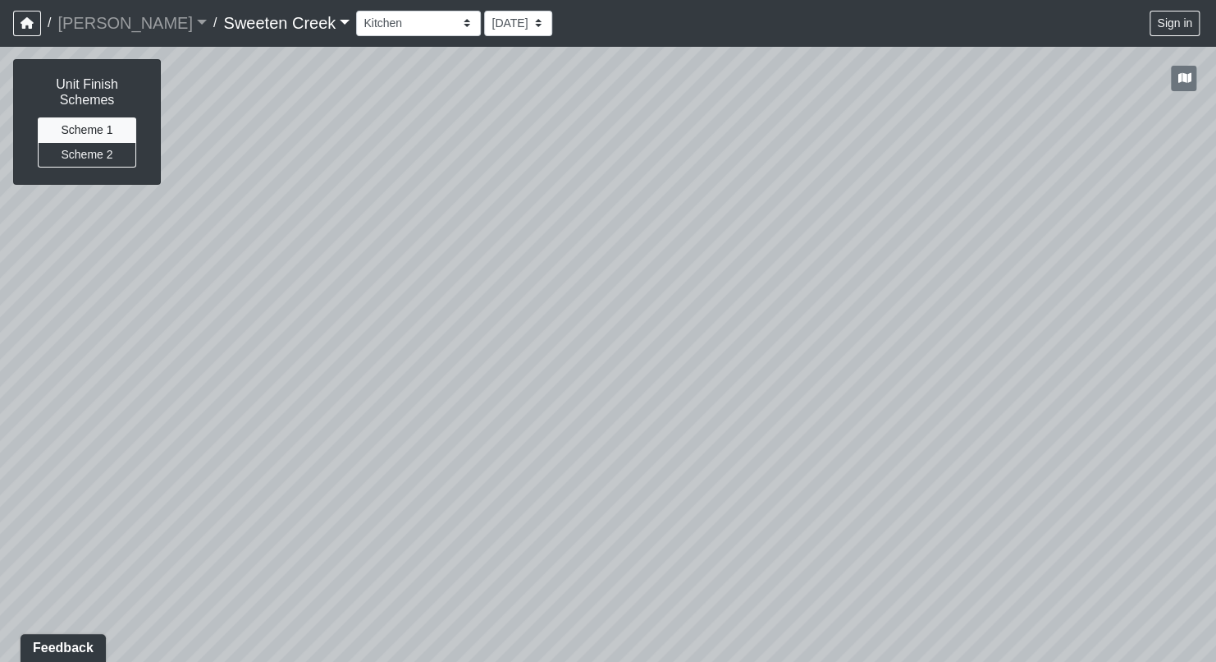
drag, startPoint x: 339, startPoint y: 315, endPoint x: 478, endPoint y: 392, distance: 158.3
click at [478, 392] on div "Loading... Office Loading... Reception Loading... Mailroom - Elevator Lobby Loa…" at bounding box center [608, 354] width 1216 height 616
drag, startPoint x: 432, startPoint y: 420, endPoint x: 305, endPoint y: 284, distance: 186.4
click at [454, 402] on div "Loading... Office Loading... Reception Loading... Mailroom - Elevator Lobby Loa…" at bounding box center [608, 354] width 1216 height 616
drag, startPoint x: 576, startPoint y: 470, endPoint x: 505, endPoint y: 471, distance: 71.4
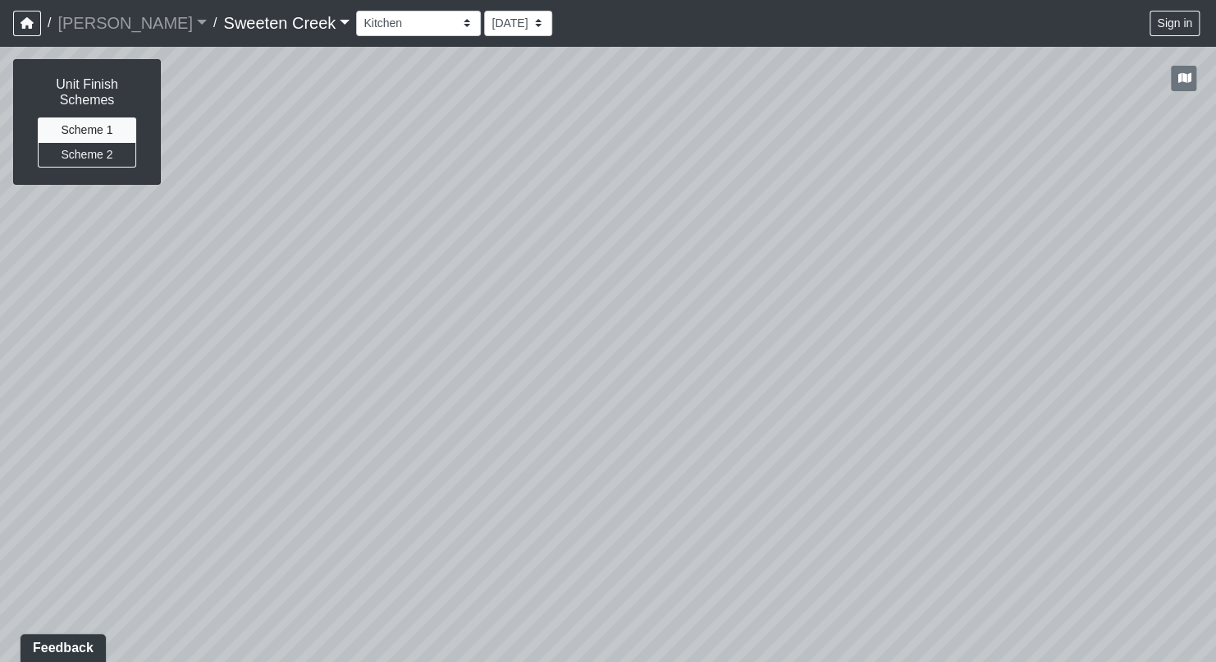
click at [505, 471] on div "Loading... Office Loading... Reception Loading... Mailroom - Elevator Lobby Loa…" at bounding box center [608, 354] width 1216 height 616
drag, startPoint x: 556, startPoint y: 517, endPoint x: 1012, endPoint y: 449, distance: 461.4
click at [1012, 449] on div "Loading... Office Loading... Reception Loading... Mailroom - Elevator Lobby Loa…" at bounding box center [608, 354] width 1216 height 616
drag, startPoint x: 419, startPoint y: 469, endPoint x: 812, endPoint y: 478, distance: 392.5
click at [1185, 484] on div "Loading... Office Loading... Reception Loading... Mailroom - Elevator Lobby Loa…" at bounding box center [608, 354] width 1216 height 616
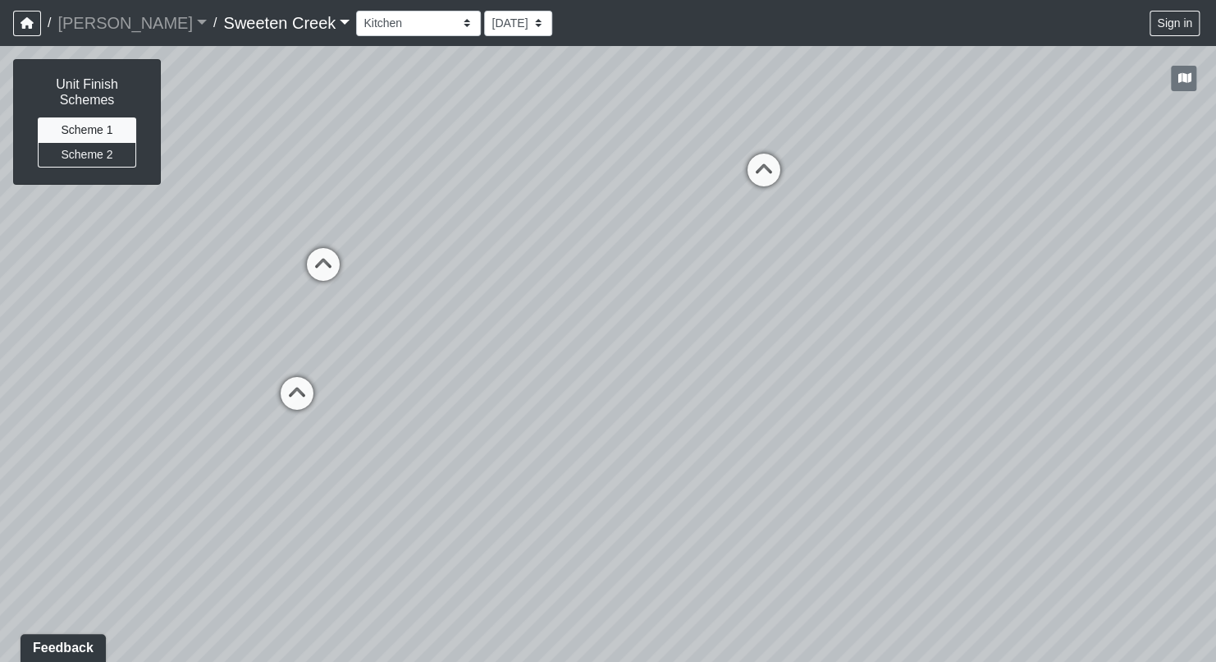
drag, startPoint x: 433, startPoint y: 483, endPoint x: 638, endPoint y: 422, distance: 214.0
click at [638, 422] on div "Loading... Office Loading... Reception Loading... Mailroom - Elevator Lobby Loa…" at bounding box center [608, 354] width 1216 height 616
drag, startPoint x: 642, startPoint y: 483, endPoint x: 628, endPoint y: 595, distance: 112.5
click at [628, 595] on div "Loading... Office Loading... Reception Loading... Mailroom - Elevator Lobby Loa…" at bounding box center [608, 354] width 1216 height 616
drag, startPoint x: 172, startPoint y: 529, endPoint x: 333, endPoint y: 504, distance: 163.6
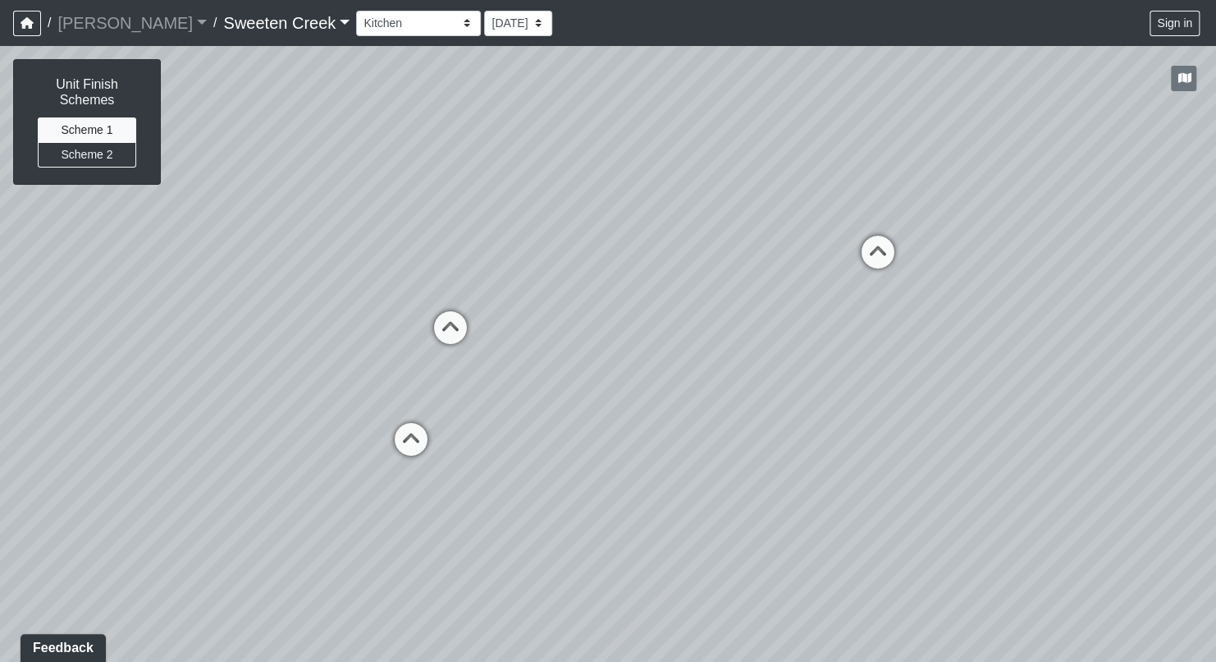
click at [333, 504] on div "Loading... Office Loading... Reception Loading... Mailroom - Elevator Lobby Loa…" at bounding box center [608, 354] width 1216 height 616
click at [451, 328] on icon at bounding box center [450, 335] width 49 height 49
drag, startPoint x: 655, startPoint y: 451, endPoint x: 428, endPoint y: 548, distance: 246.4
click at [428, 548] on div "Loading... Office Loading... Reception Loading... Mailroom - Elevator Lobby Loa…" at bounding box center [608, 354] width 1216 height 616
click at [829, 345] on icon at bounding box center [836, 362] width 49 height 49
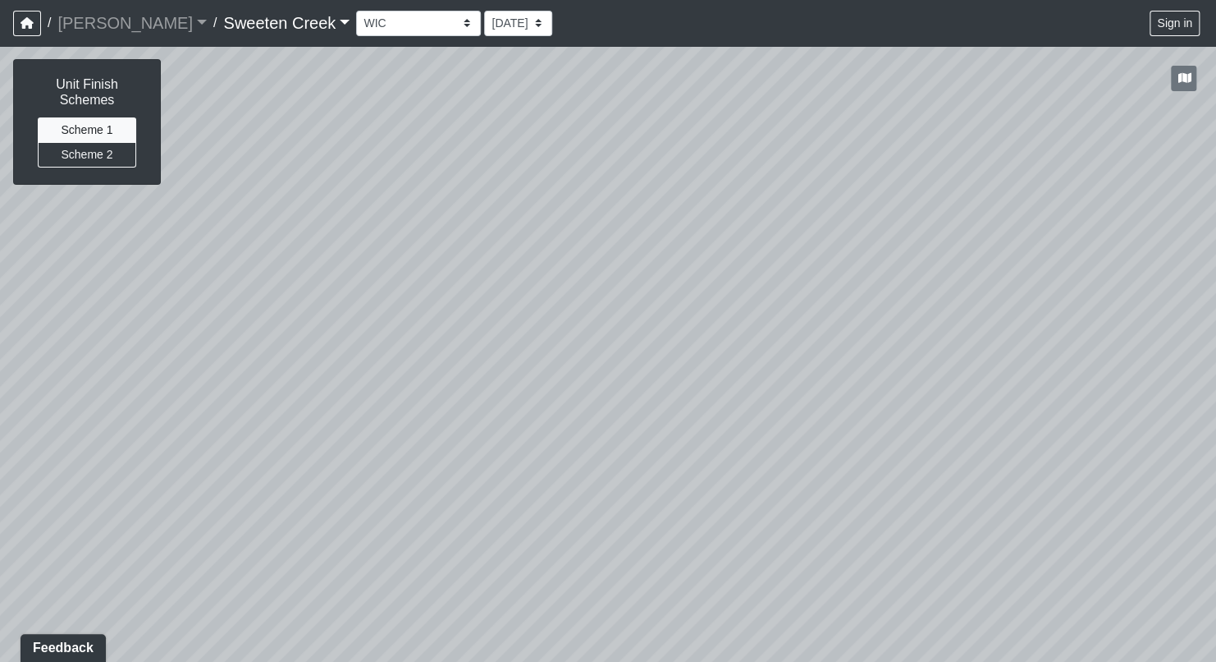
drag, startPoint x: 855, startPoint y: 425, endPoint x: 381, endPoint y: 402, distance: 475.0
click at [381, 402] on div "Loading... Office Loading... Reception Loading... Mailroom - Elevator Lobby Loa…" at bounding box center [608, 354] width 1216 height 616
drag, startPoint x: 1055, startPoint y: 448, endPoint x: 412, endPoint y: 385, distance: 645.8
click at [412, 385] on div "Loading... Office Loading... Reception Loading... Mailroom - Elevator Lobby Loa…" at bounding box center [608, 354] width 1216 height 616
drag, startPoint x: 1022, startPoint y: 451, endPoint x: 526, endPoint y: 389, distance: 499.6
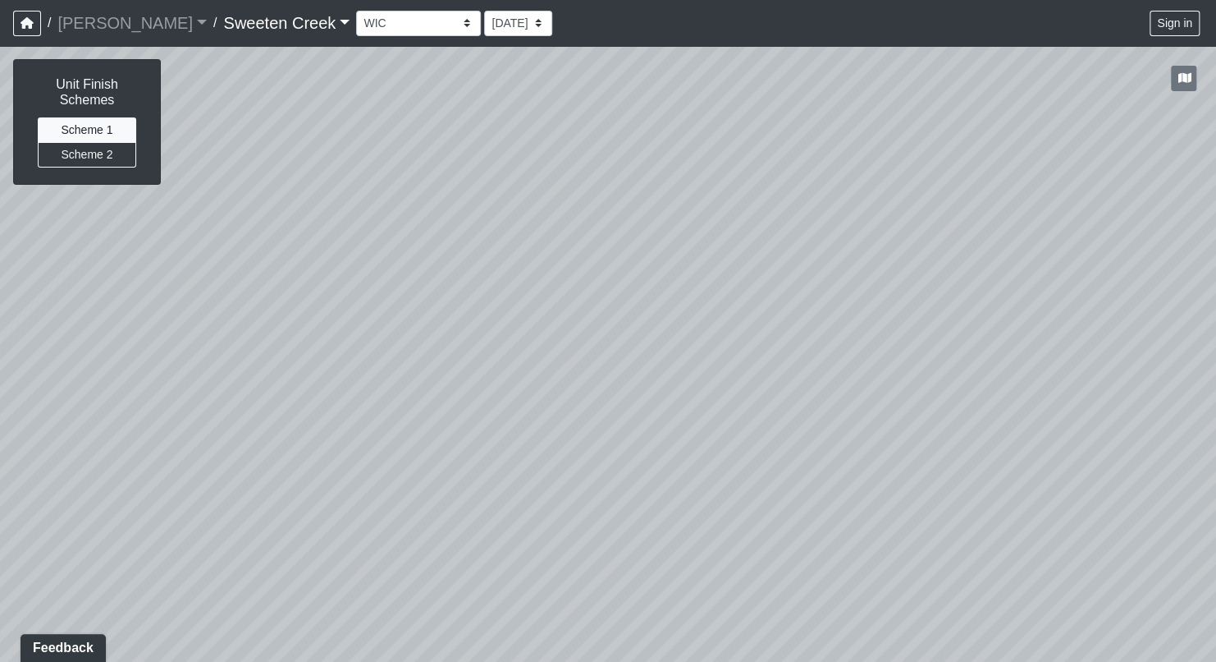
click at [526, 389] on div "Loading... Office Loading... Reception Loading... Mailroom - Elevator Lobby Loa…" at bounding box center [608, 354] width 1216 height 616
drag, startPoint x: 1090, startPoint y: 360, endPoint x: 606, endPoint y: 324, distance: 485.6
click at [606, 324] on div "Loading... Office Loading... Reception Loading... Mailroom - Elevator Lobby Loa…" at bounding box center [608, 354] width 1216 height 616
drag, startPoint x: 932, startPoint y: 335, endPoint x: 569, endPoint y: 314, distance: 364.3
click at [569, 314] on div "Loading... Office Loading... Reception Loading... Mailroom - Elevator Lobby Loa…" at bounding box center [608, 354] width 1216 height 616
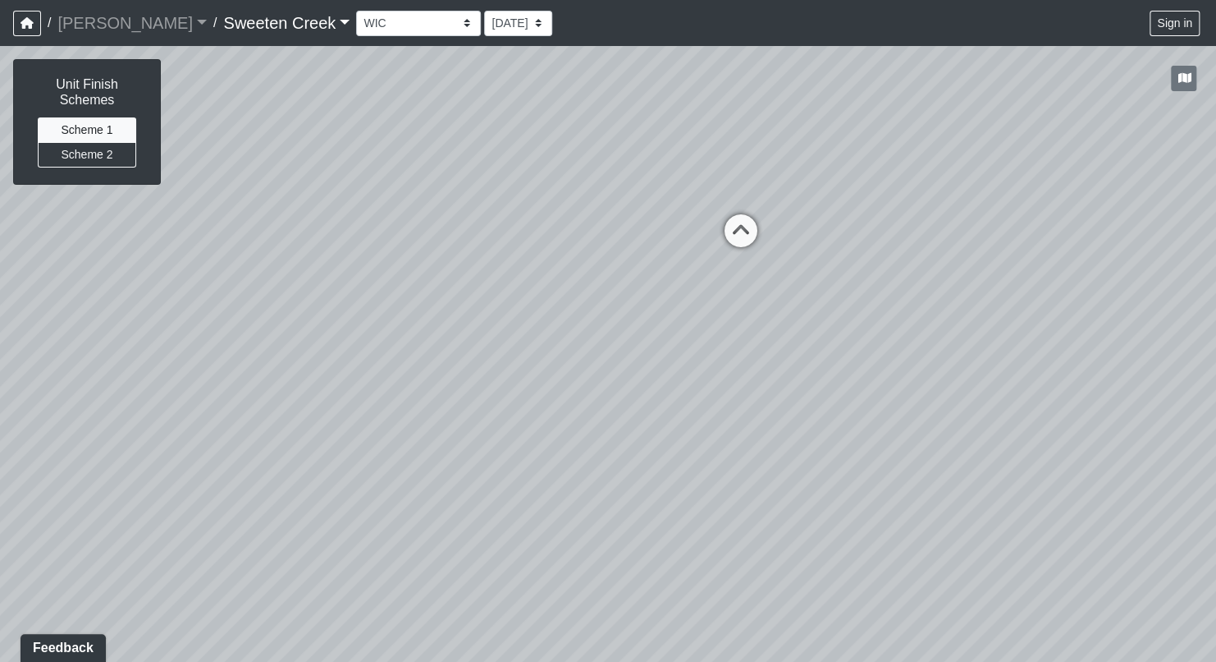
drag, startPoint x: 1019, startPoint y: 375, endPoint x: 579, endPoint y: 456, distance: 447.3
click at [579, 456] on div "Loading... Office Loading... Reception Loading... Mailroom - Elevator Lobby Loa…" at bounding box center [608, 354] width 1216 height 616
click at [735, 231] on icon at bounding box center [741, 238] width 49 height 49
drag, startPoint x: 581, startPoint y: 316, endPoint x: 743, endPoint y: 415, distance: 189.3
click at [743, 415] on div "Loading... Office Loading... Reception Loading... Mailroom - Elevator Lobby Loa…" at bounding box center [608, 354] width 1216 height 616
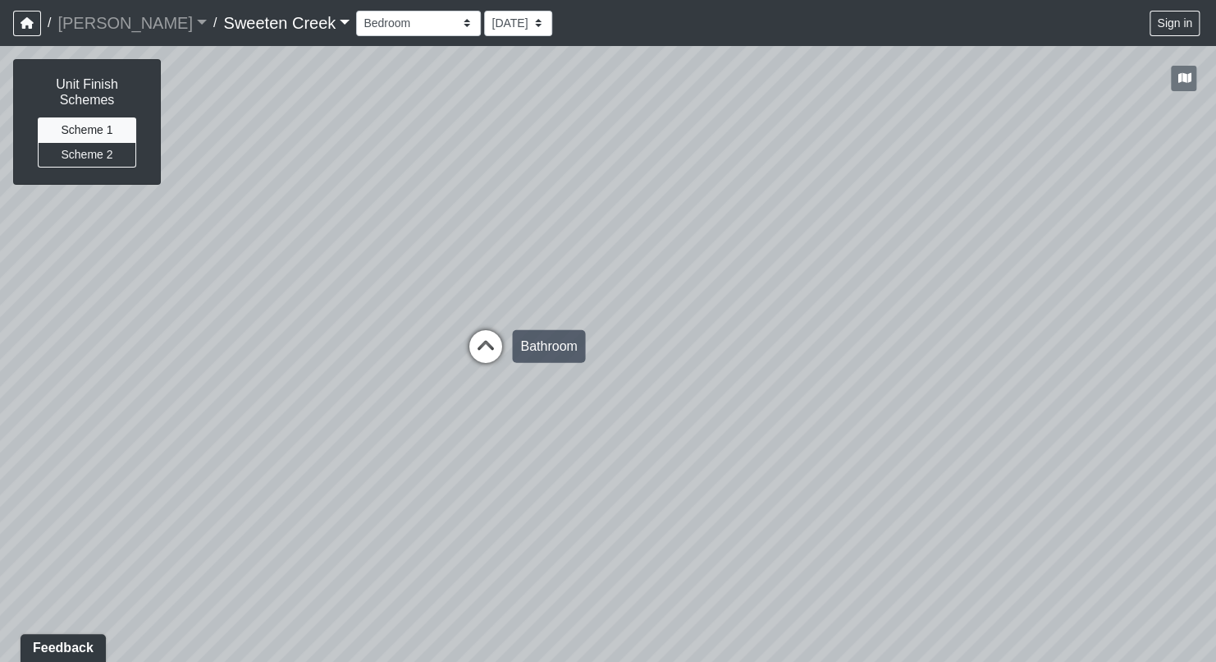
click at [493, 341] on icon at bounding box center [484, 354] width 49 height 49
drag, startPoint x: 751, startPoint y: 470, endPoint x: 247, endPoint y: 455, distance: 504.2
click at [247, 455] on div "Loading... Office Loading... Reception Loading... Mailroom - Elevator Lobby Loa…" at bounding box center [608, 354] width 1216 height 616
drag, startPoint x: 429, startPoint y: 376, endPoint x: 912, endPoint y: 343, distance: 483.8
click at [933, 341] on div "Loading... Office Loading... Reception Loading... Mailroom - Elevator Lobby Loa…" at bounding box center [608, 354] width 1216 height 616
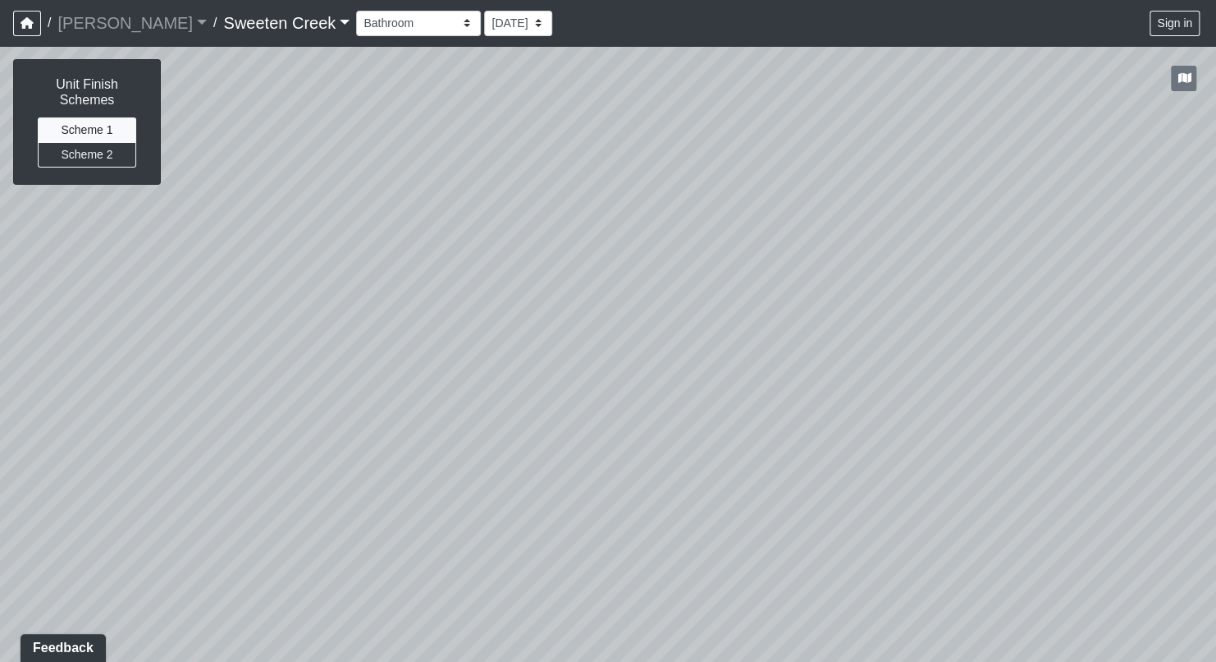
drag, startPoint x: 309, startPoint y: 399, endPoint x: 1103, endPoint y: 334, distance: 796.4
click at [1212, 334] on div "Loading... Office Loading... Reception Loading... Mailroom - Elevator Lobby Loa…" at bounding box center [608, 354] width 1216 height 616
drag, startPoint x: 395, startPoint y: 294, endPoint x: 1097, endPoint y: 274, distance: 702.9
click at [1097, 274] on div "Loading... Office Loading... Reception Loading... Mailroom - Elevator Lobby Loa…" at bounding box center [608, 354] width 1216 height 616
drag, startPoint x: 507, startPoint y: 293, endPoint x: 468, endPoint y: 300, distance: 40.1
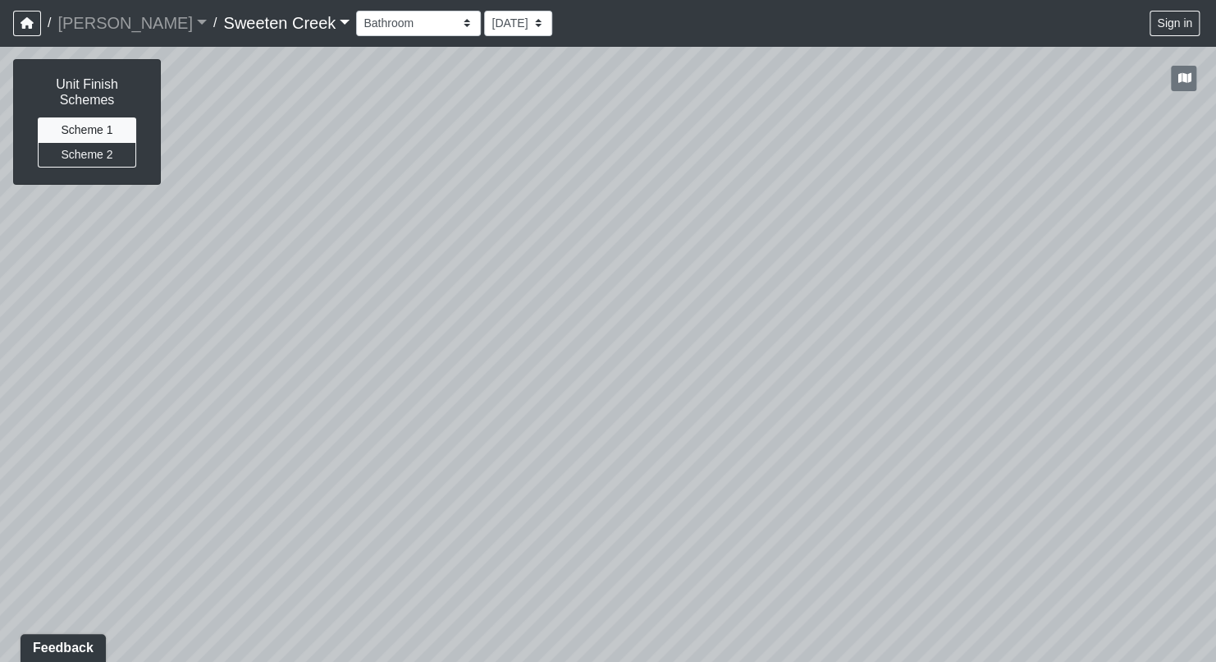
click at [468, 300] on div "Loading... Office Loading... Reception Loading... Mailroom - Elevator Lobby Loa…" at bounding box center [608, 354] width 1216 height 616
drag, startPoint x: 417, startPoint y: 321, endPoint x: 694, endPoint y: 352, distance: 278.4
click at [694, 352] on div "Loading... Office Loading... Reception Loading... Mailroom - Elevator Lobby Loa…" at bounding box center [608, 354] width 1216 height 616
drag, startPoint x: 494, startPoint y: 360, endPoint x: 646, endPoint y: 419, distance: 163.2
click at [646, 419] on div "Loading... Office Loading... Reception Loading... Mailroom - Elevator Lobby Loa…" at bounding box center [608, 354] width 1216 height 616
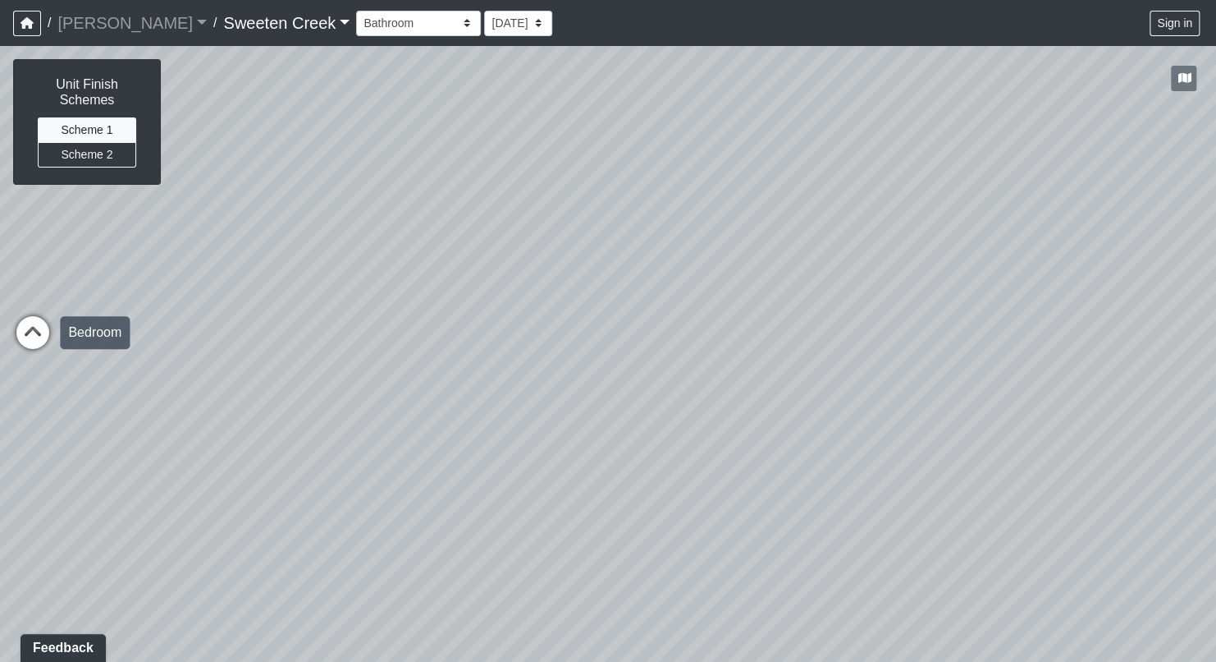
click at [27, 335] on icon at bounding box center [32, 340] width 49 height 49
drag, startPoint x: 405, startPoint y: 484, endPoint x: 30, endPoint y: 474, distance: 375.2
click at [0, 481] on html "/ [PERSON_NAME] Loading... / Sweeten Creek Sweeten Creek Loading... [GEOGRAPHIC…" at bounding box center [608, 331] width 1216 height 662
click at [732, 490] on icon at bounding box center [743, 498] width 49 height 49
select select "9D6MWsgkdxKLCq4DB48ZgR"
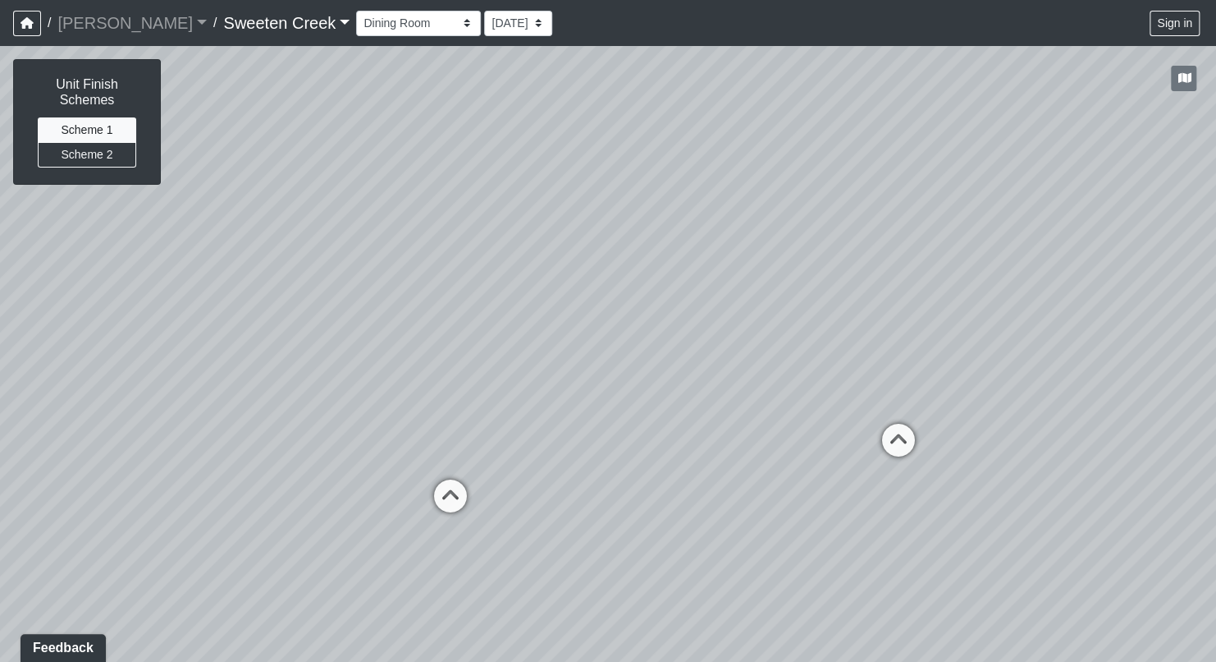
drag, startPoint x: 651, startPoint y: 583, endPoint x: 554, endPoint y: 466, distance: 151.5
click at [861, 555] on div "Loading... Office Loading... Reception Loading... Mailroom - Elevator Lobby Loa…" at bounding box center [608, 354] width 1216 height 616
drag, startPoint x: 709, startPoint y: 592, endPoint x: 680, endPoint y: 593, distance: 28.8
click at [680, 593] on div "Loading... Office Loading... Reception Loading... Mailroom - Elevator Lobby Loa…" at bounding box center [608, 354] width 1216 height 616
